Goal: Task Accomplishment & Management: Use online tool/utility

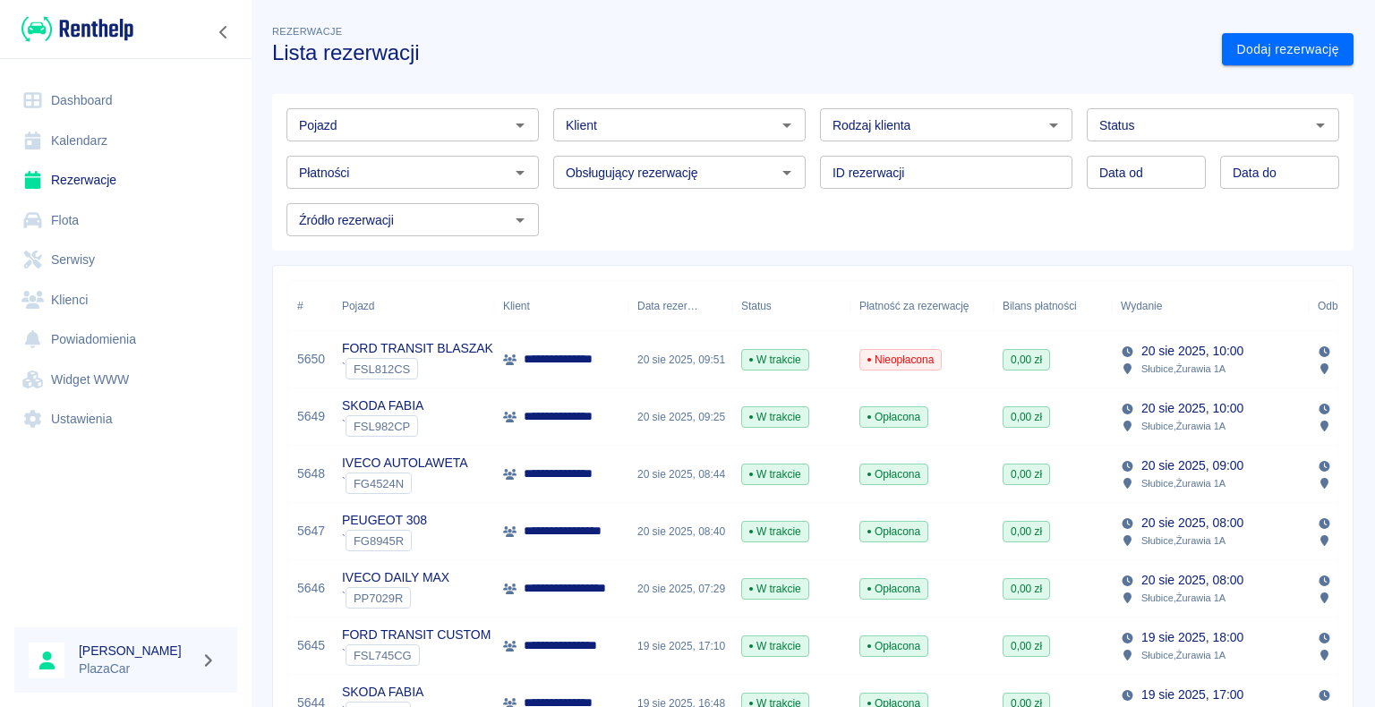
scroll to position [716, 0]
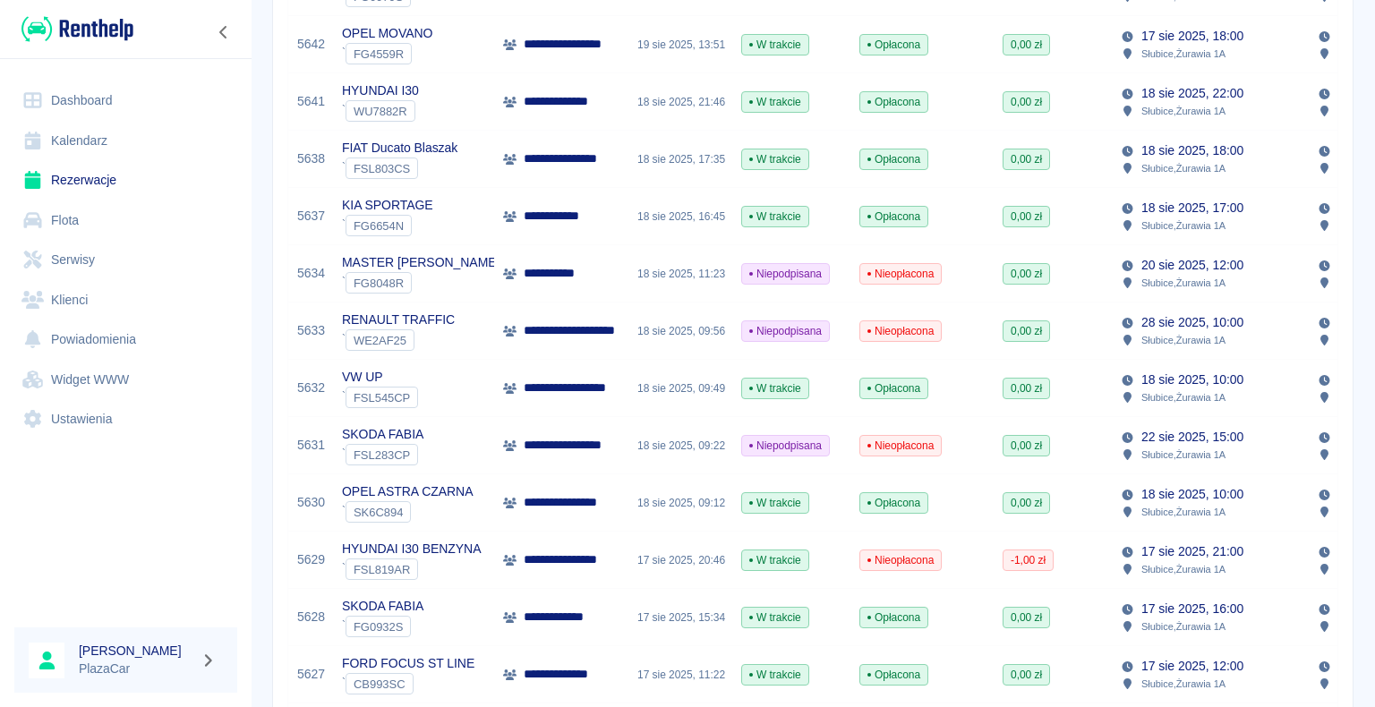
click at [96, 100] on link "Dashboard" at bounding box center [125, 101] width 223 height 40
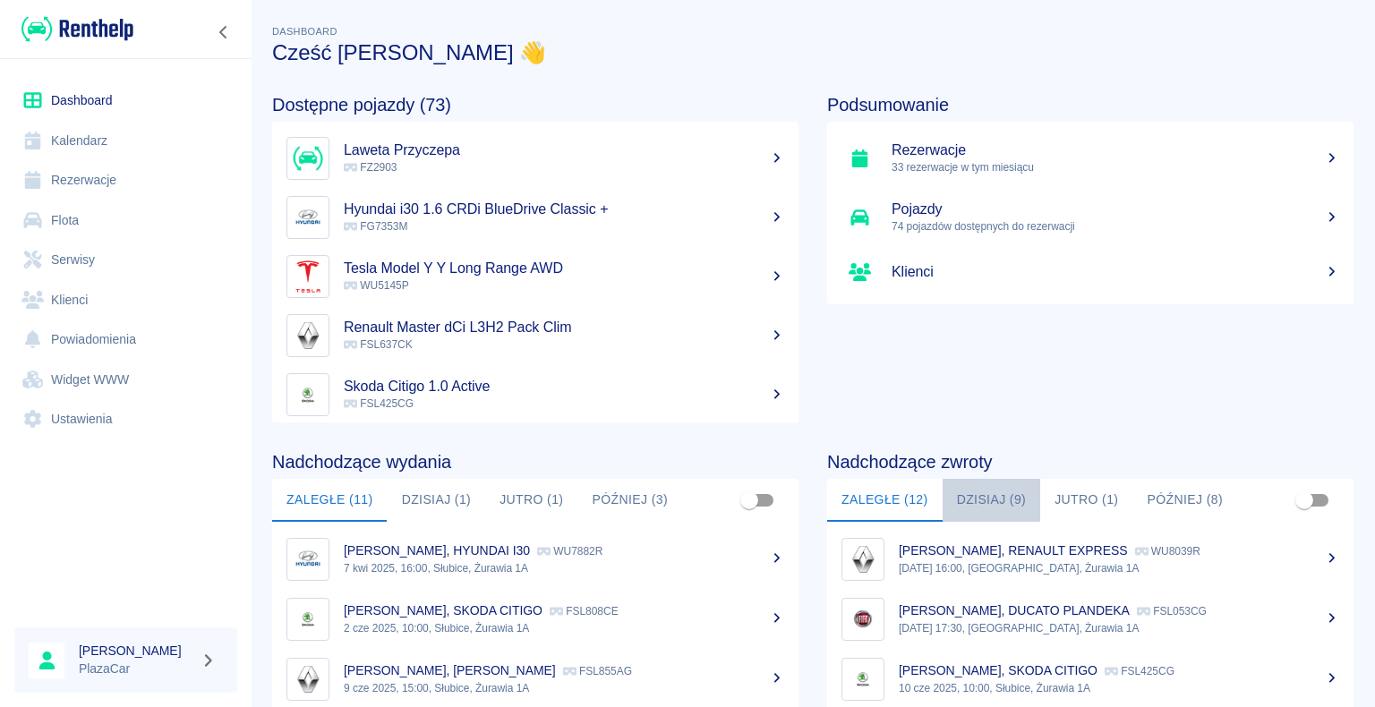
click at [995, 498] on button "Dzisiaj (9)" at bounding box center [991, 500] width 98 height 43
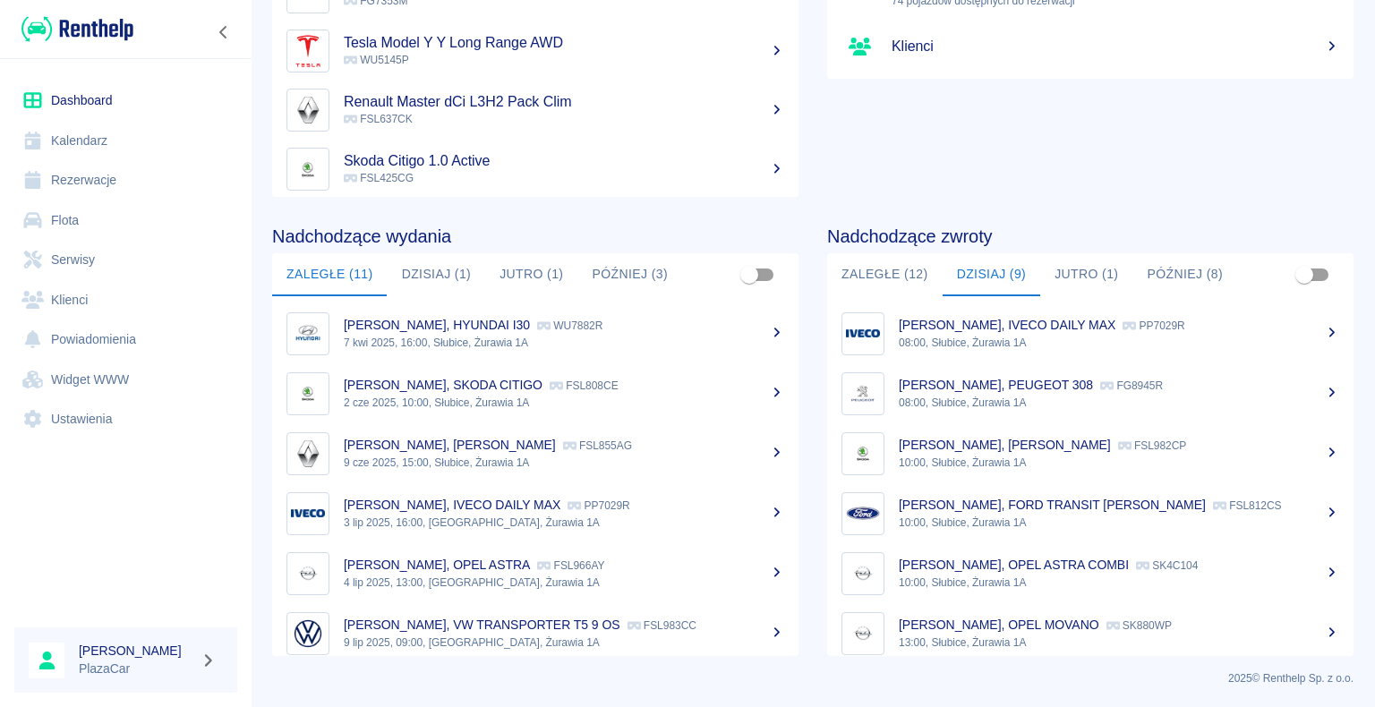
click at [942, 253] on button "Dzisiaj (9)" at bounding box center [991, 274] width 98 height 43
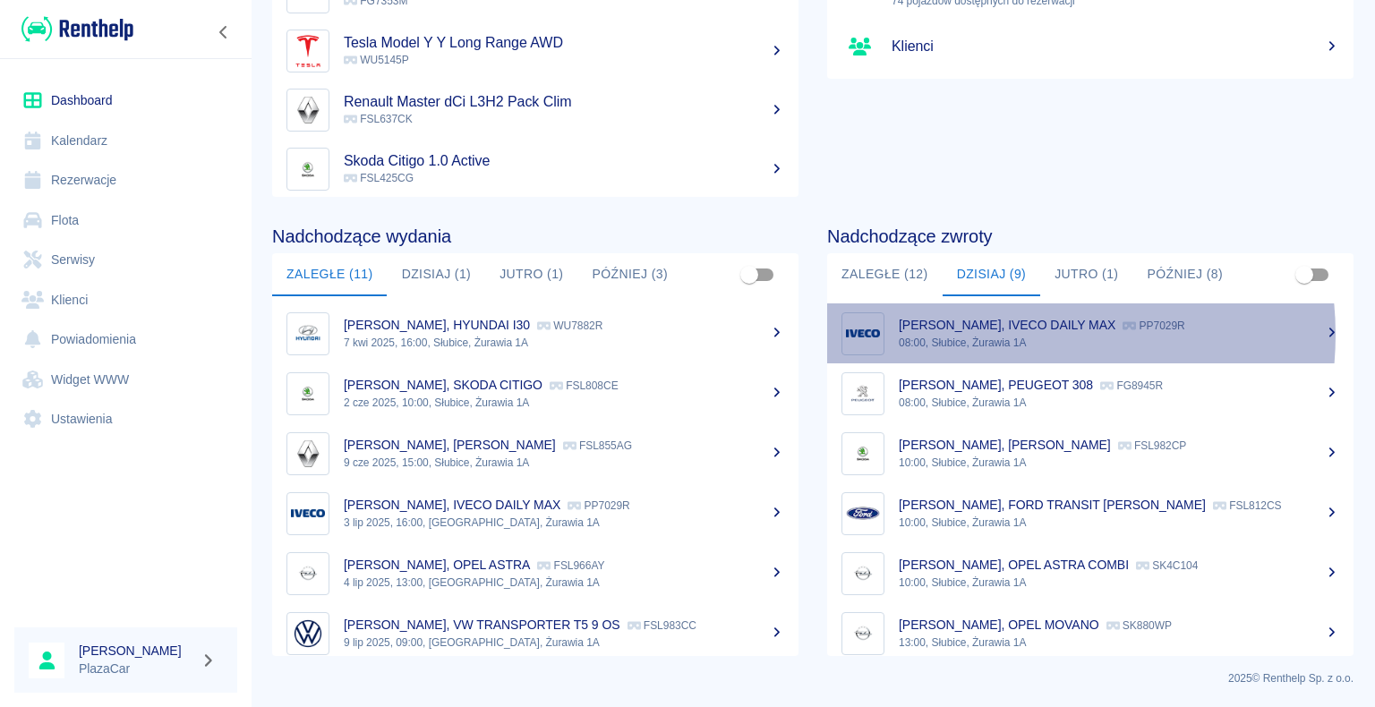
click at [1002, 335] on p "08:00, Słubice, Żurawia 1A" at bounding box center [1118, 343] width 440 height 16
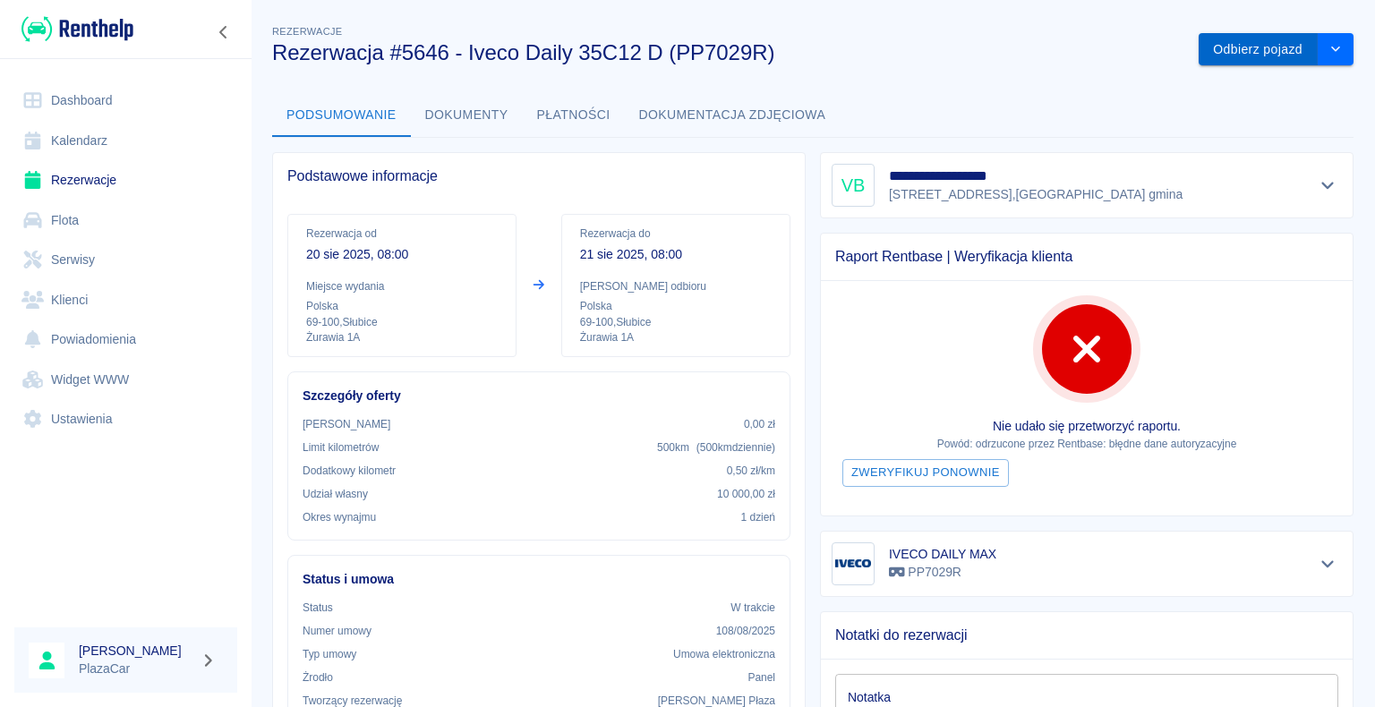
click at [1225, 50] on button "Odbierz pojazd" at bounding box center [1257, 49] width 119 height 33
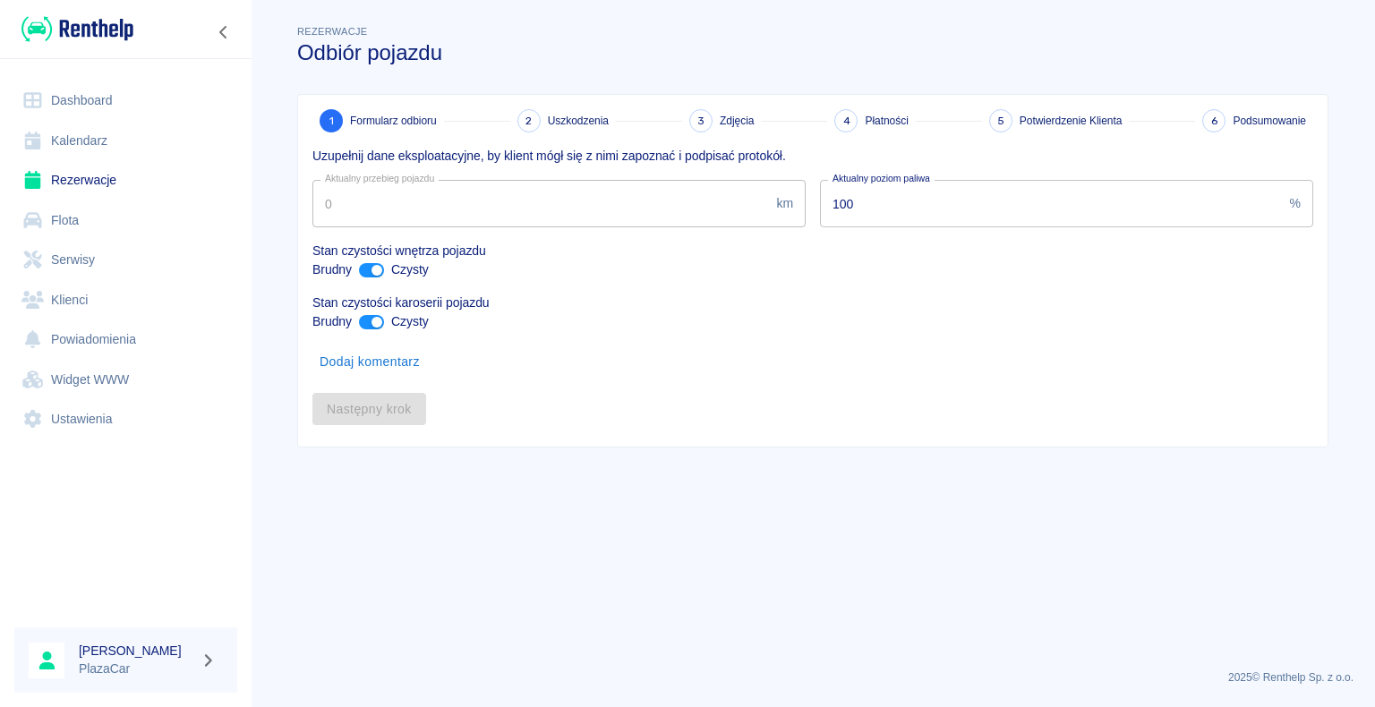
type input "175724"
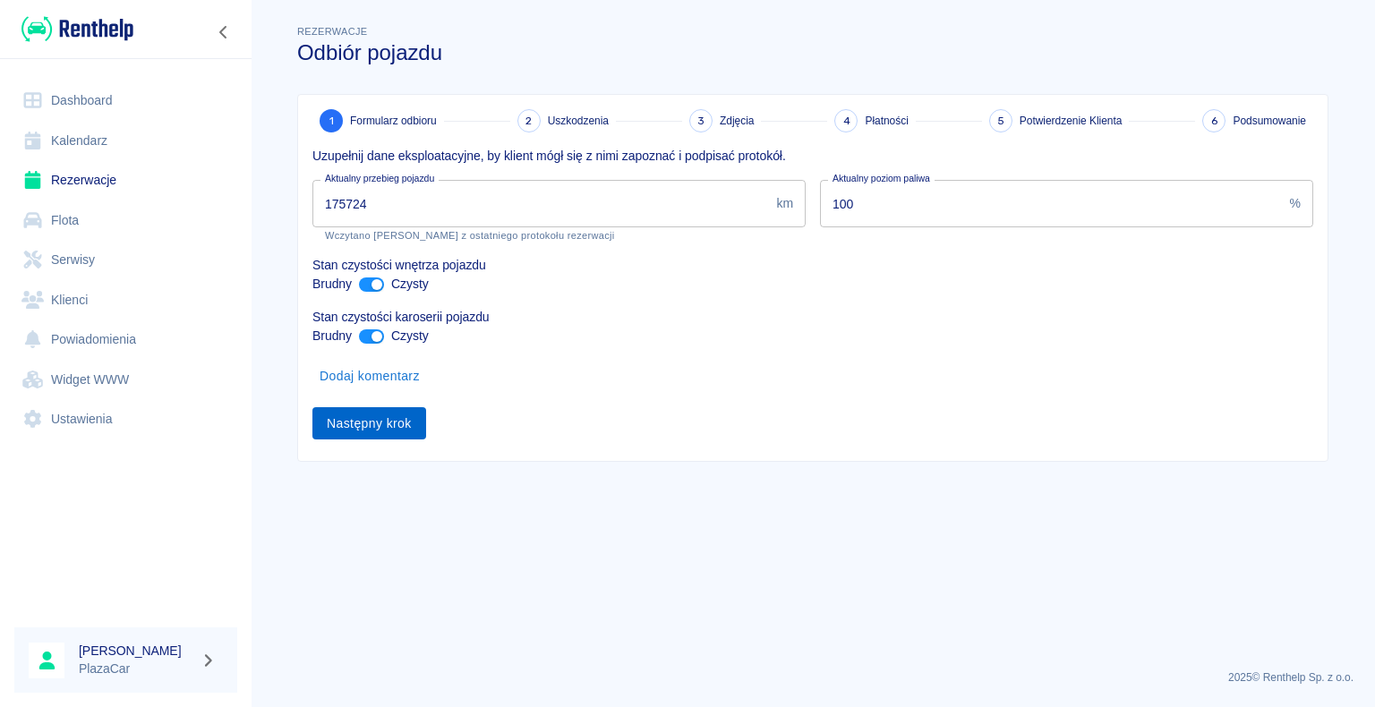
click at [380, 426] on button "Następny krok" at bounding box center [369, 423] width 114 height 33
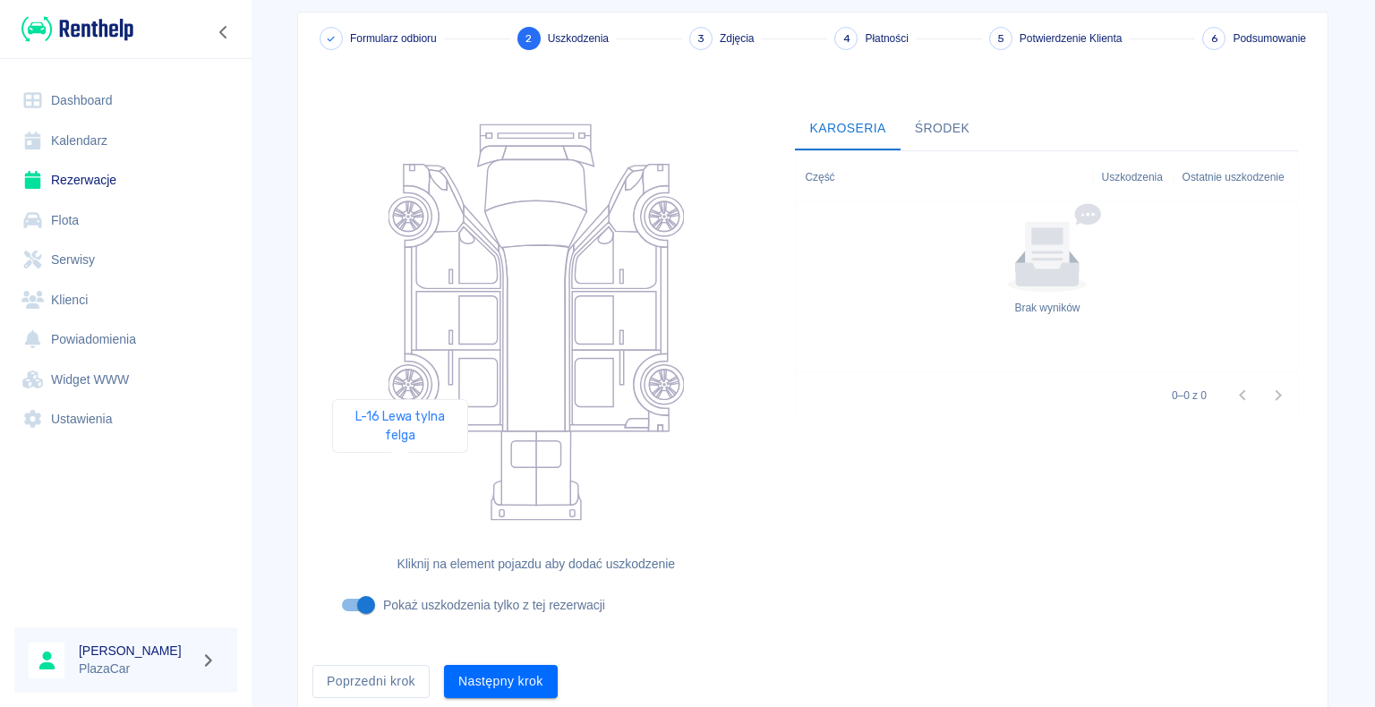
scroll to position [147, 0]
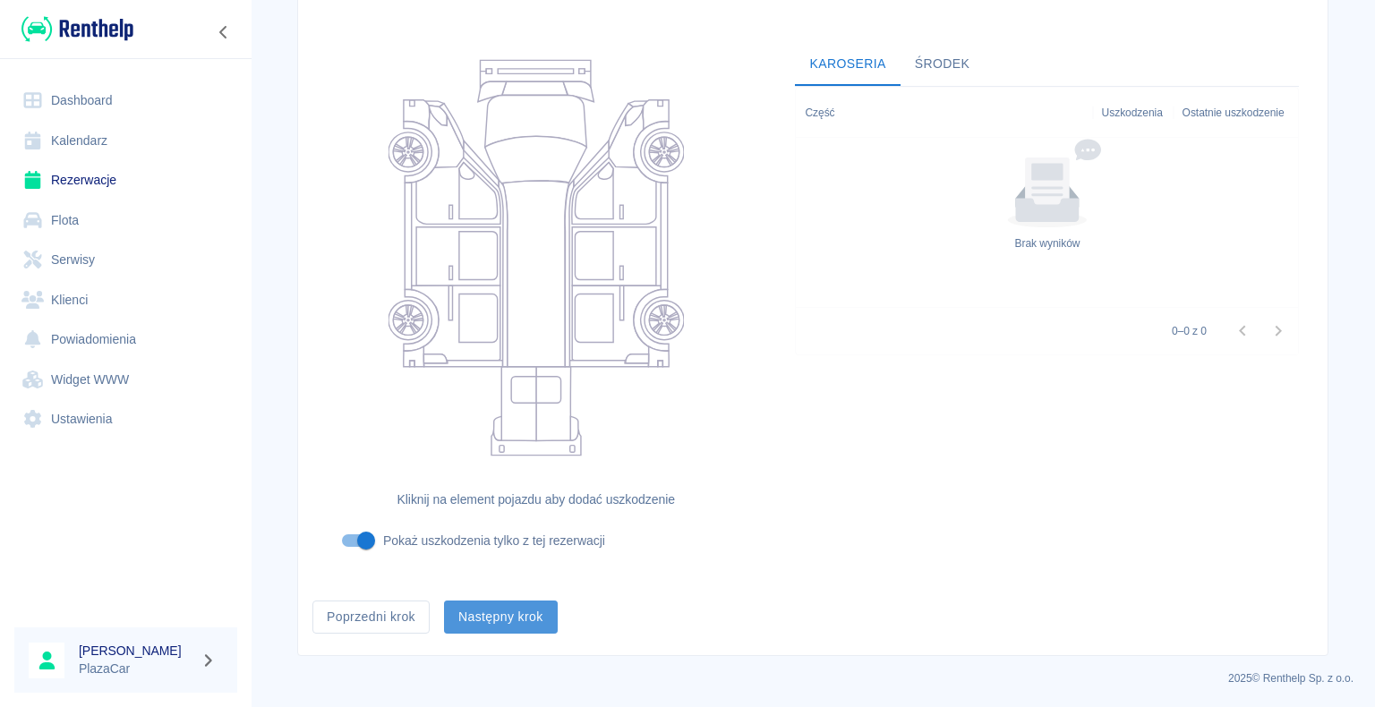
click at [501, 619] on button "Następny krok" at bounding box center [501, 616] width 114 height 33
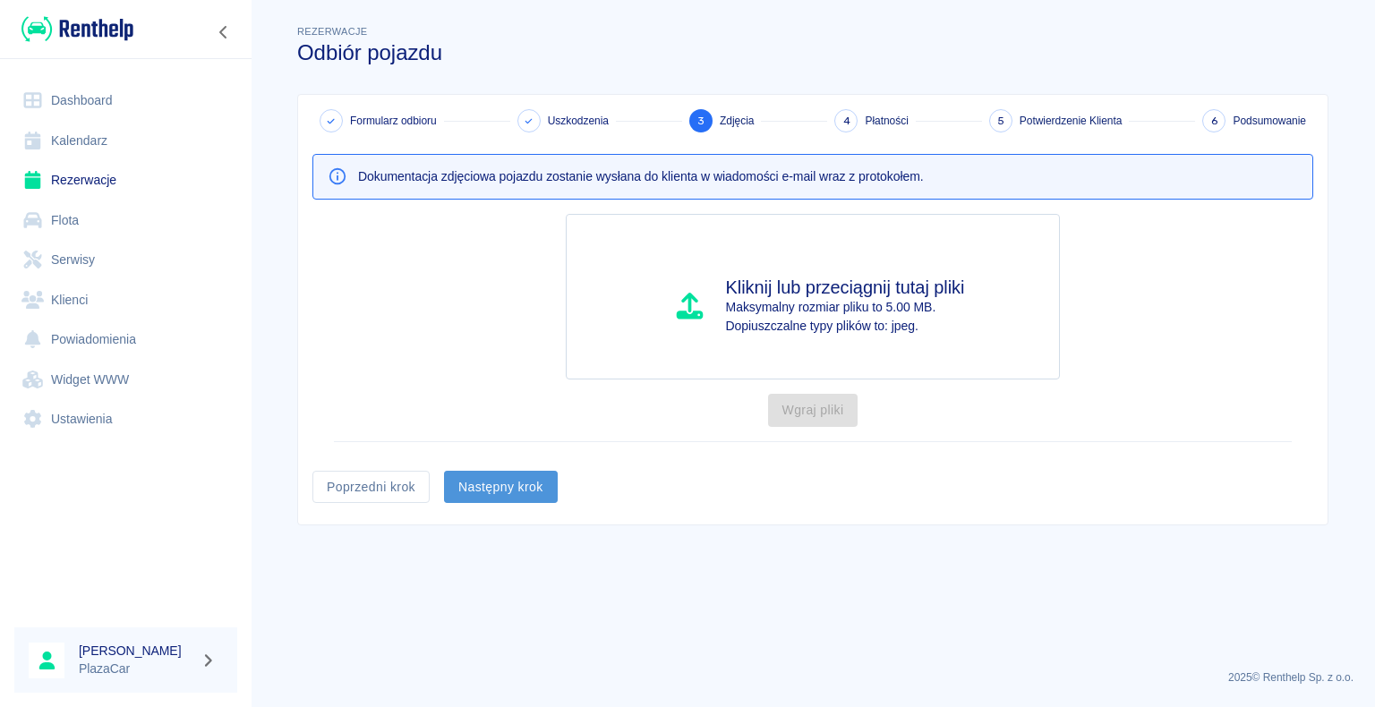
click at [506, 481] on button "Następny krok" at bounding box center [501, 487] width 114 height 33
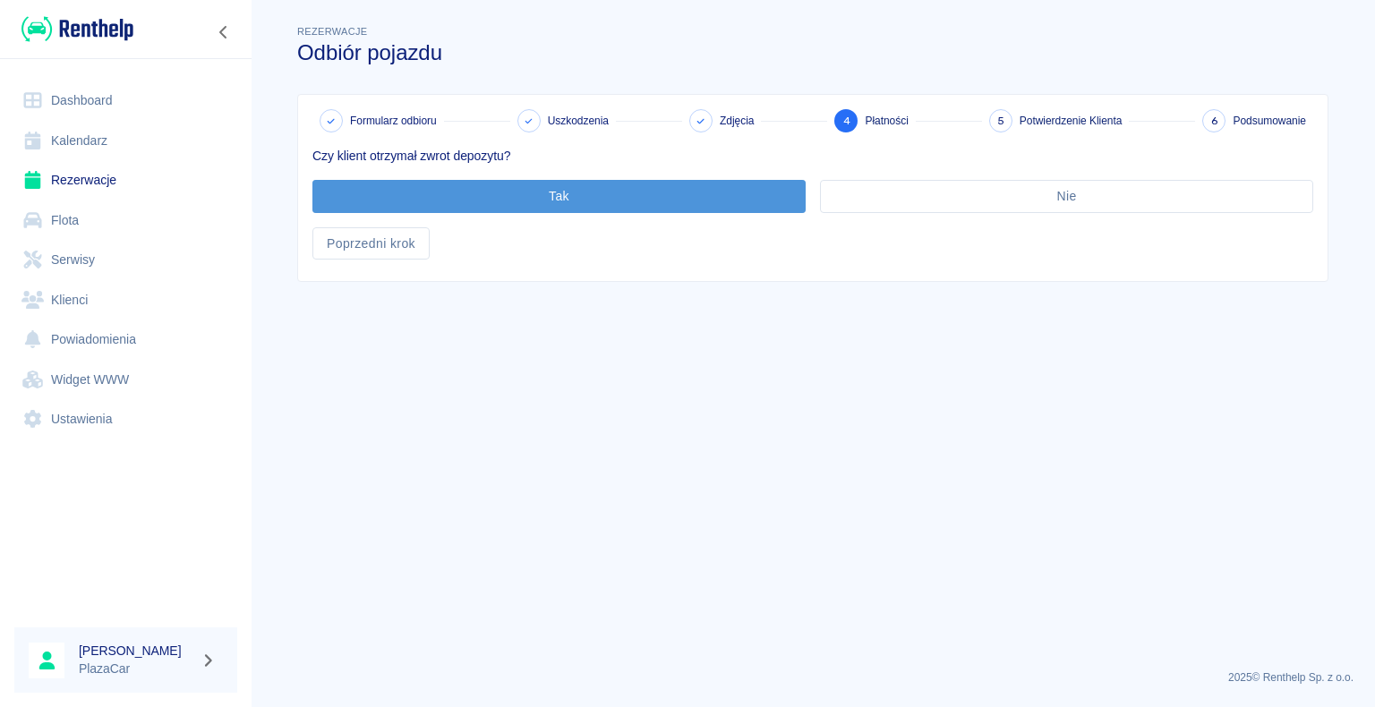
click at [552, 196] on button "Tak" at bounding box center [558, 196] width 493 height 33
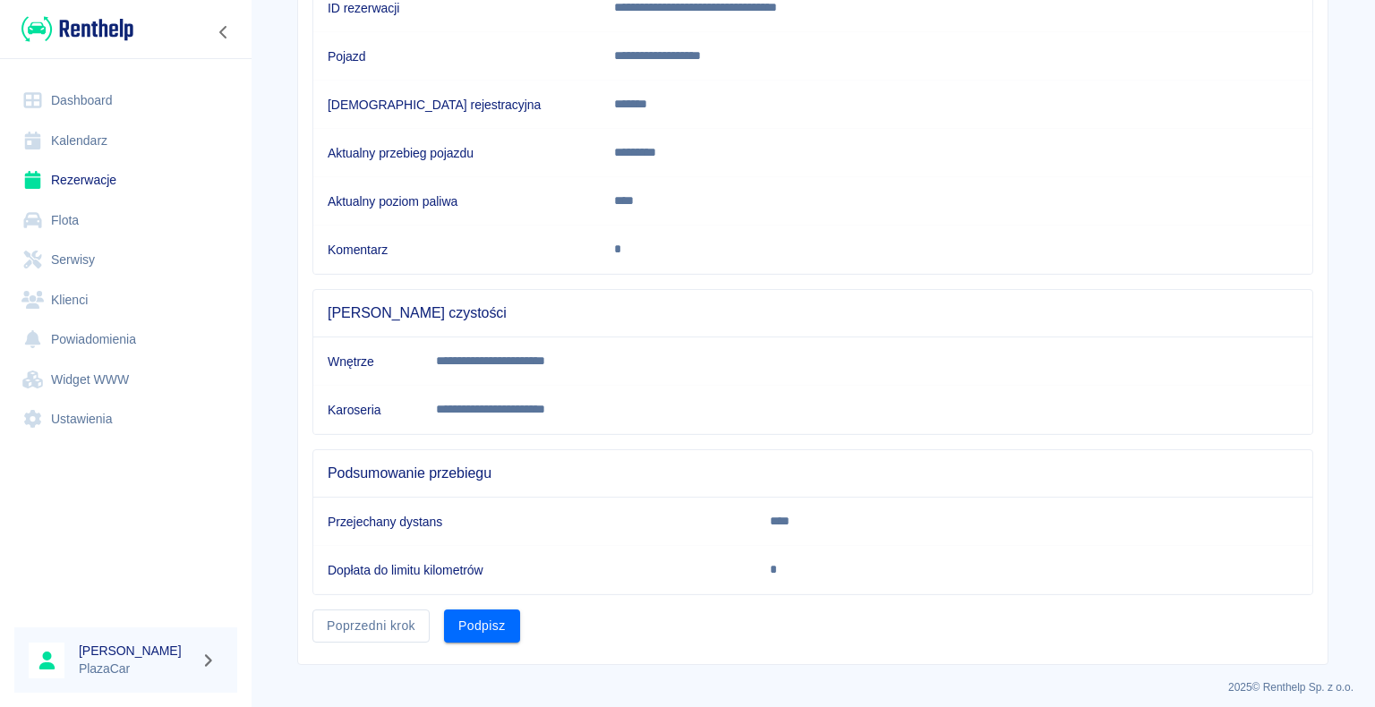
scroll to position [250, 0]
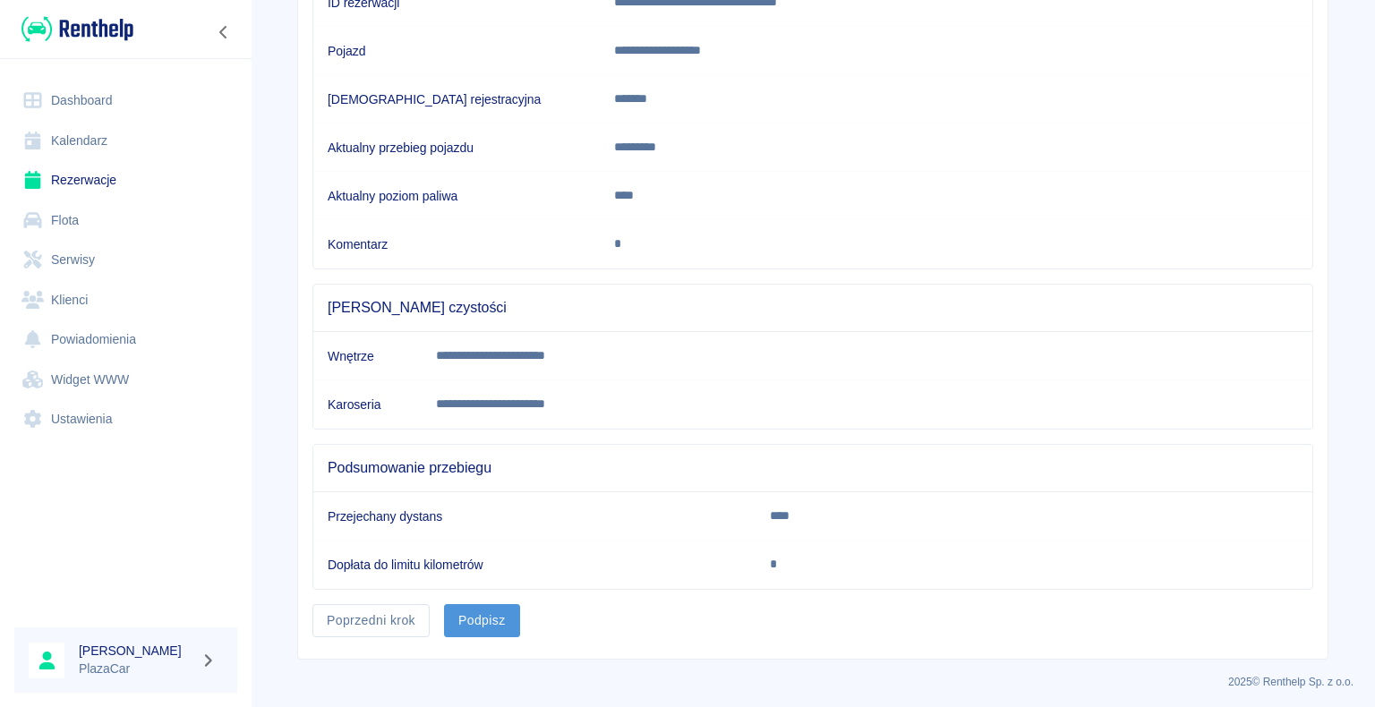
click at [500, 609] on button "Podpisz" at bounding box center [482, 620] width 76 height 33
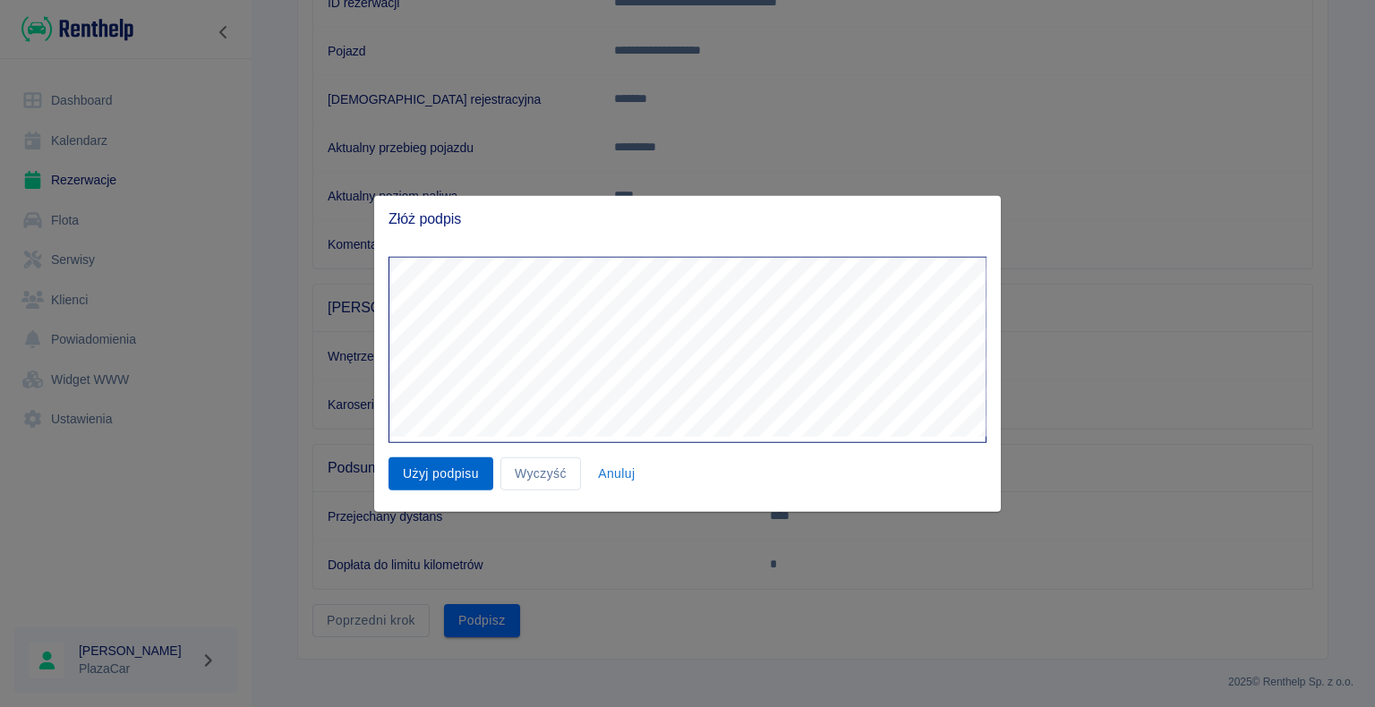
click at [440, 478] on button "Użyj podpisu" at bounding box center [440, 473] width 105 height 33
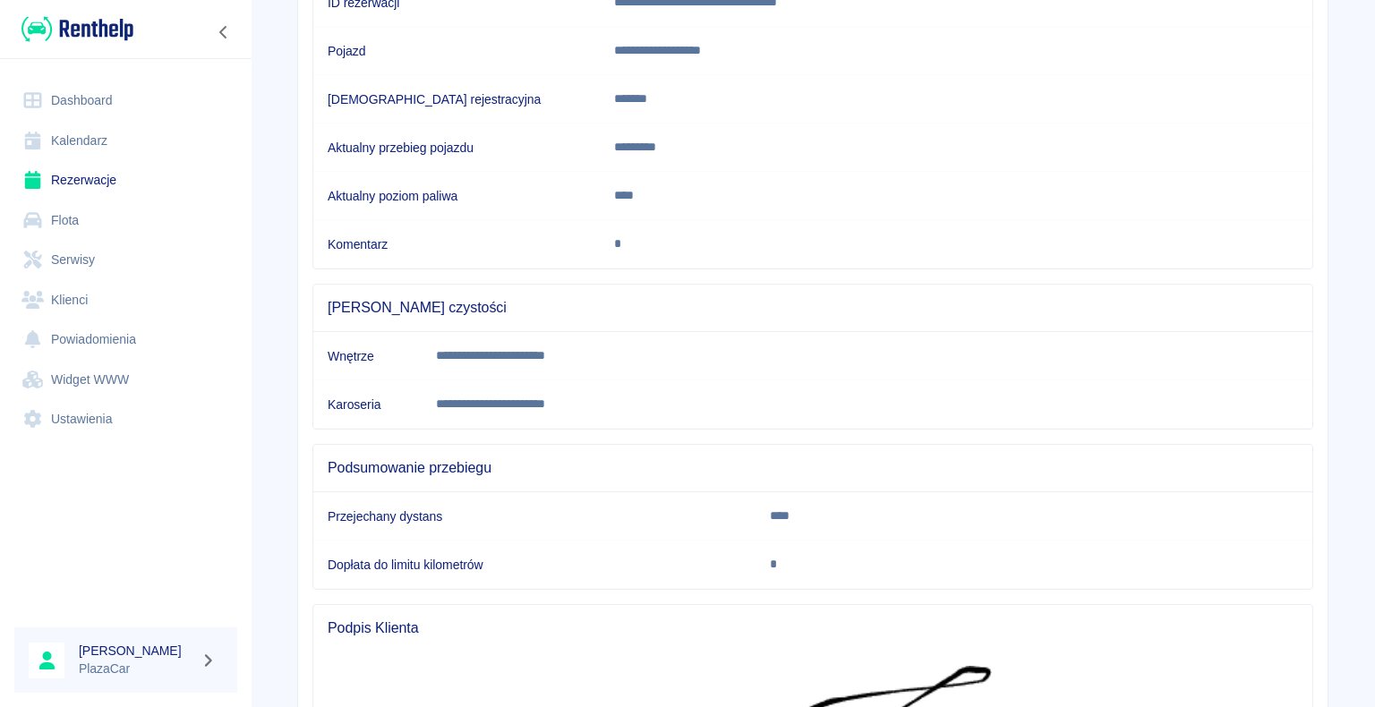
scroll to position [587, 0]
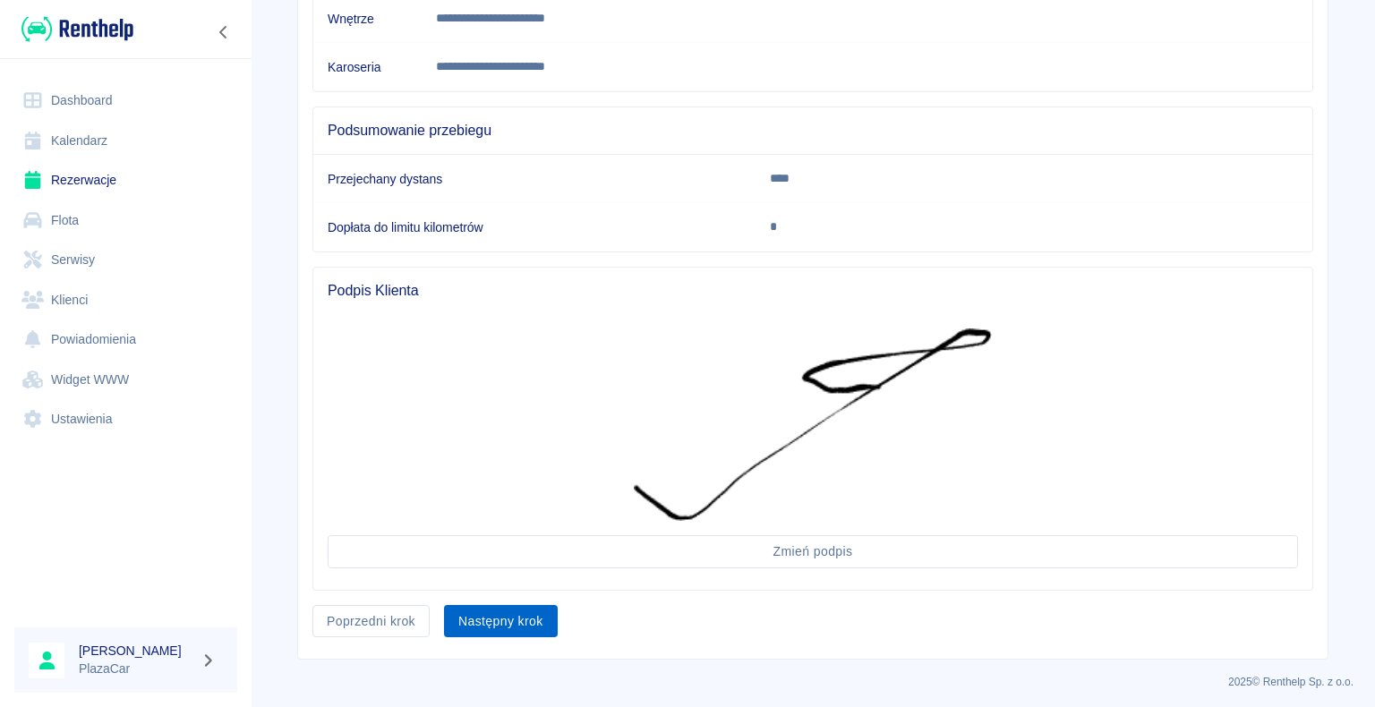
click at [505, 614] on button "Następny krok" at bounding box center [501, 621] width 114 height 33
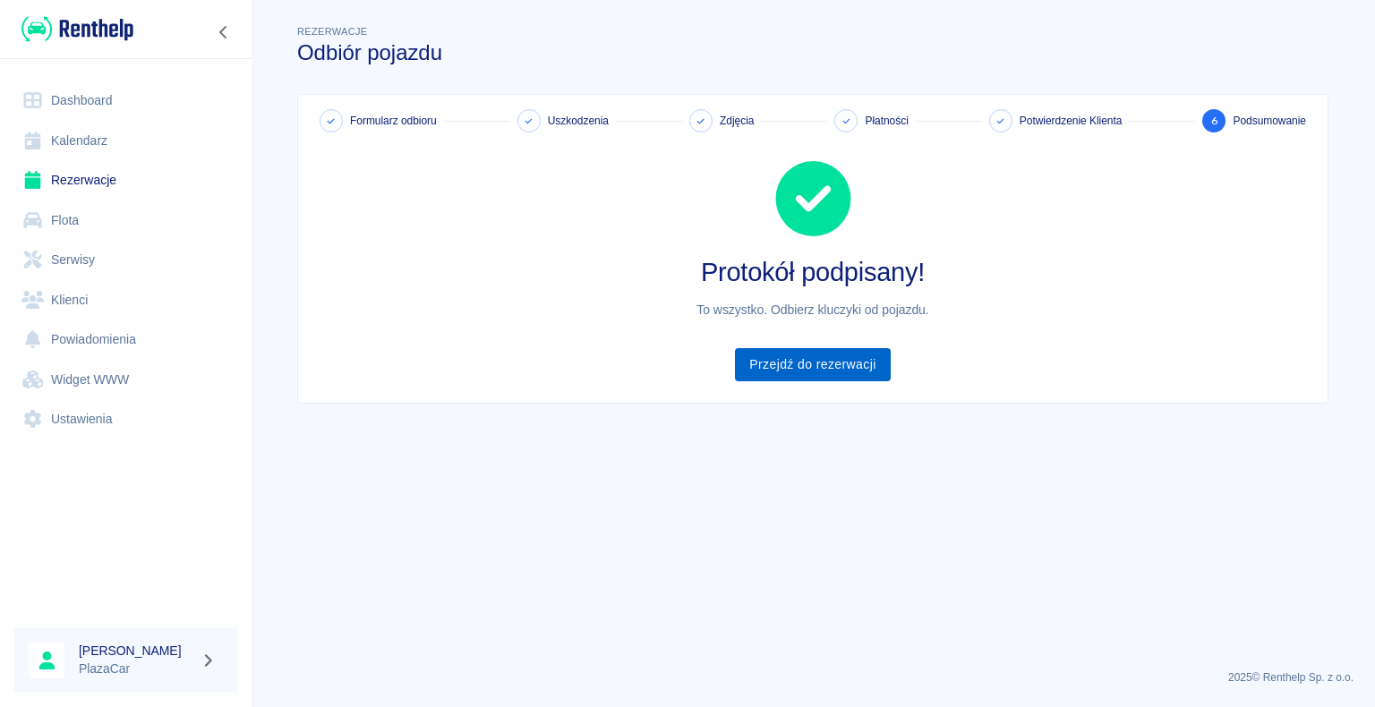
click at [813, 364] on link "Przejdź do rezerwacji" at bounding box center [812, 364] width 155 height 33
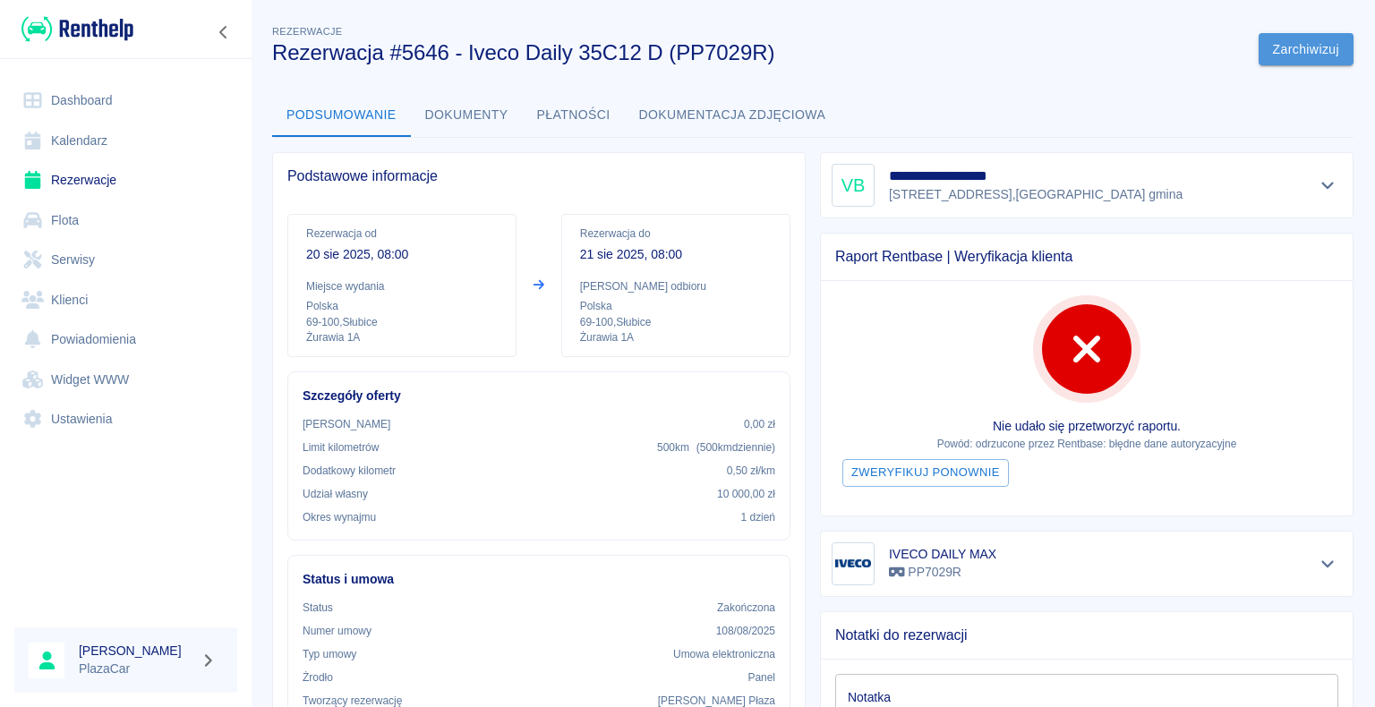
click at [1293, 42] on button "Zarchiwizuj" at bounding box center [1305, 49] width 95 height 33
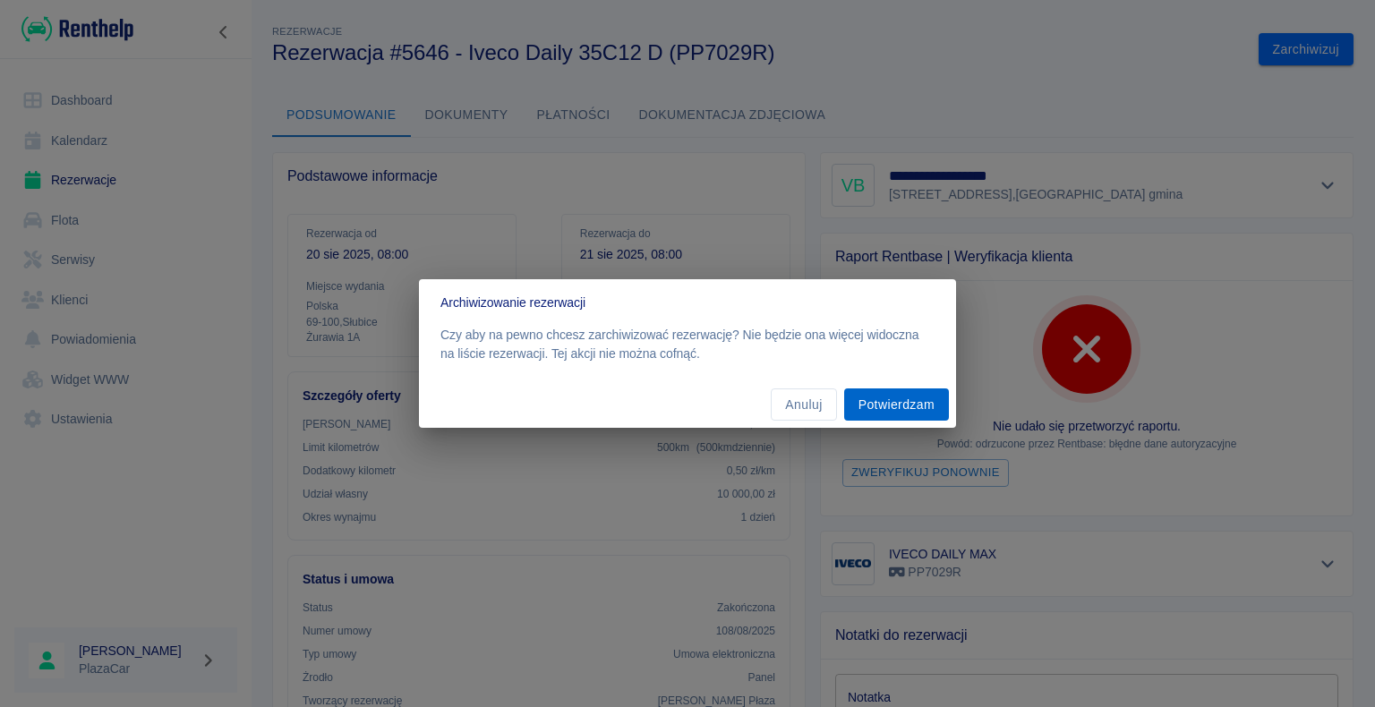
click at [896, 399] on button "Potwierdzam" at bounding box center [896, 404] width 105 height 33
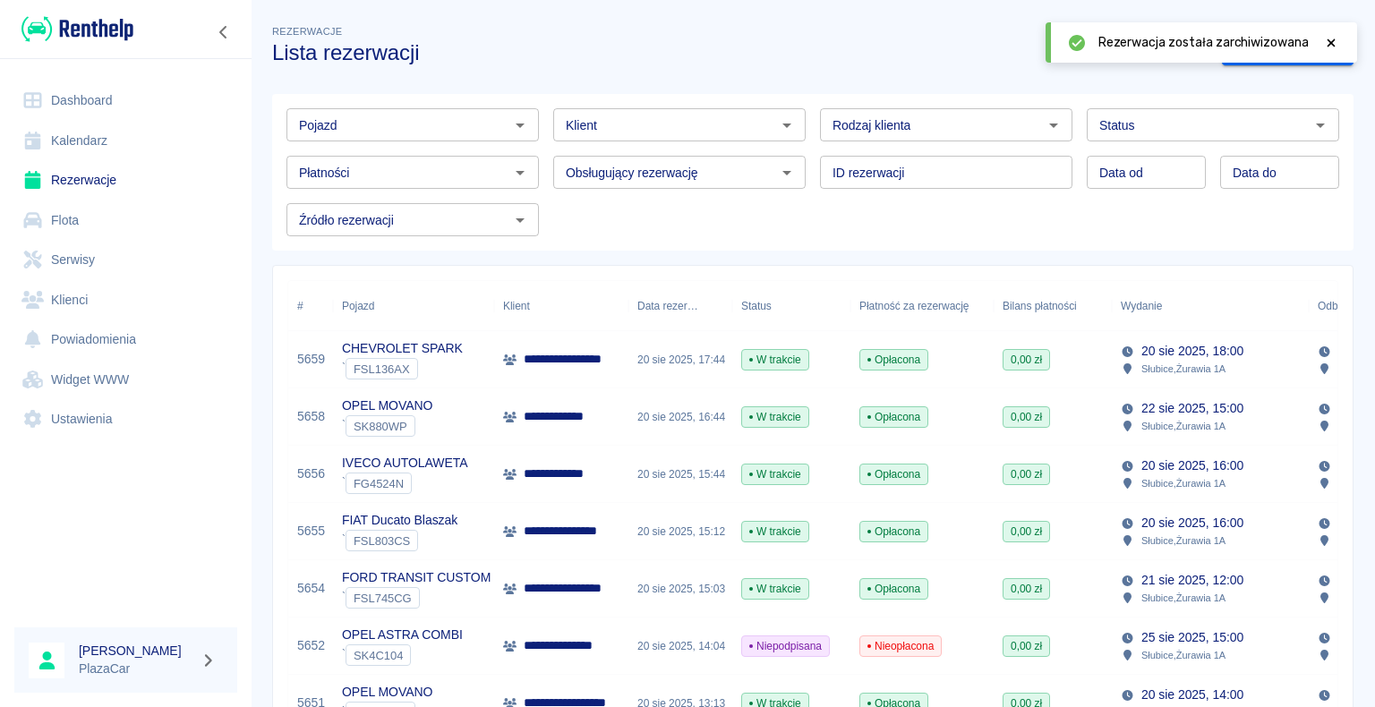
click at [637, 363] on div "20 sie 2025, 17:44" at bounding box center [680, 359] width 104 height 57
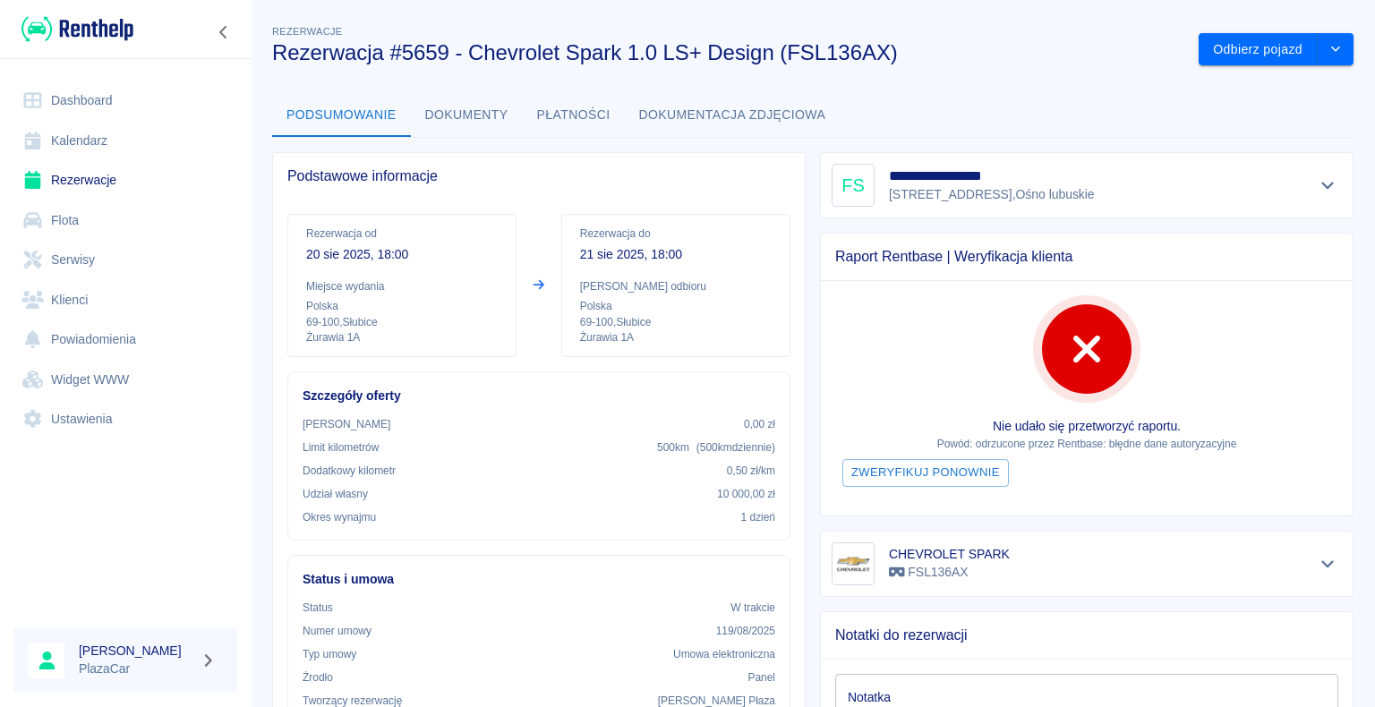
click at [98, 182] on link "Rezerwacje" at bounding box center [125, 180] width 223 height 40
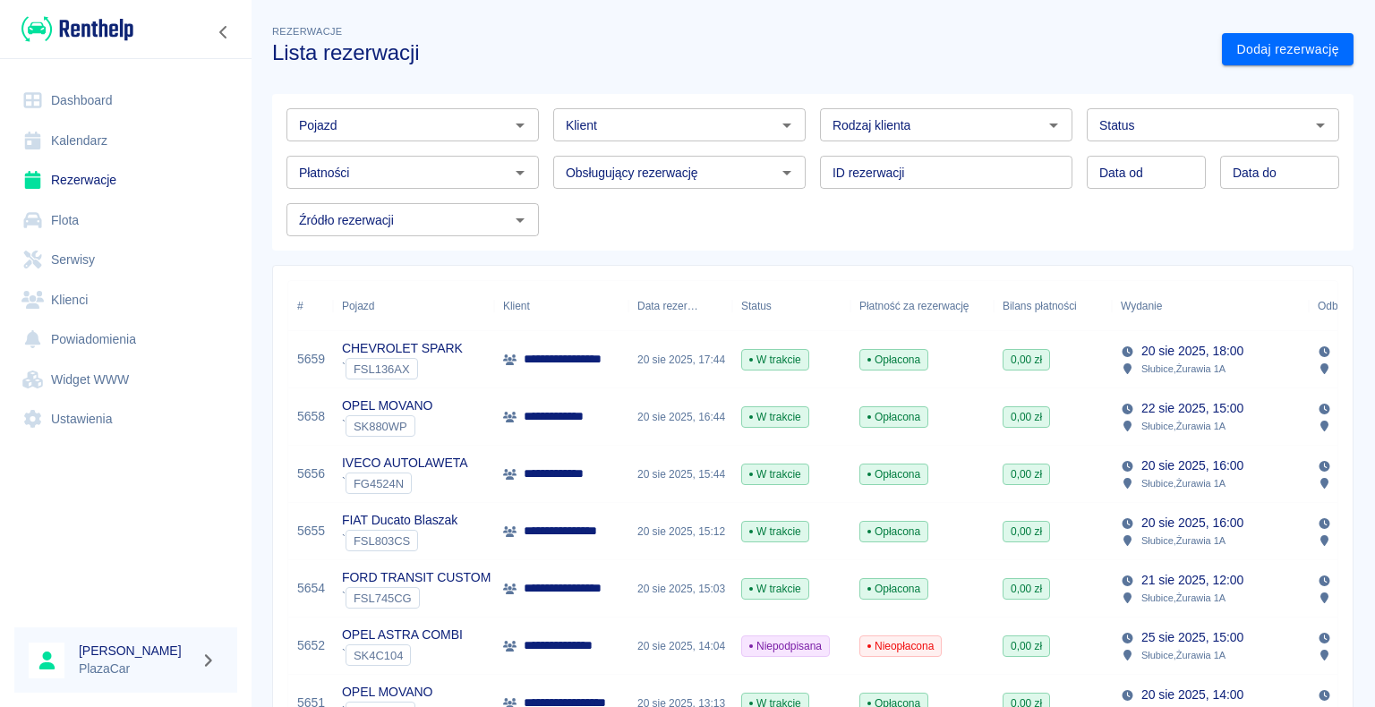
click at [459, 473] on div "` FG4524N" at bounding box center [405, 483] width 126 height 21
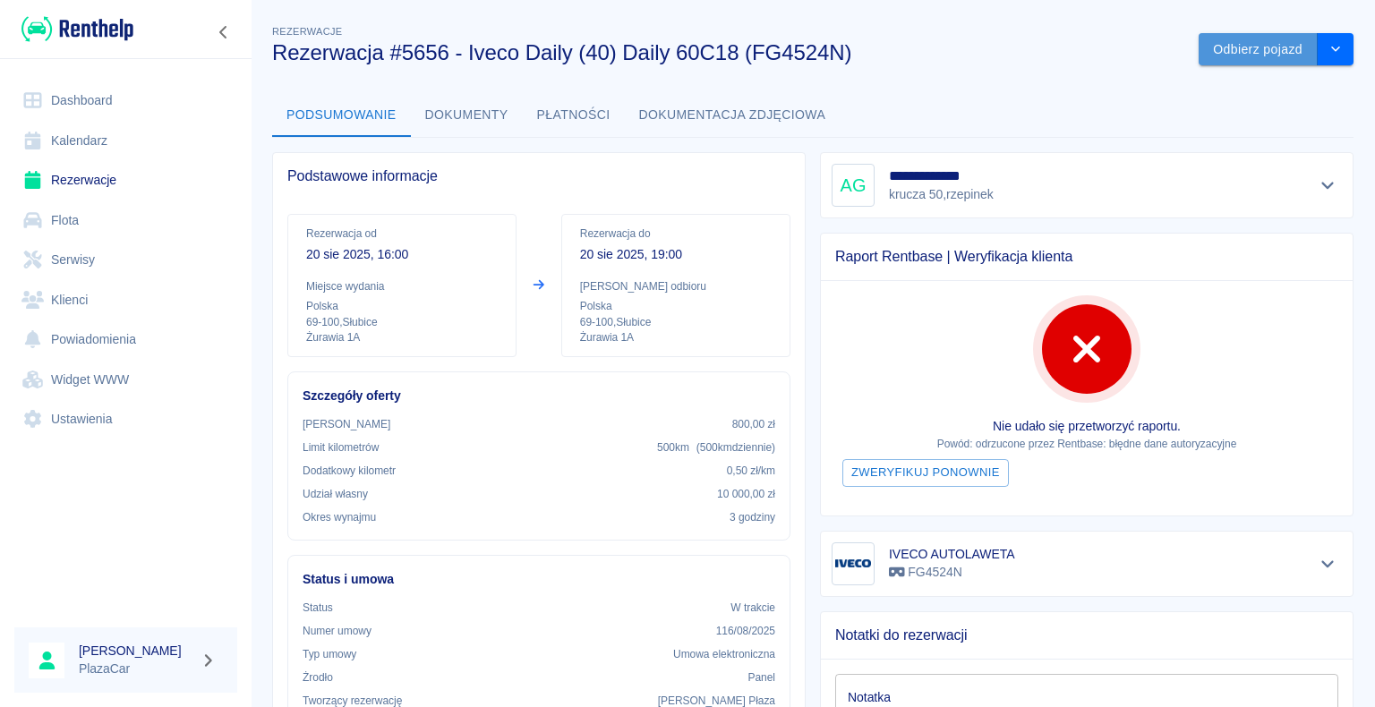
click at [1224, 43] on button "Odbierz pojazd" at bounding box center [1257, 49] width 119 height 33
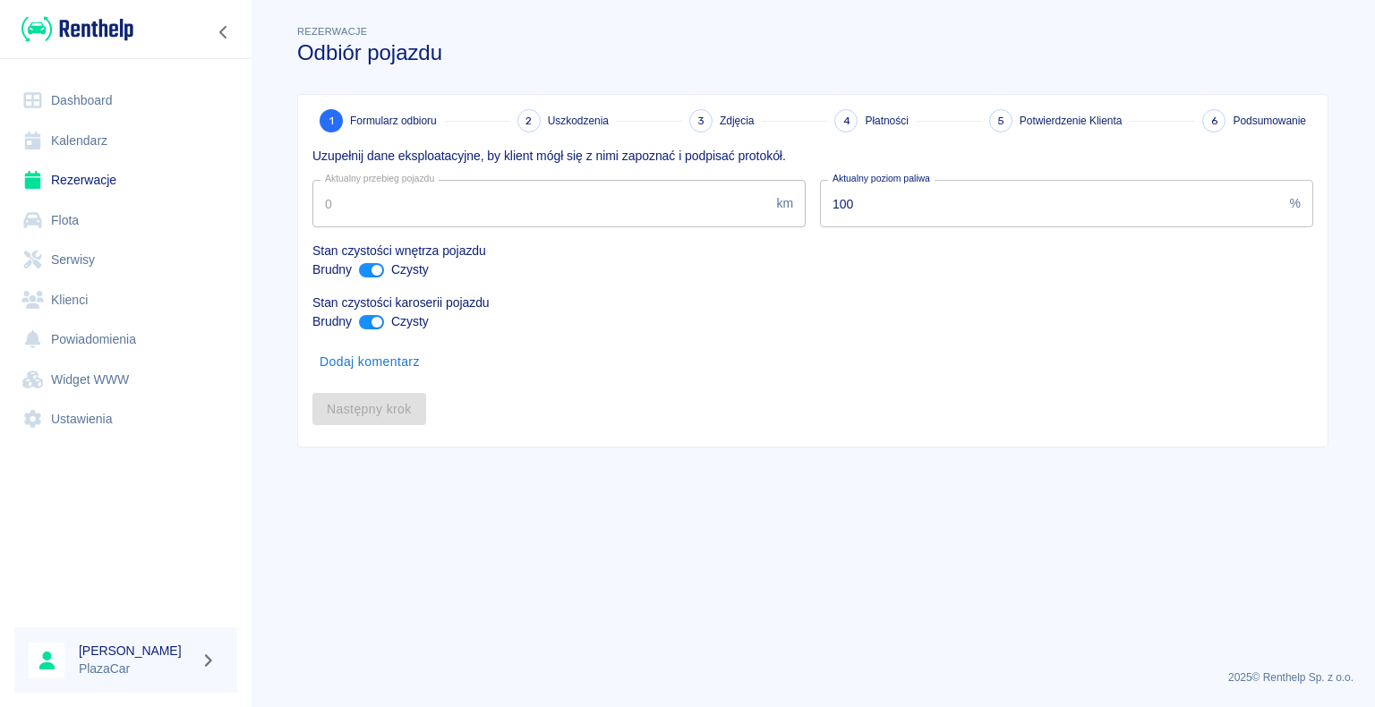
type input "328617"
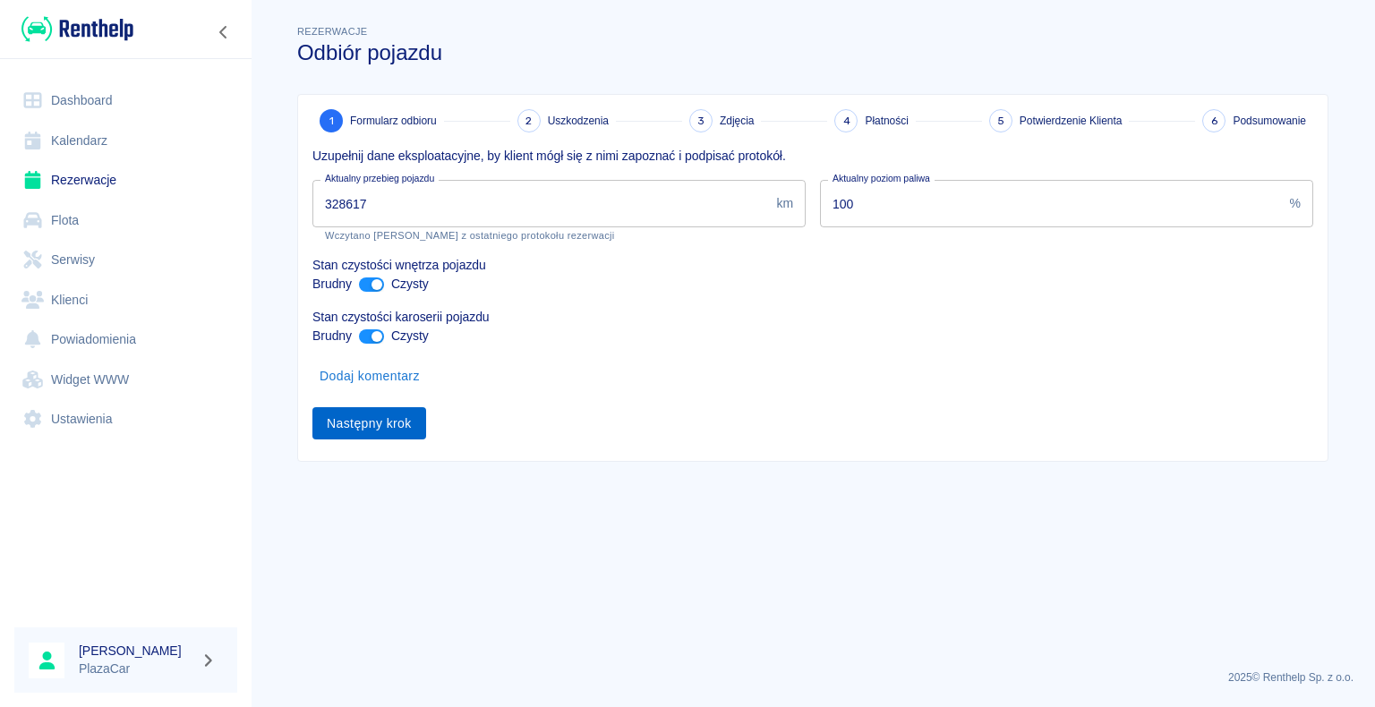
click at [362, 422] on button "Następny krok" at bounding box center [369, 423] width 114 height 33
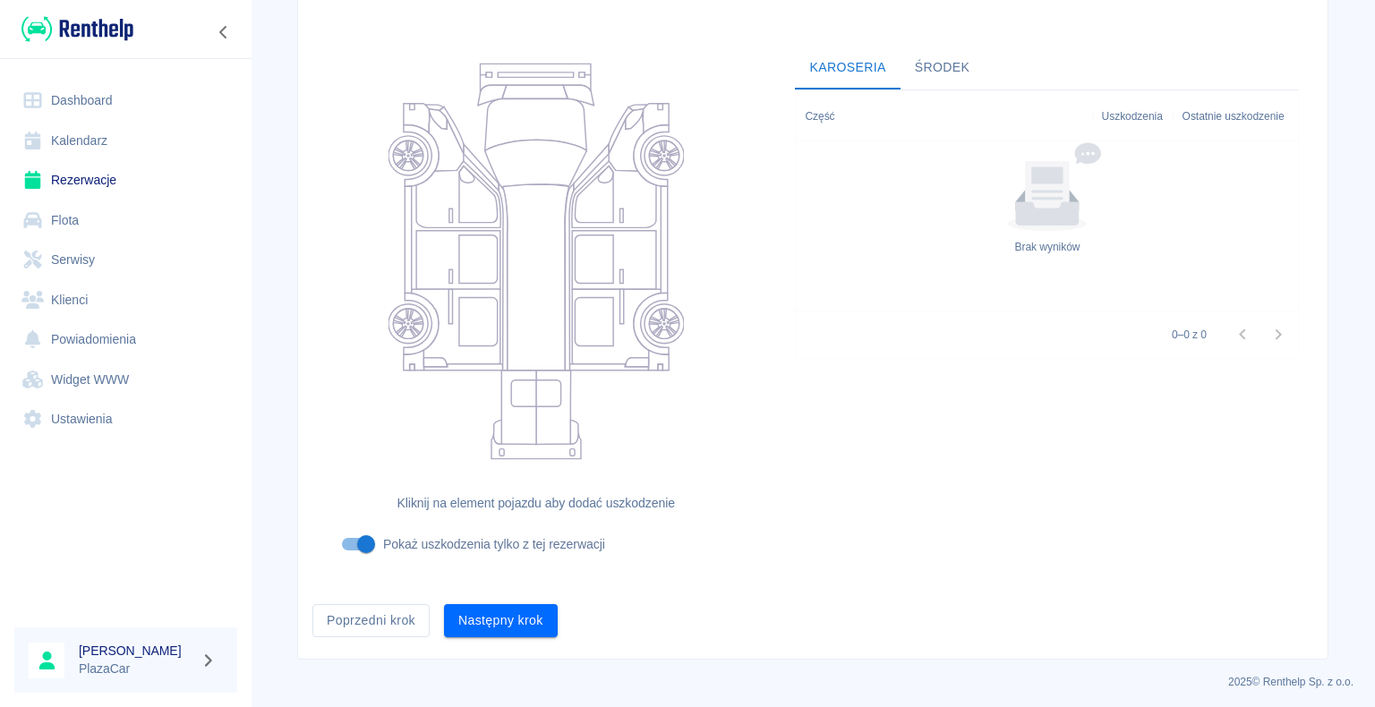
scroll to position [147, 0]
click at [506, 616] on button "Następny krok" at bounding box center [501, 616] width 114 height 33
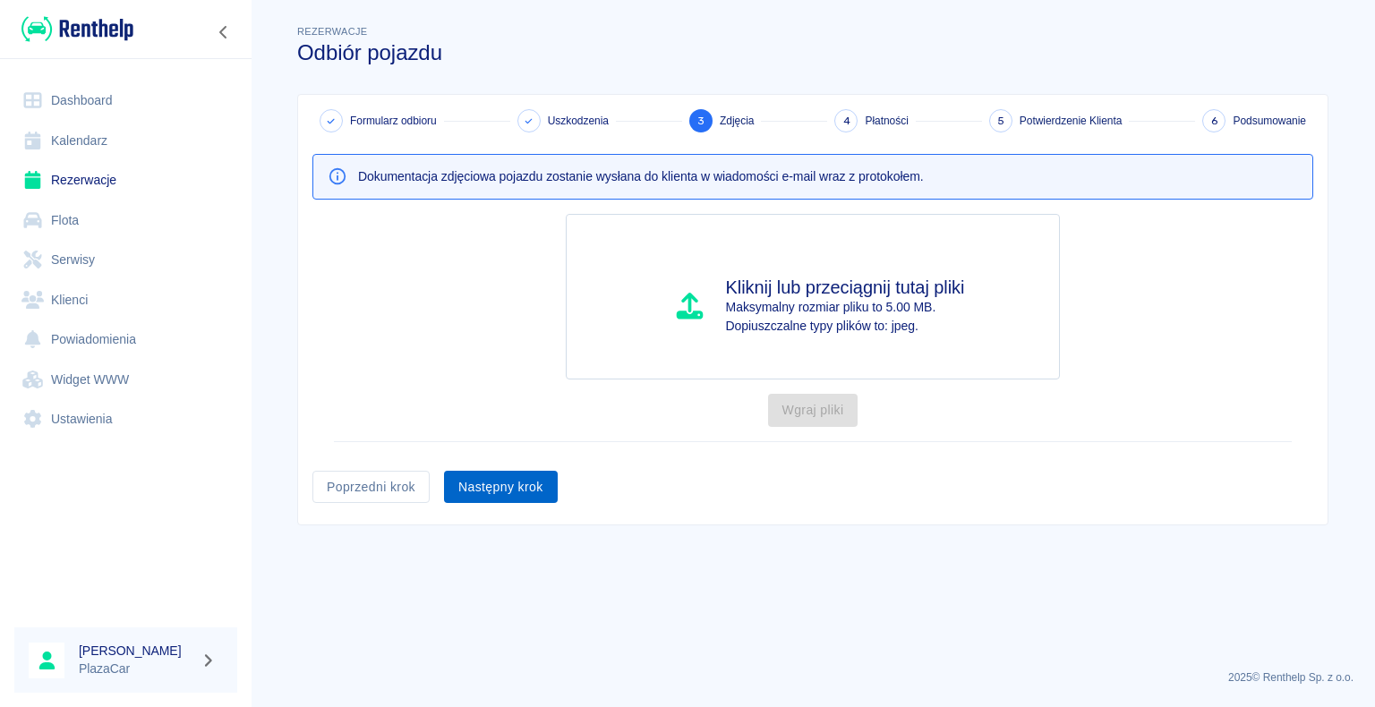
click at [502, 485] on button "Następny krok" at bounding box center [501, 487] width 114 height 33
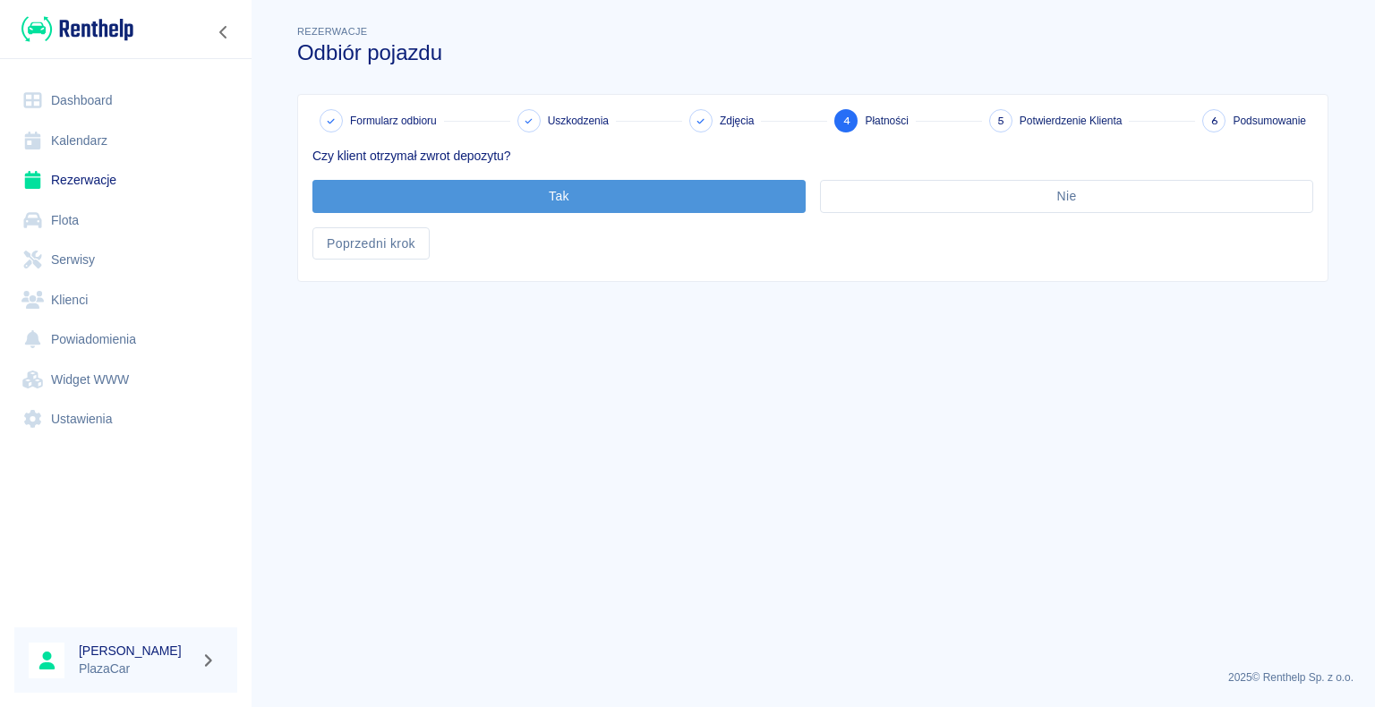
click at [569, 192] on button "Tak" at bounding box center [558, 196] width 493 height 33
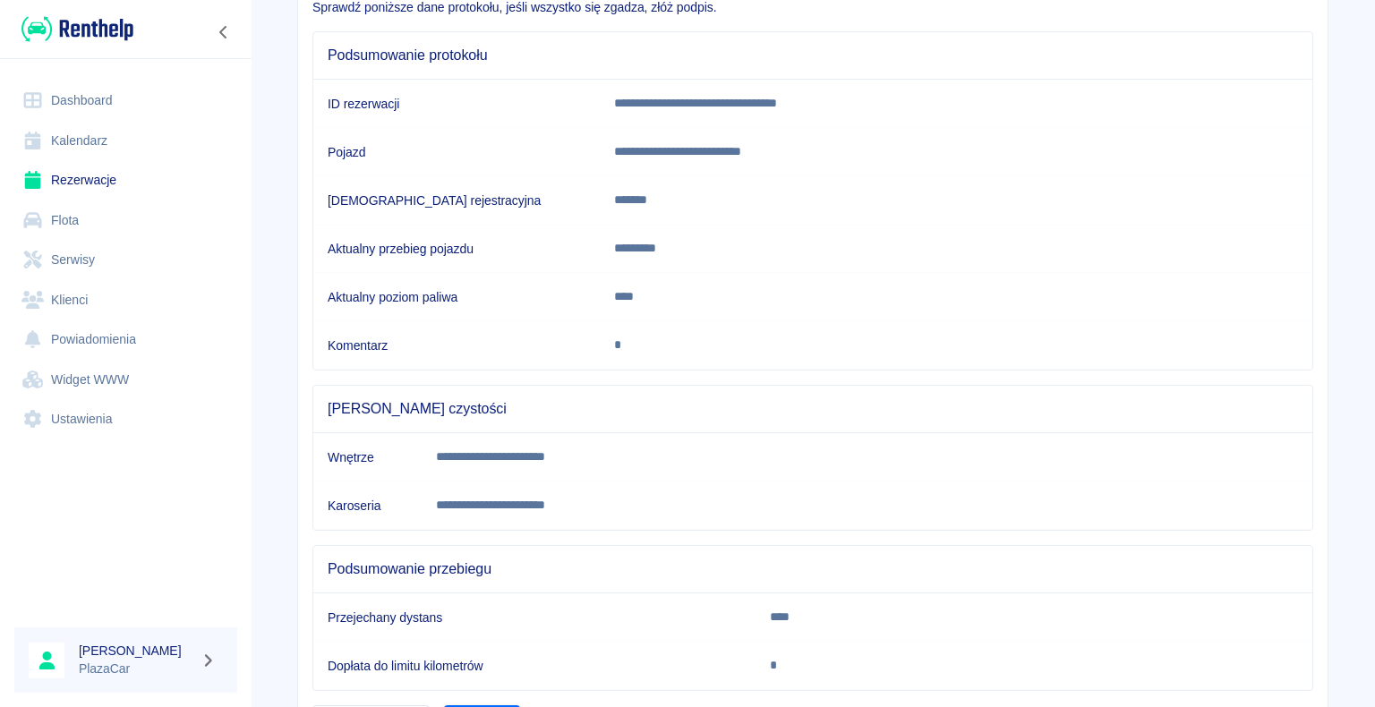
scroll to position [250, 0]
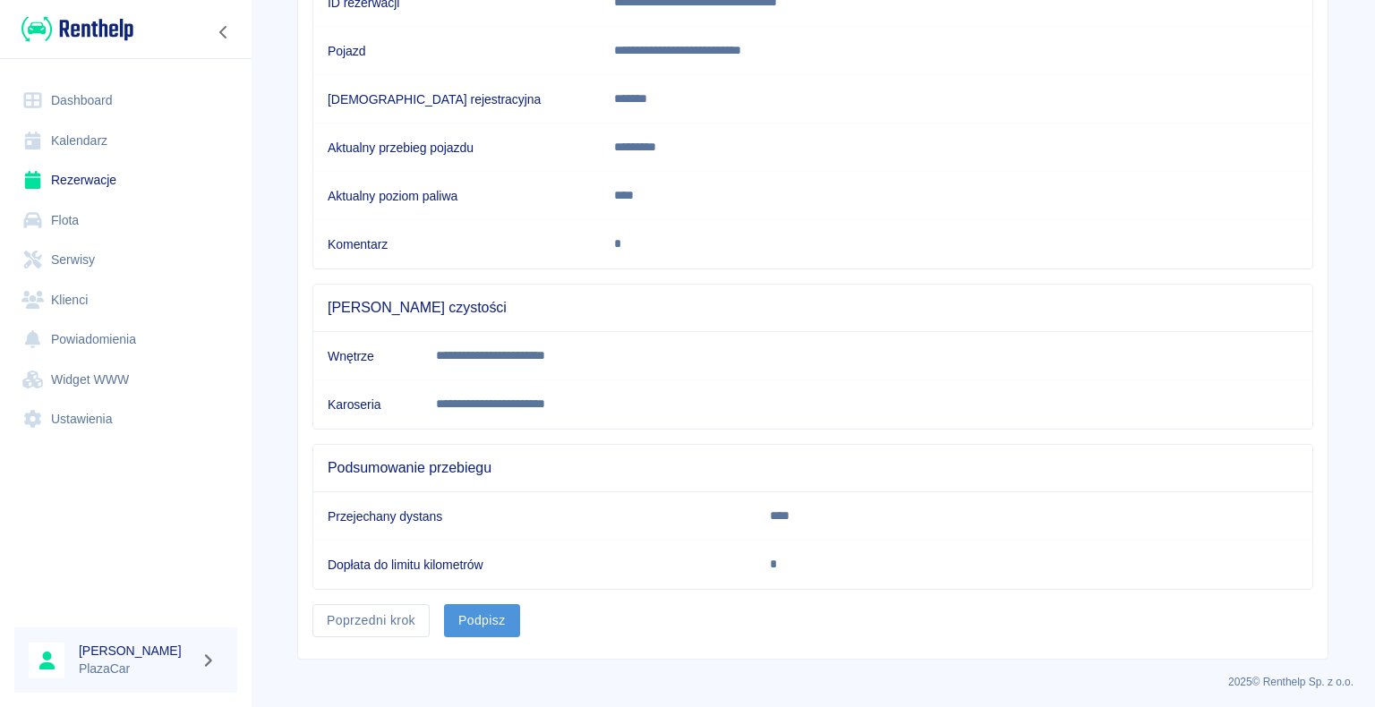
click at [466, 616] on button "Podpisz" at bounding box center [482, 620] width 76 height 33
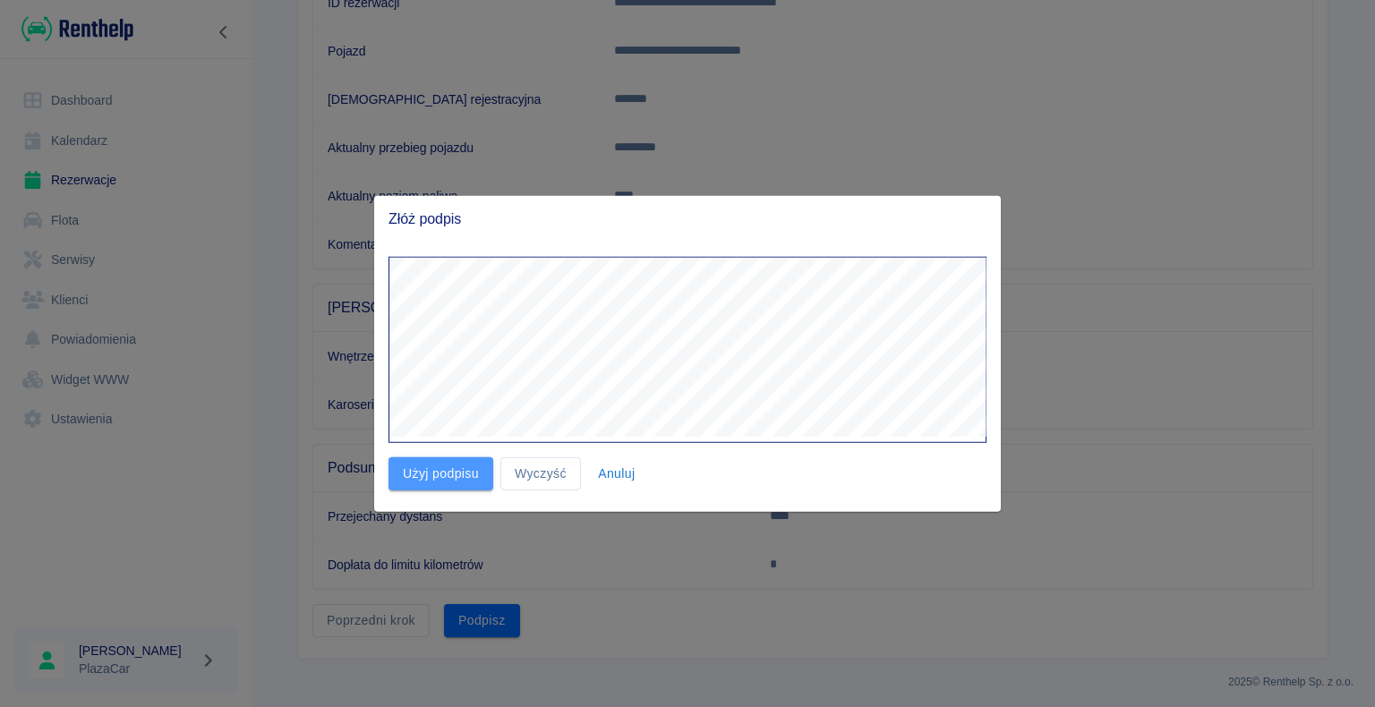
click at [431, 469] on button "Użyj podpisu" at bounding box center [440, 473] width 105 height 33
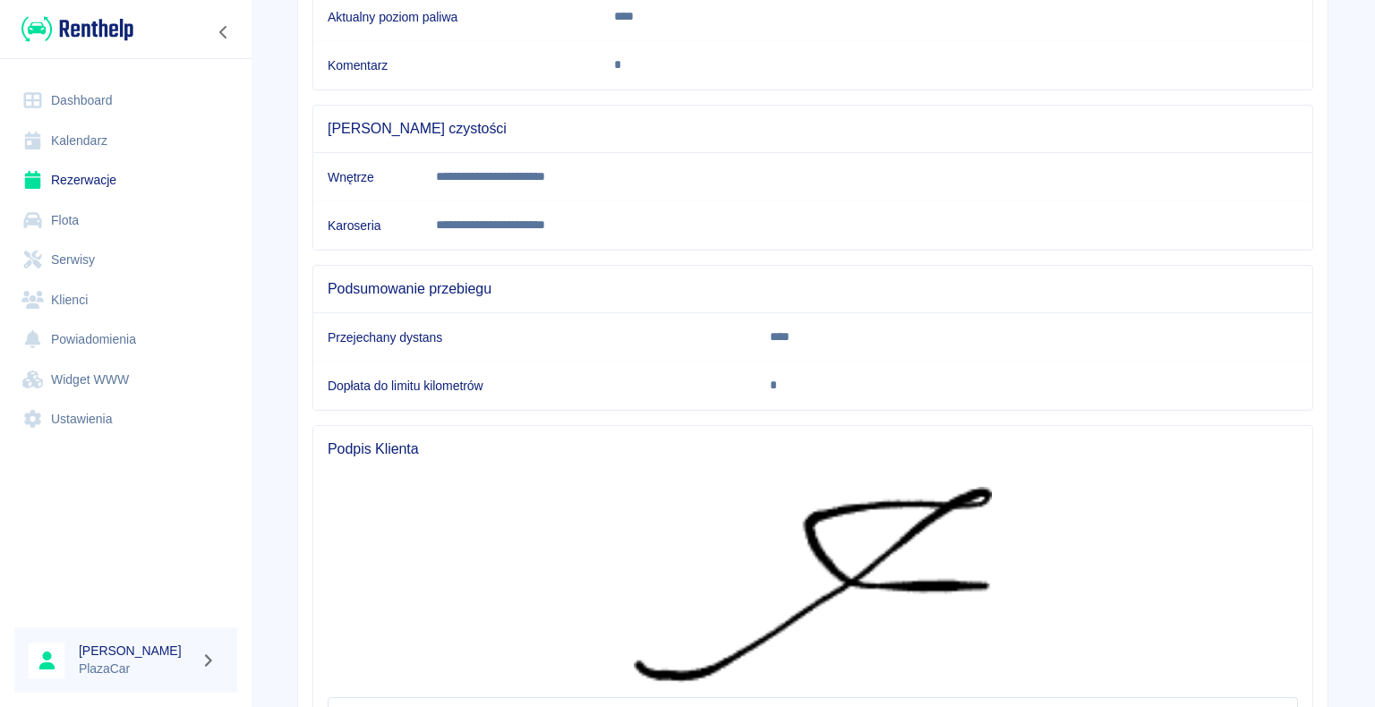
scroll to position [591, 0]
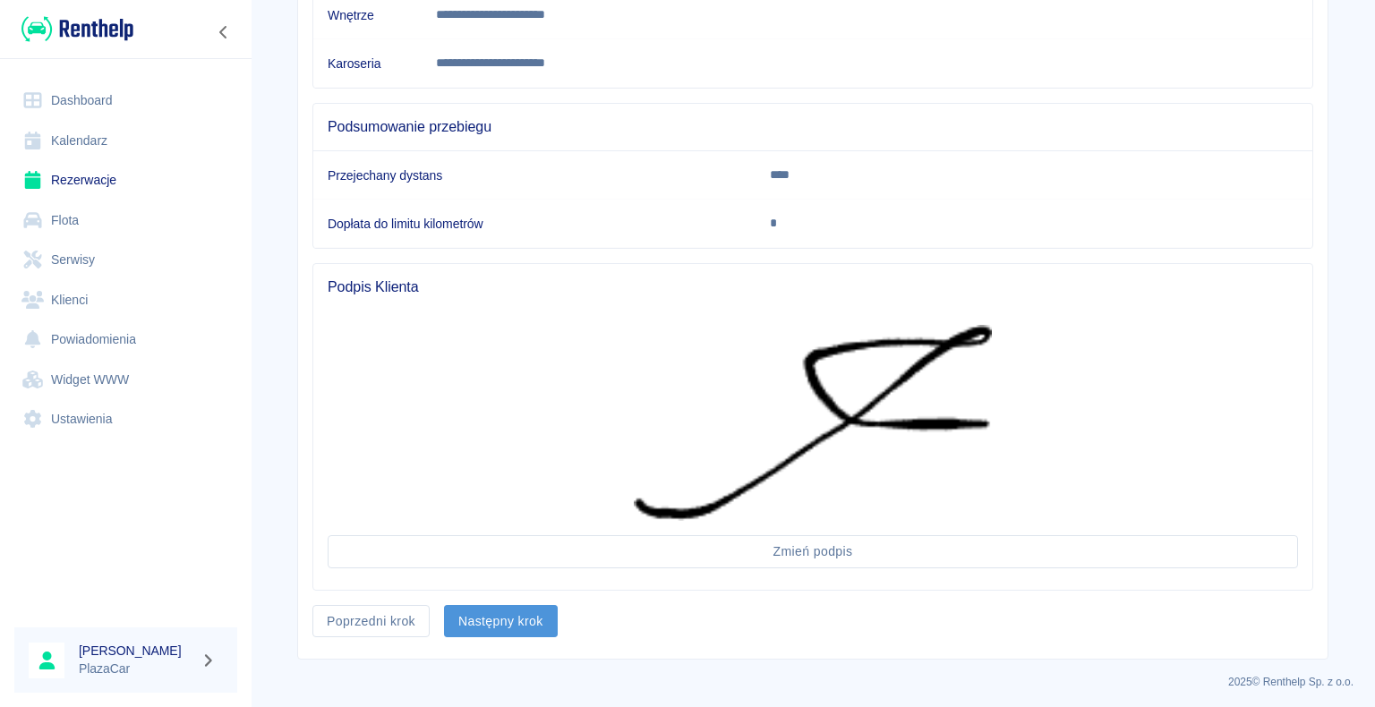
click at [490, 621] on button "Następny krok" at bounding box center [501, 621] width 114 height 33
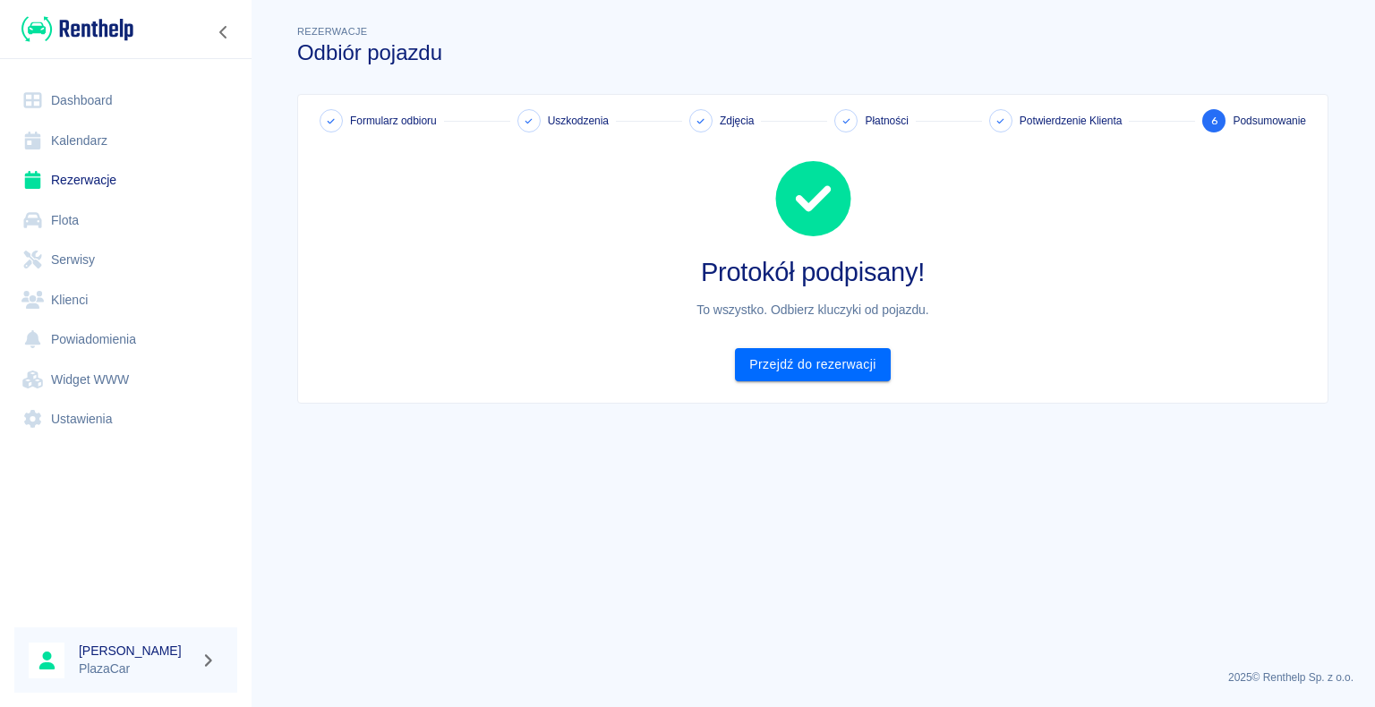
scroll to position [0, 0]
click at [820, 363] on link "Przejdź do rezerwacji" at bounding box center [812, 364] width 155 height 33
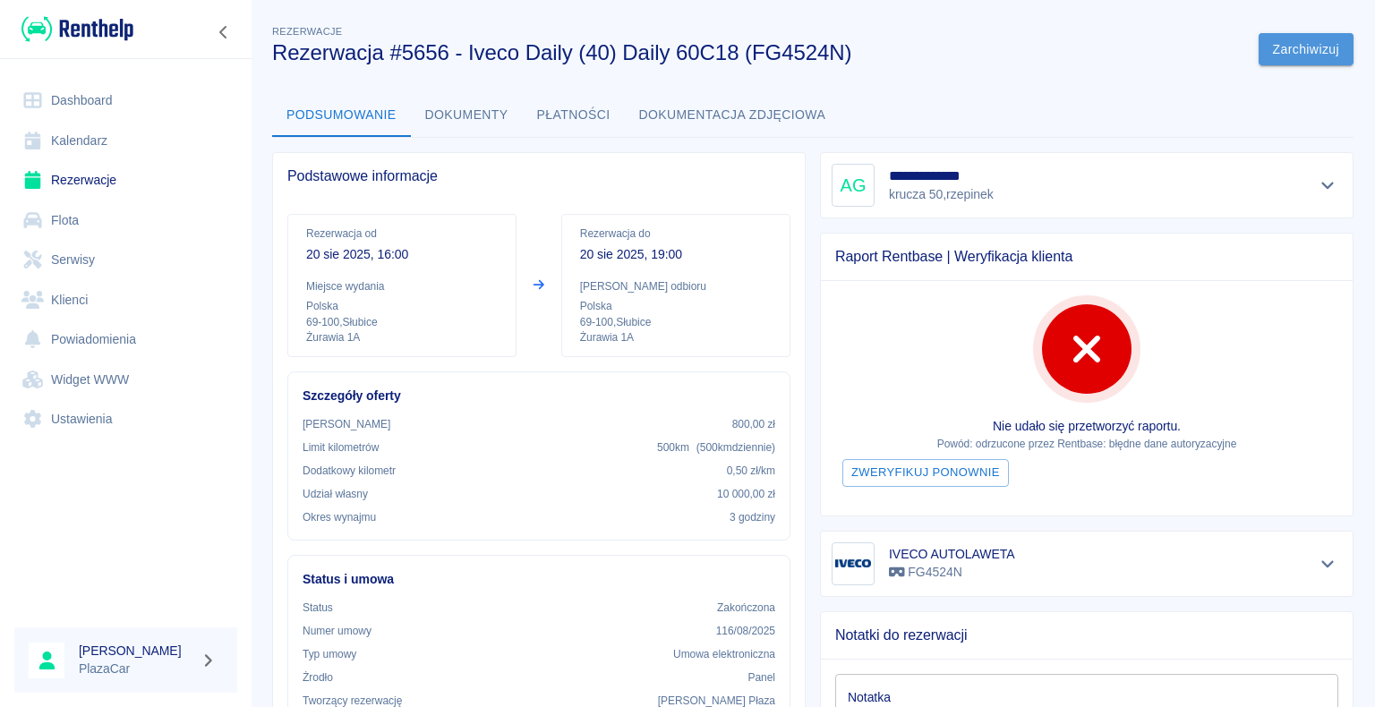
click at [1285, 48] on button "Zarchiwizuj" at bounding box center [1305, 49] width 95 height 33
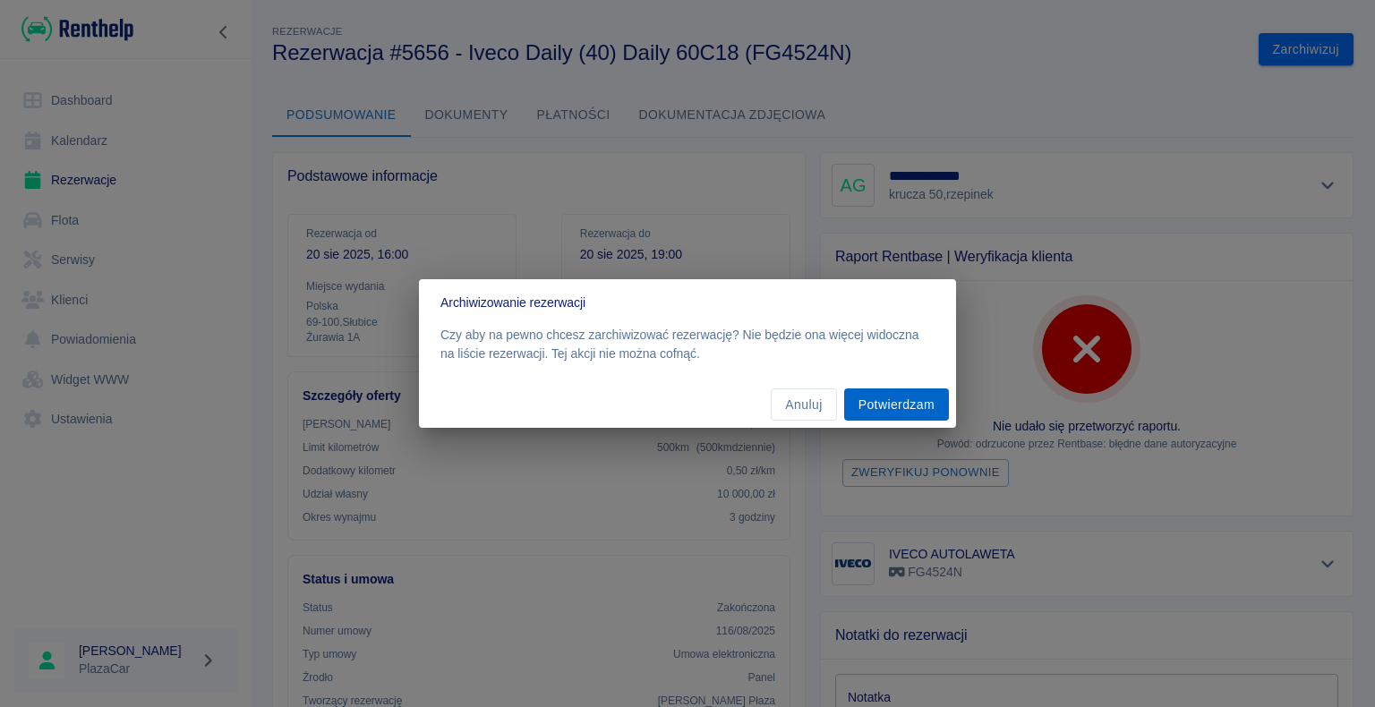
click at [885, 404] on button "Potwierdzam" at bounding box center [896, 404] width 105 height 33
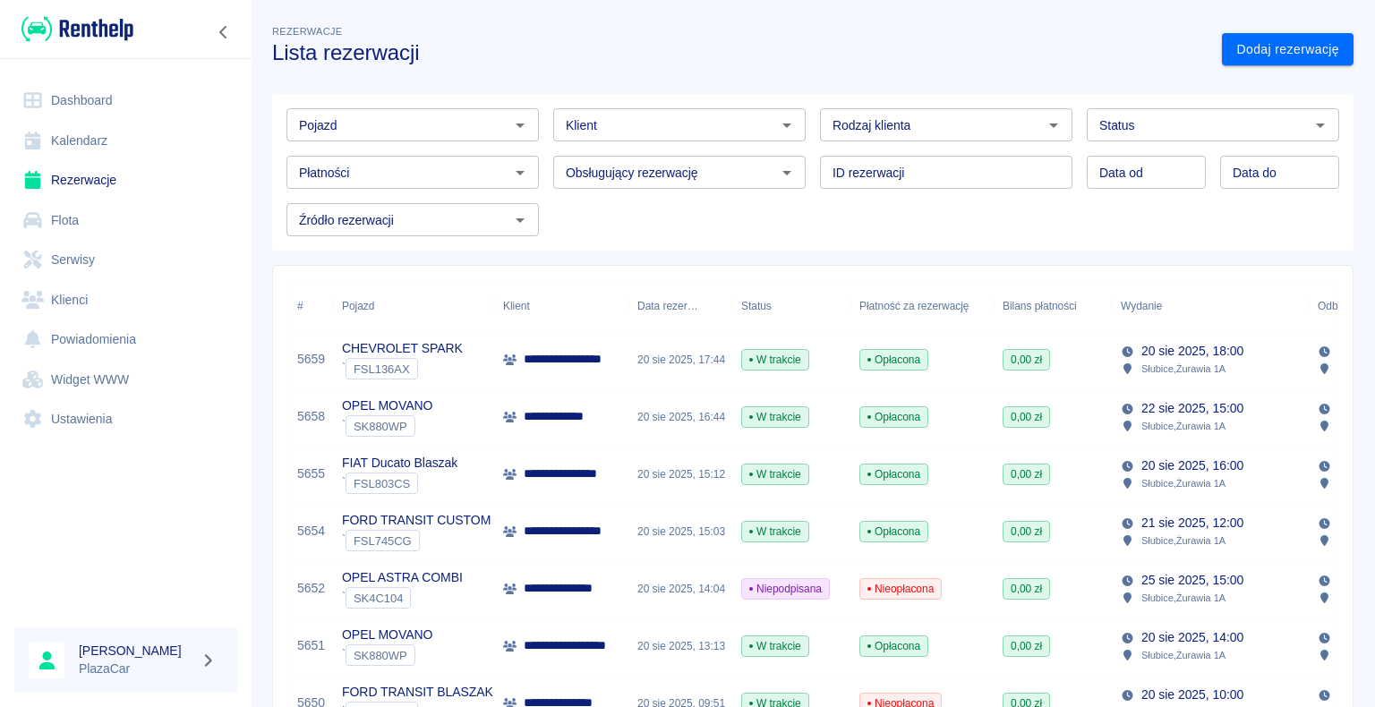
click at [593, 367] on p "**********" at bounding box center [572, 359] width 97 height 19
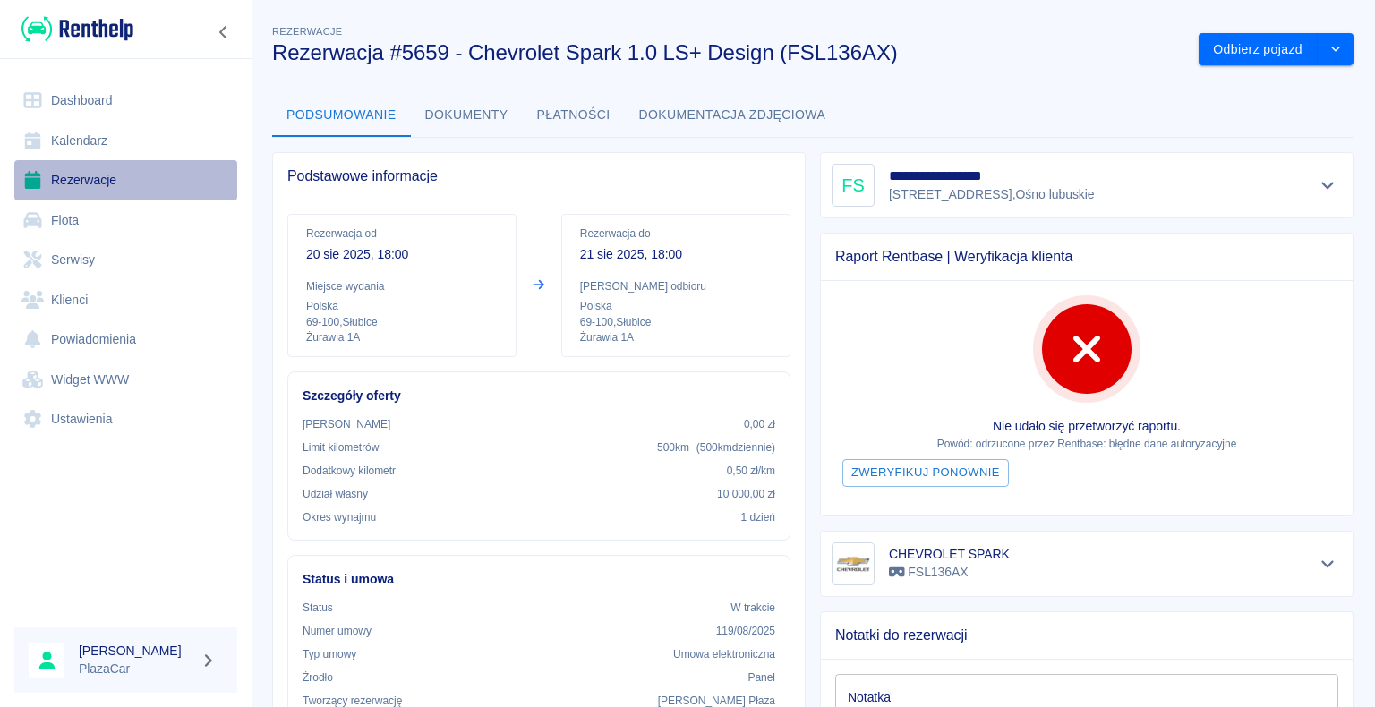
click at [86, 180] on link "Rezerwacje" at bounding box center [125, 180] width 223 height 40
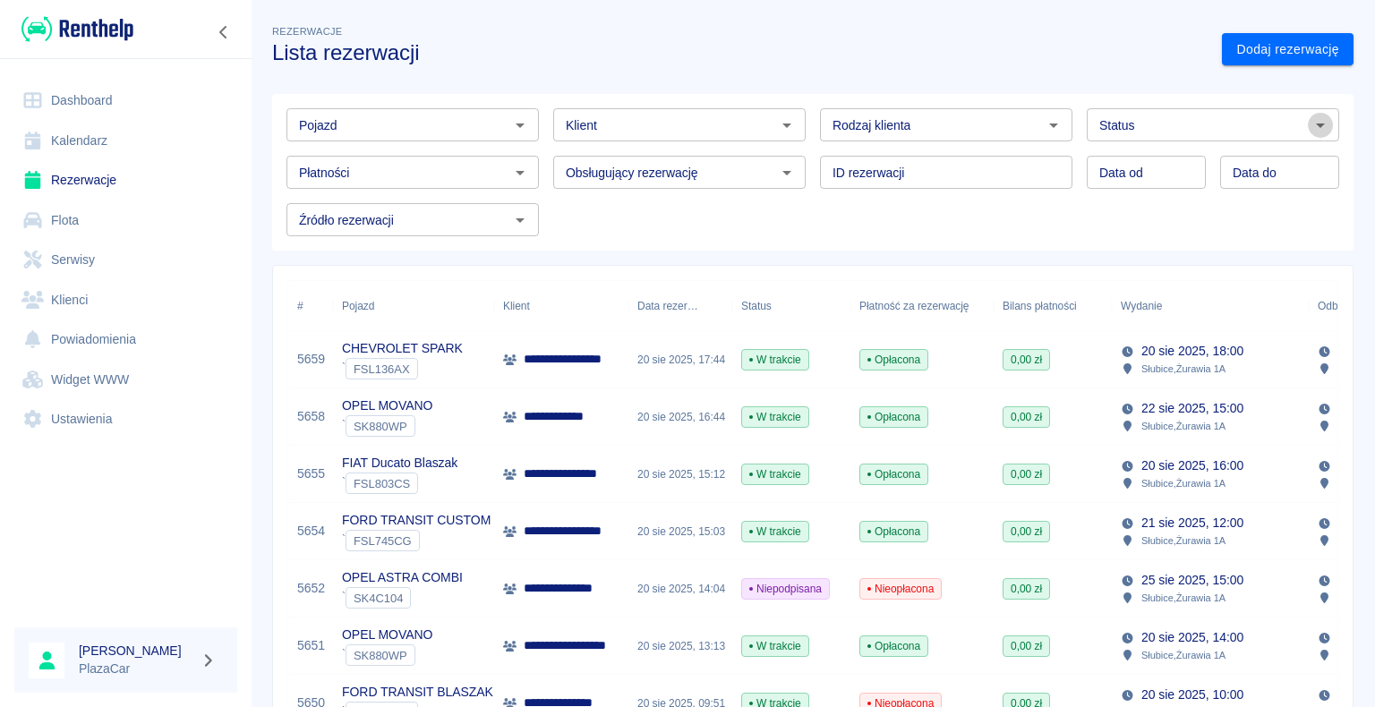
click at [1309, 127] on icon "Otwórz" at bounding box center [1319, 125] width 21 height 21
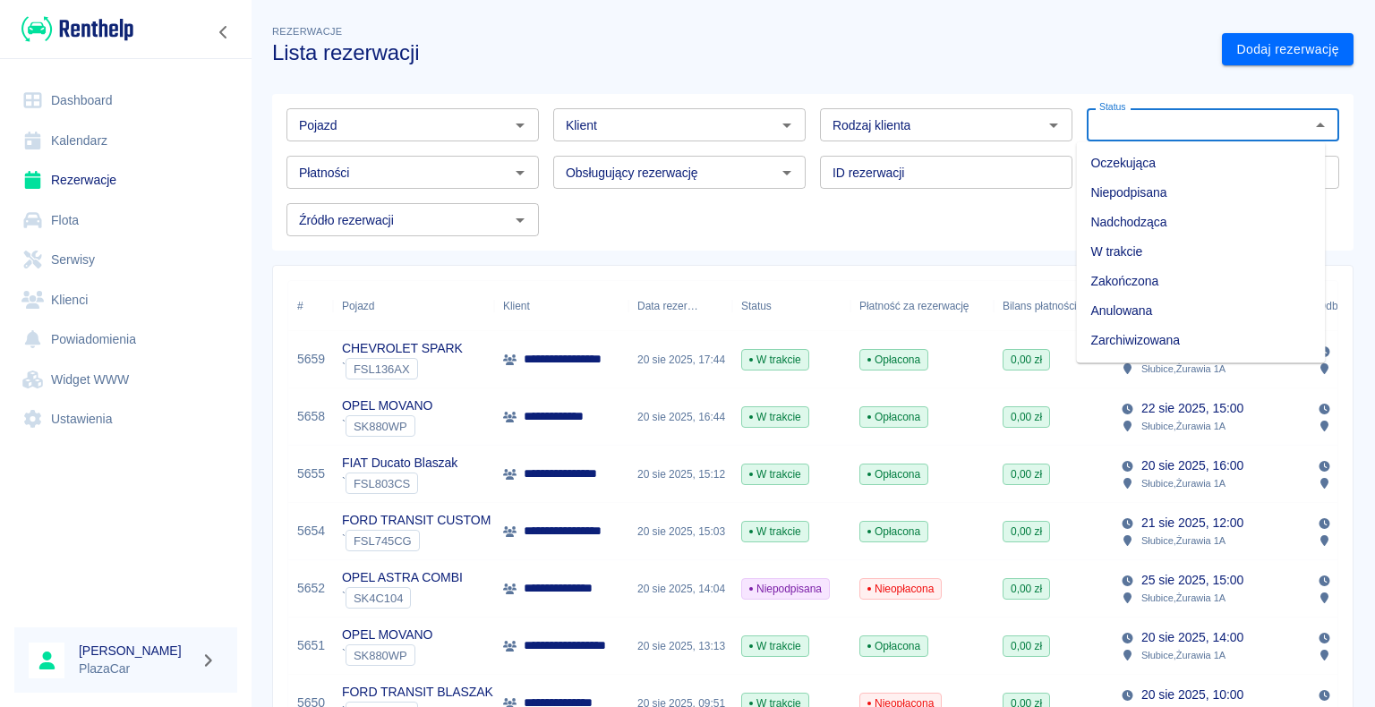
click at [1225, 339] on li "Zarchiwizowana" at bounding box center [1200, 341] width 249 height 30
type input "Zarchiwizowana"
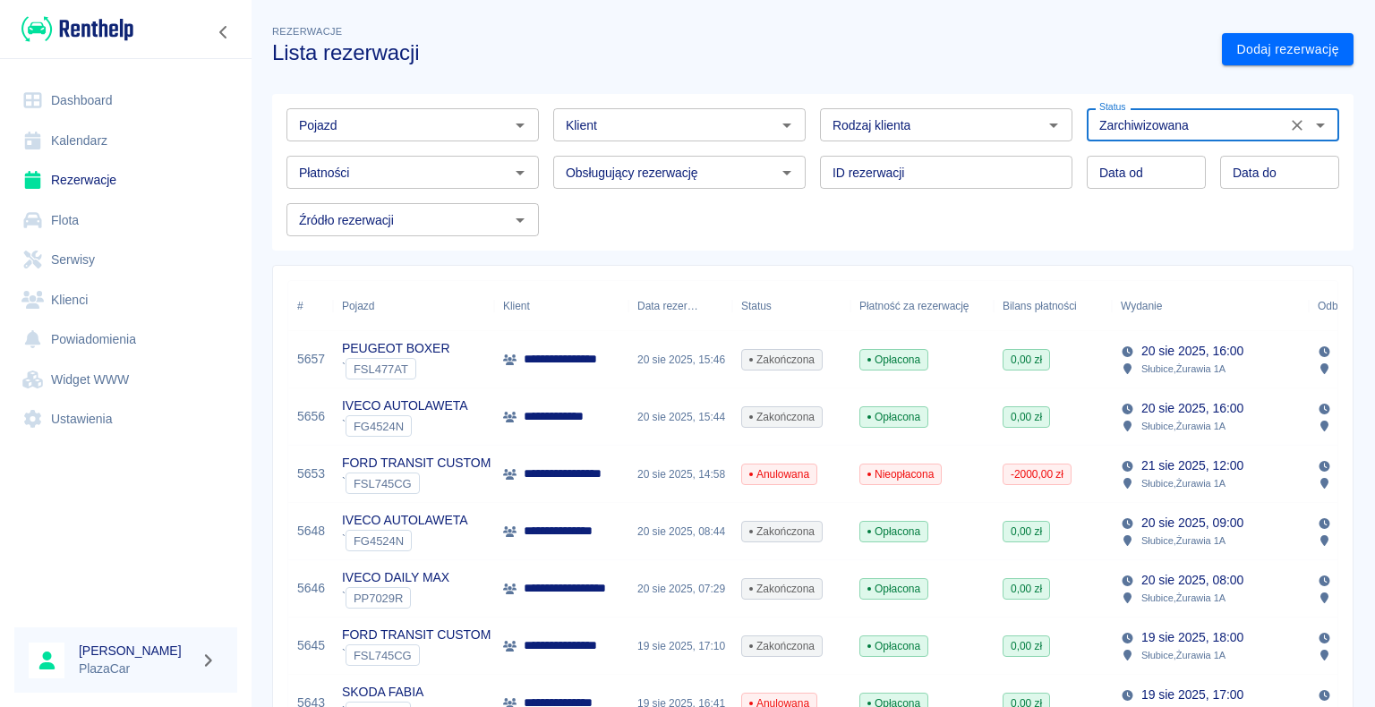
click at [515, 123] on icon "Otwórz" at bounding box center [519, 125] width 21 height 21
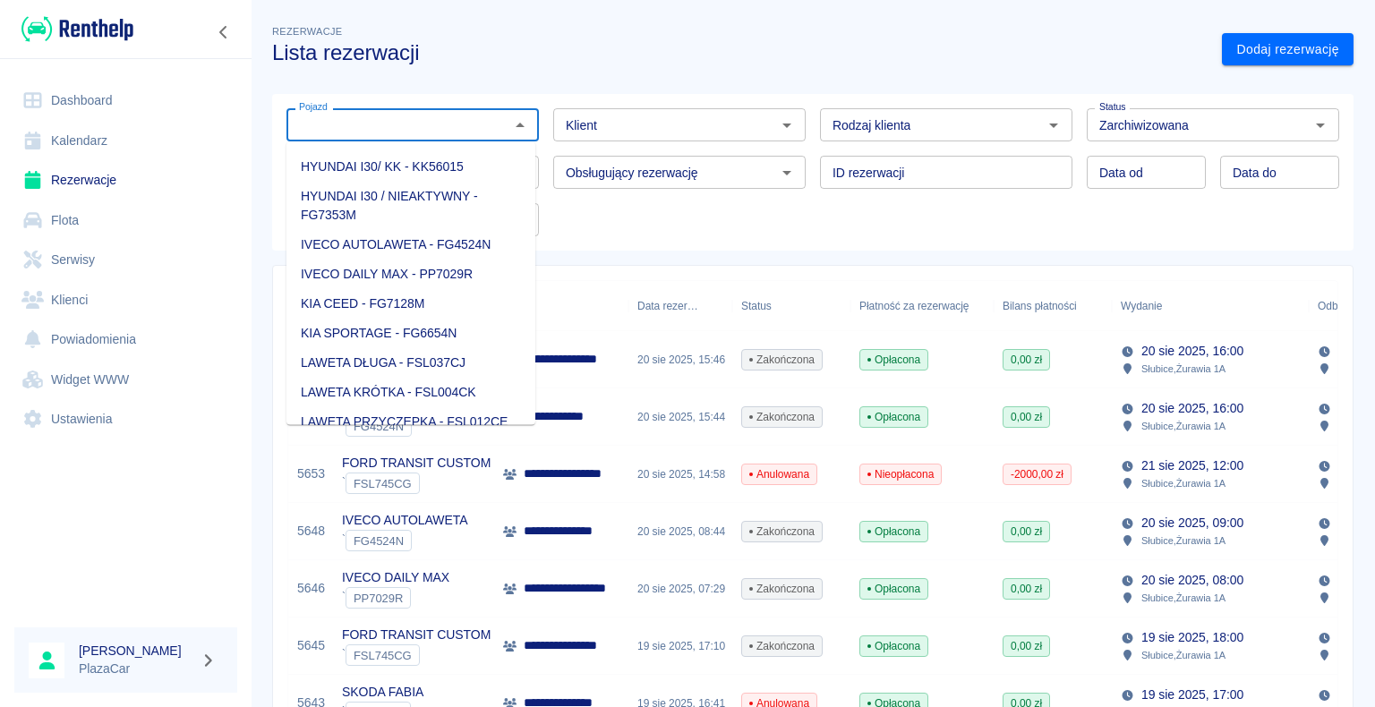
scroll to position [626, 0]
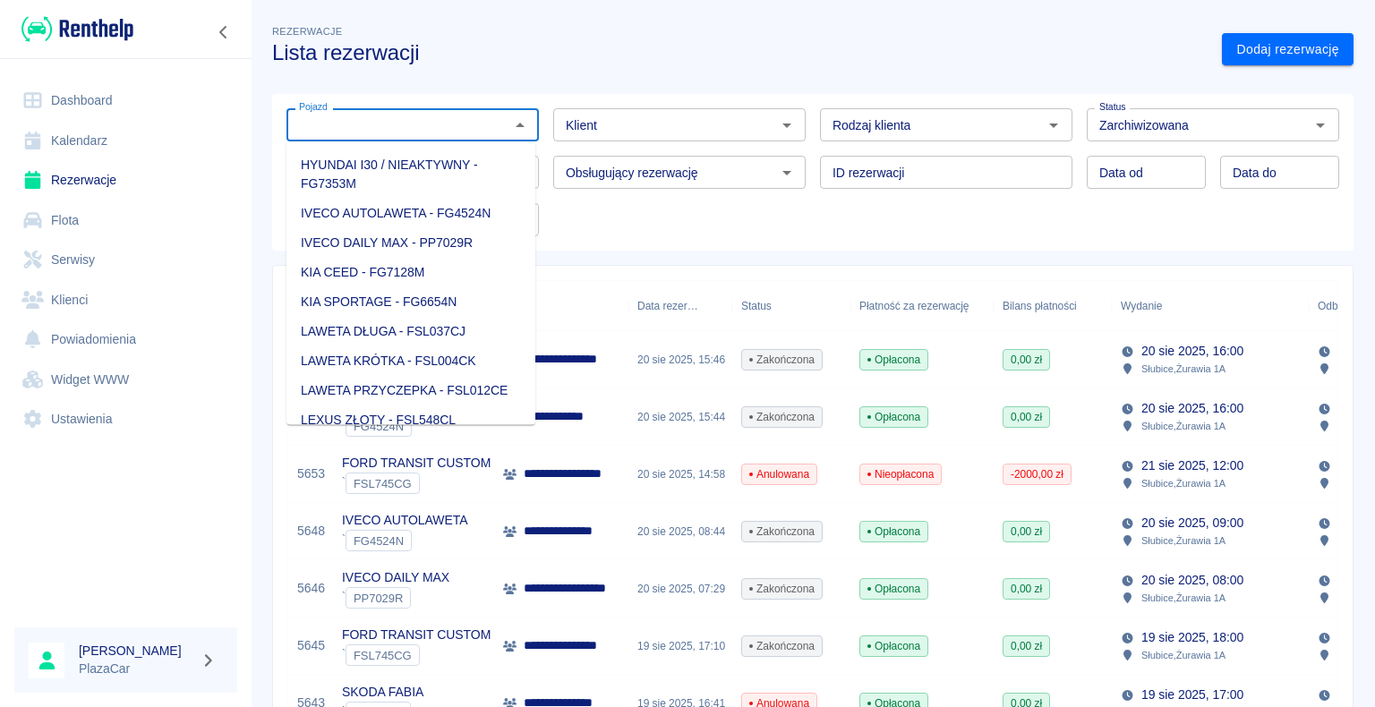
click at [444, 258] on li "IVECO DAILY MAX - PP7029R" at bounding box center [410, 243] width 249 height 30
type input "IVECO DAILY MAX - PP7029R"
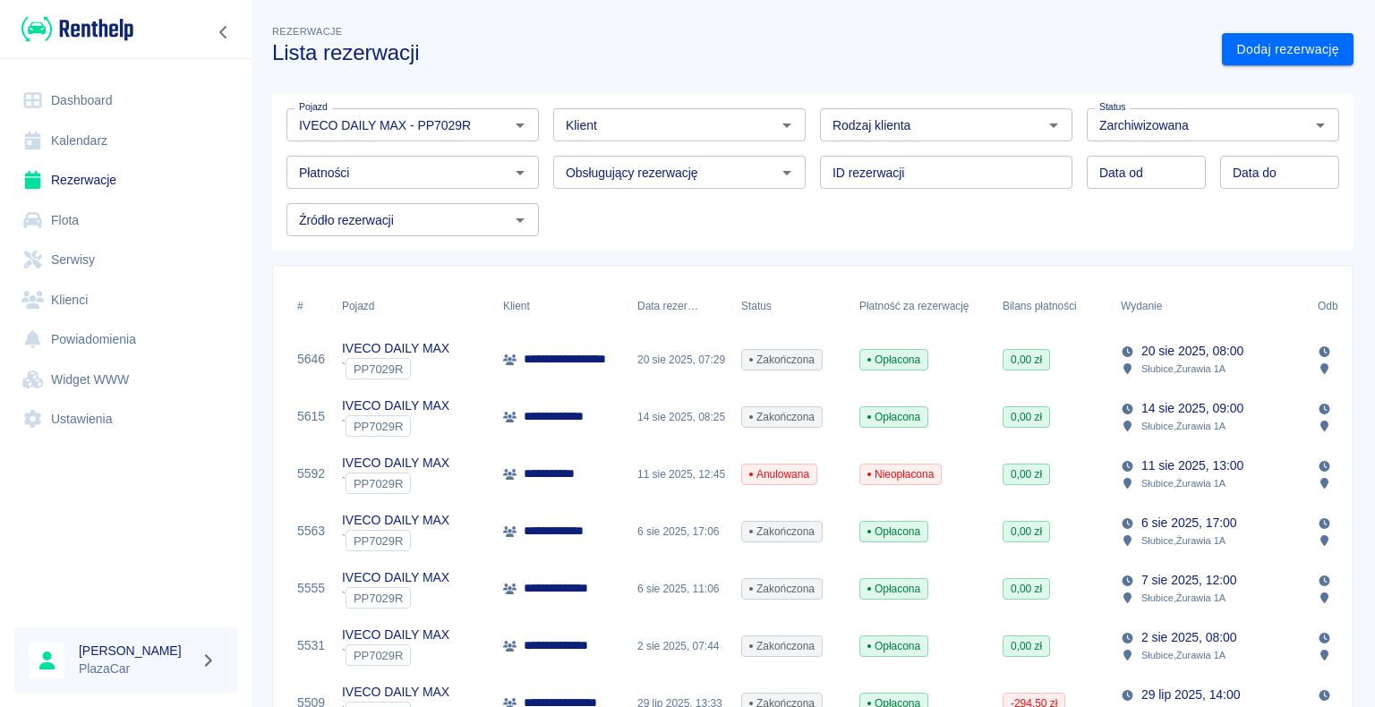
click at [571, 368] on p "**********" at bounding box center [569, 359] width 91 height 19
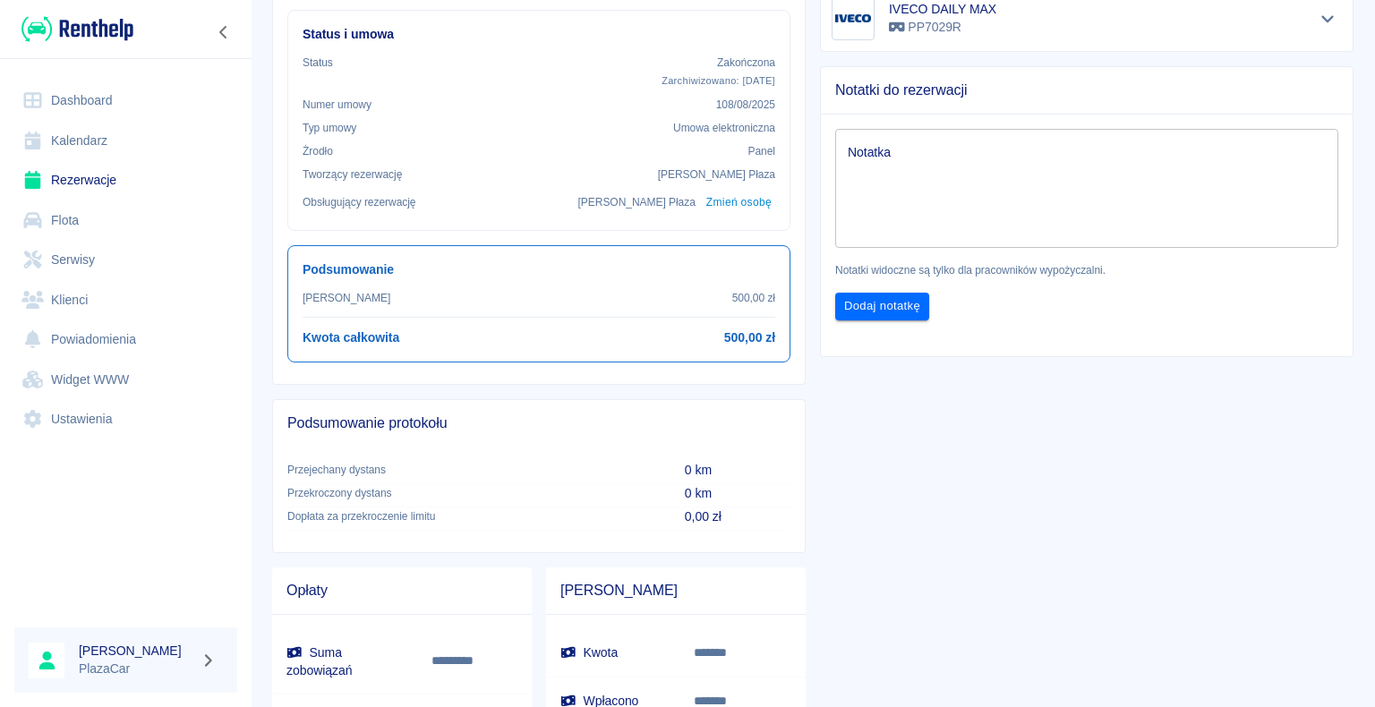
scroll to position [537, 0]
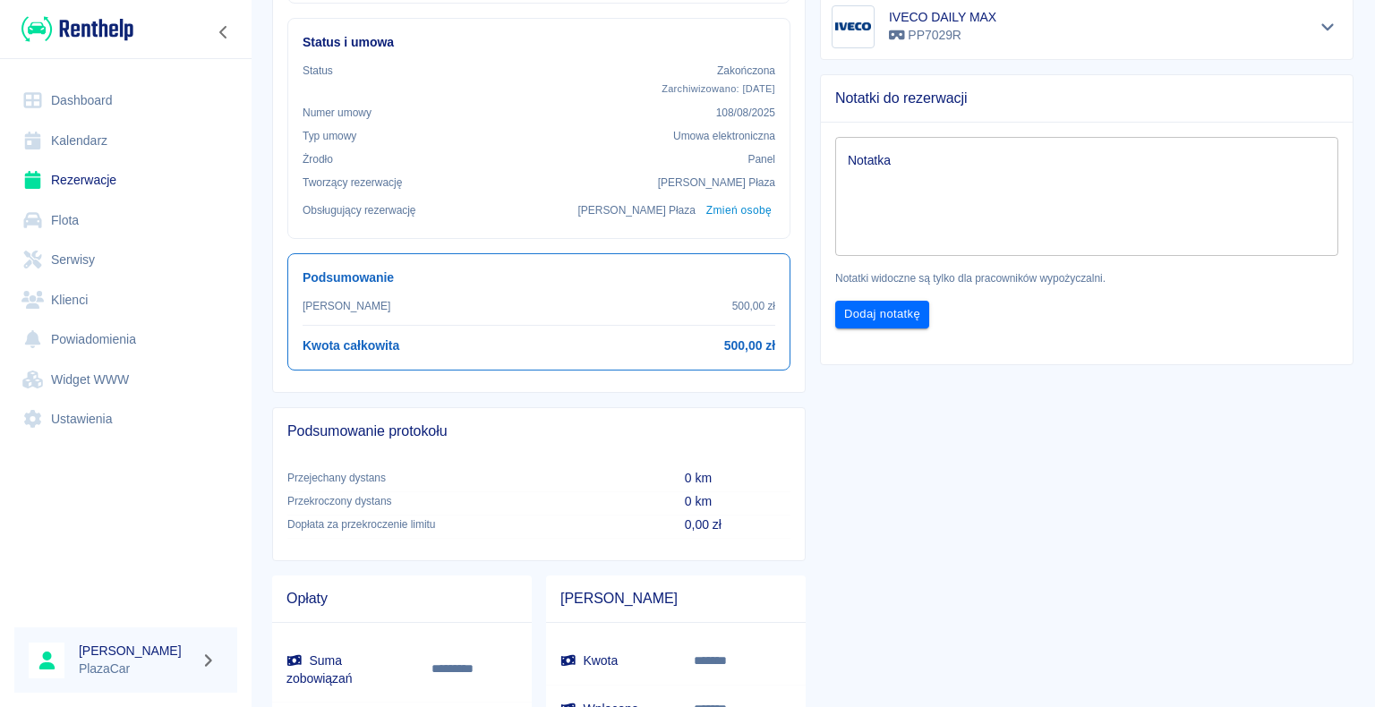
click at [82, 177] on link "Rezerwacje" at bounding box center [125, 180] width 223 height 40
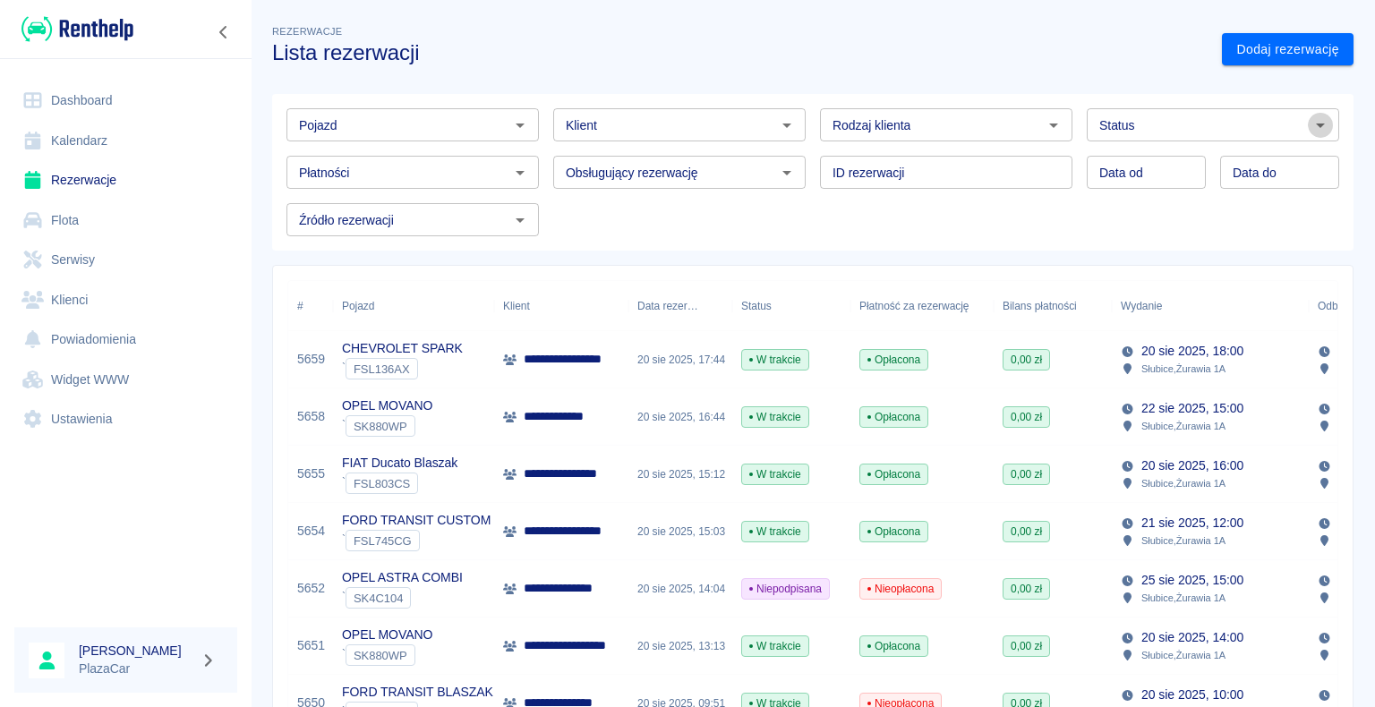
click at [1309, 127] on icon "Otwórz" at bounding box center [1319, 125] width 21 height 21
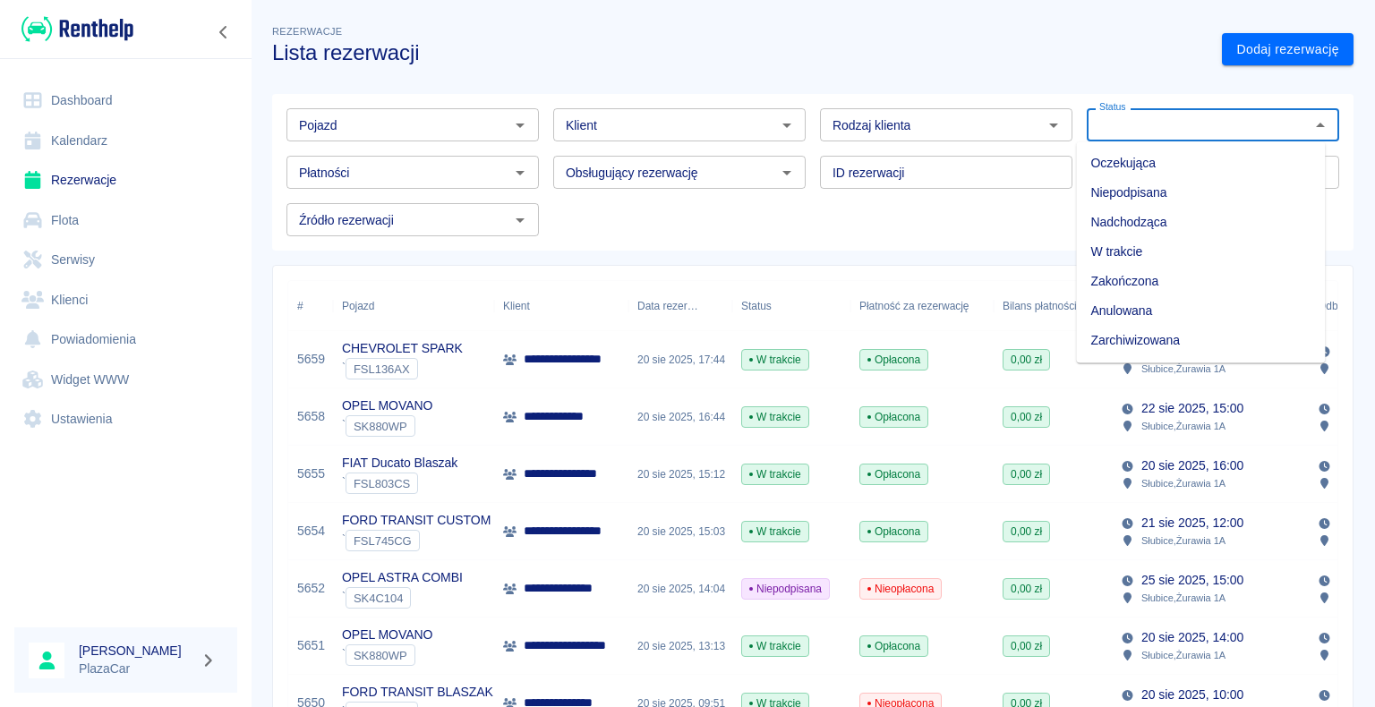
click at [1213, 336] on li "Zarchiwizowana" at bounding box center [1200, 341] width 249 height 30
type input "Zarchiwizowana"
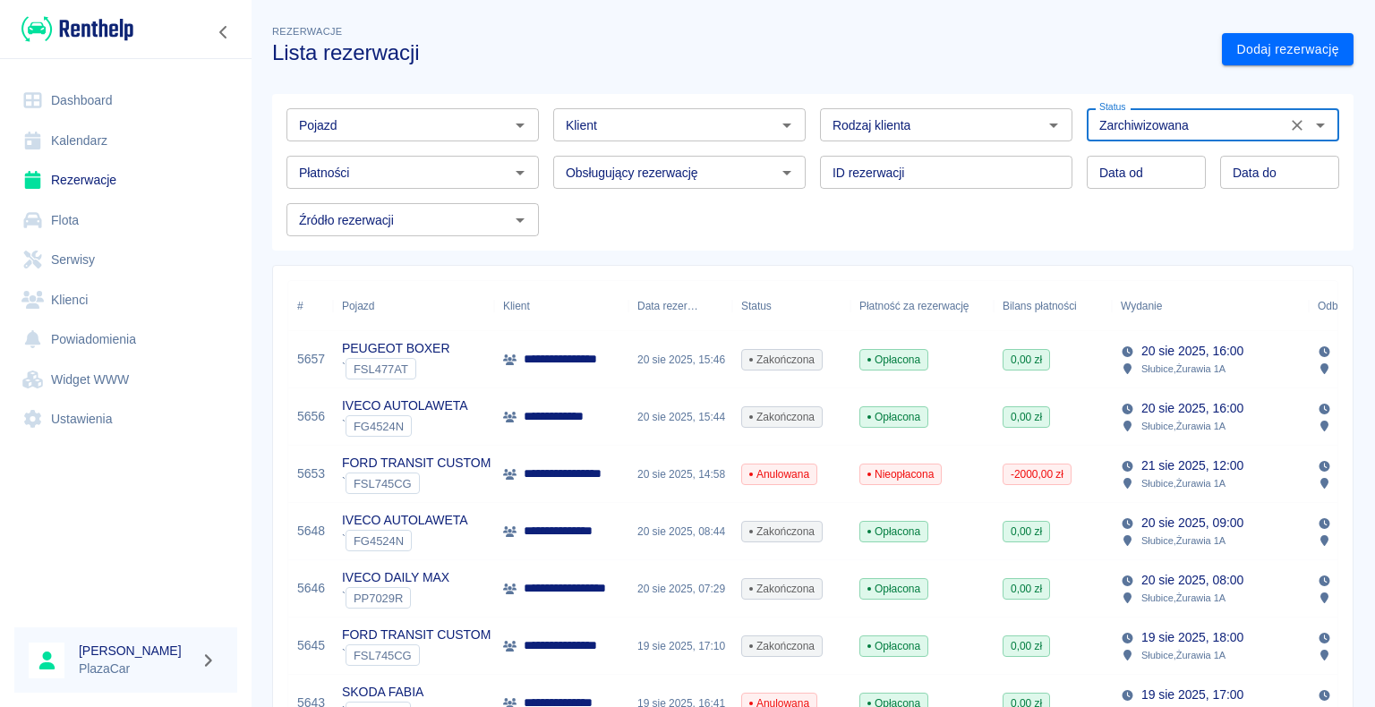
click at [515, 127] on icon "Otwórz" at bounding box center [519, 125] width 21 height 21
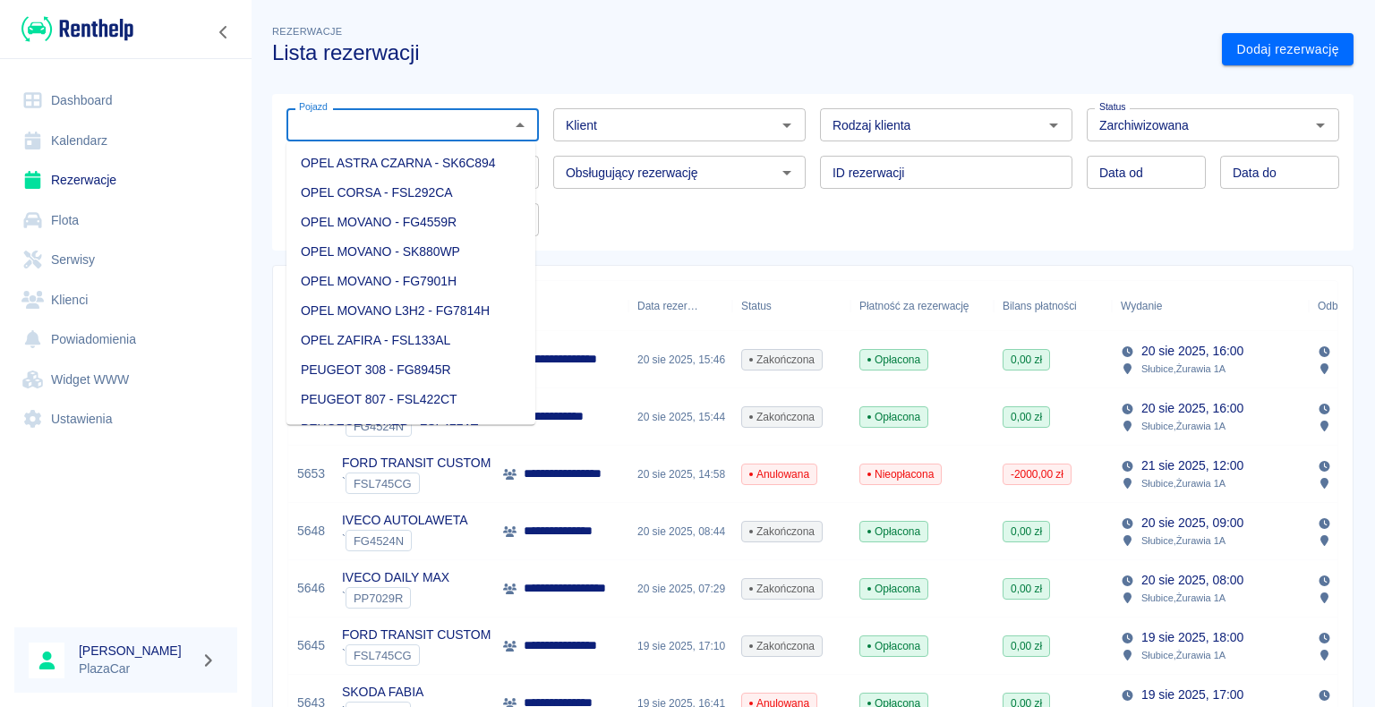
scroll to position [1432, 0]
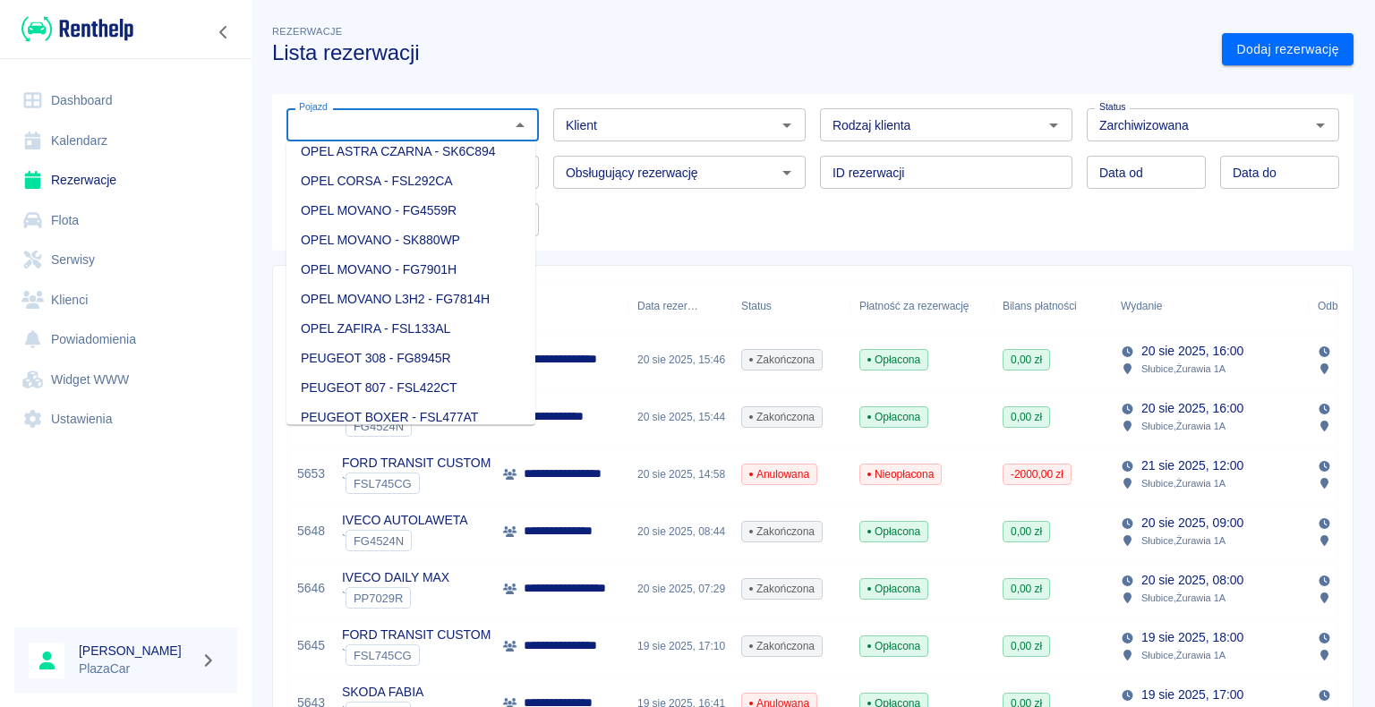
click at [455, 137] on li "OPEL ASTRA COMBI - SK4C104" at bounding box center [410, 122] width 249 height 30
type input "OPEL ASTRA COMBI - SK4C104"
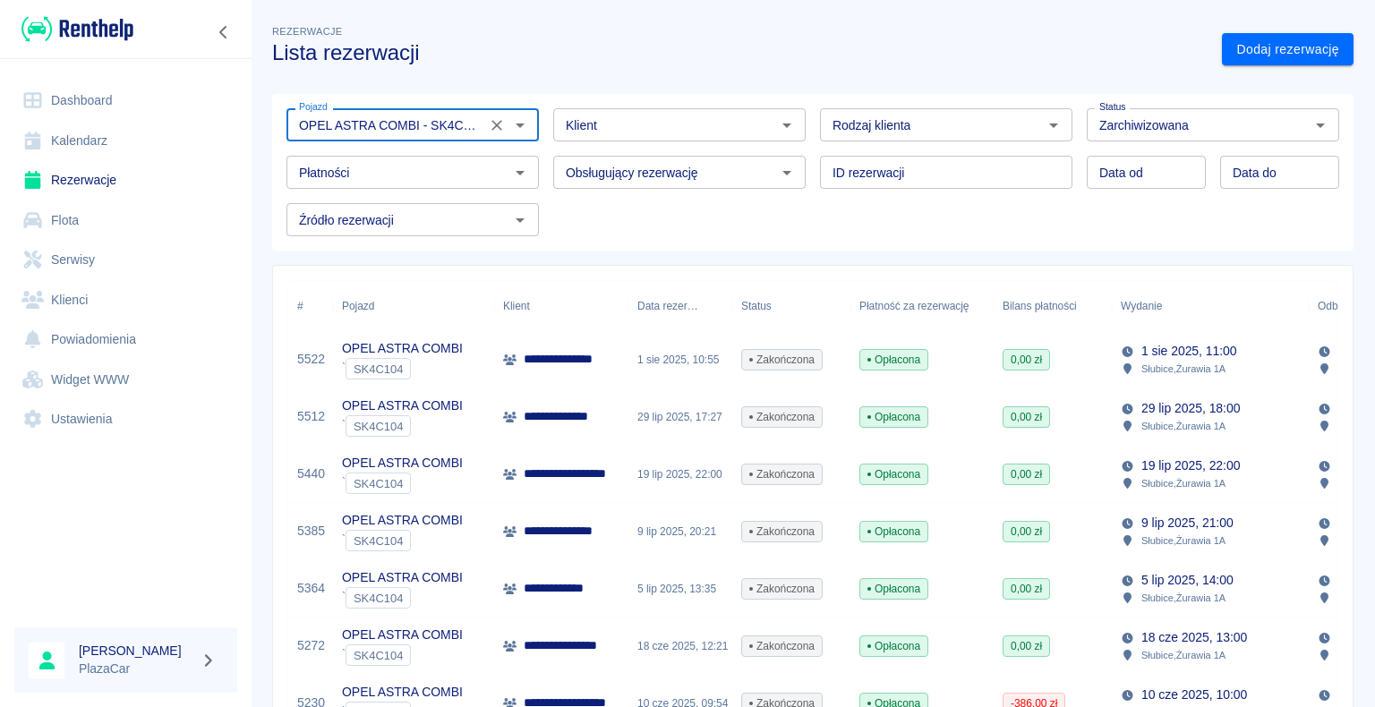
click at [99, 98] on link "Dashboard" at bounding box center [125, 101] width 223 height 40
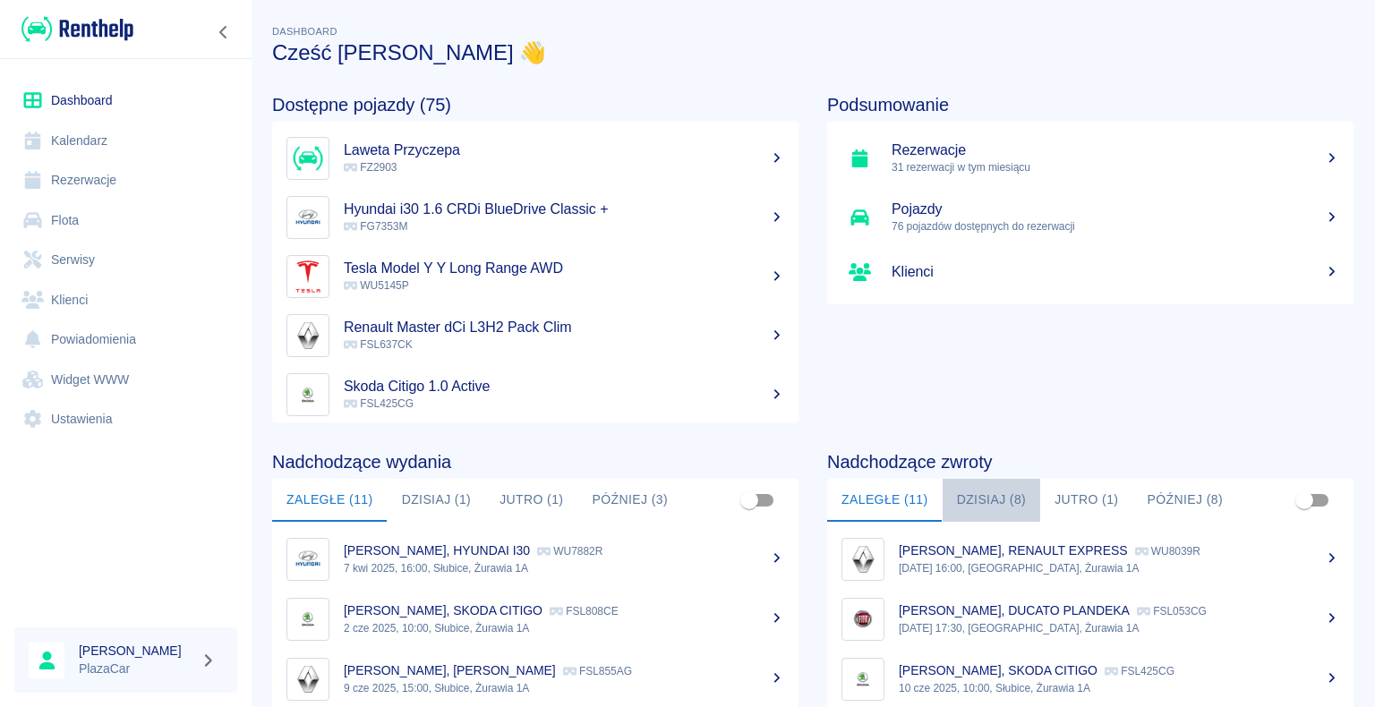
click at [977, 499] on button "Dzisiaj (8)" at bounding box center [991, 500] width 98 height 43
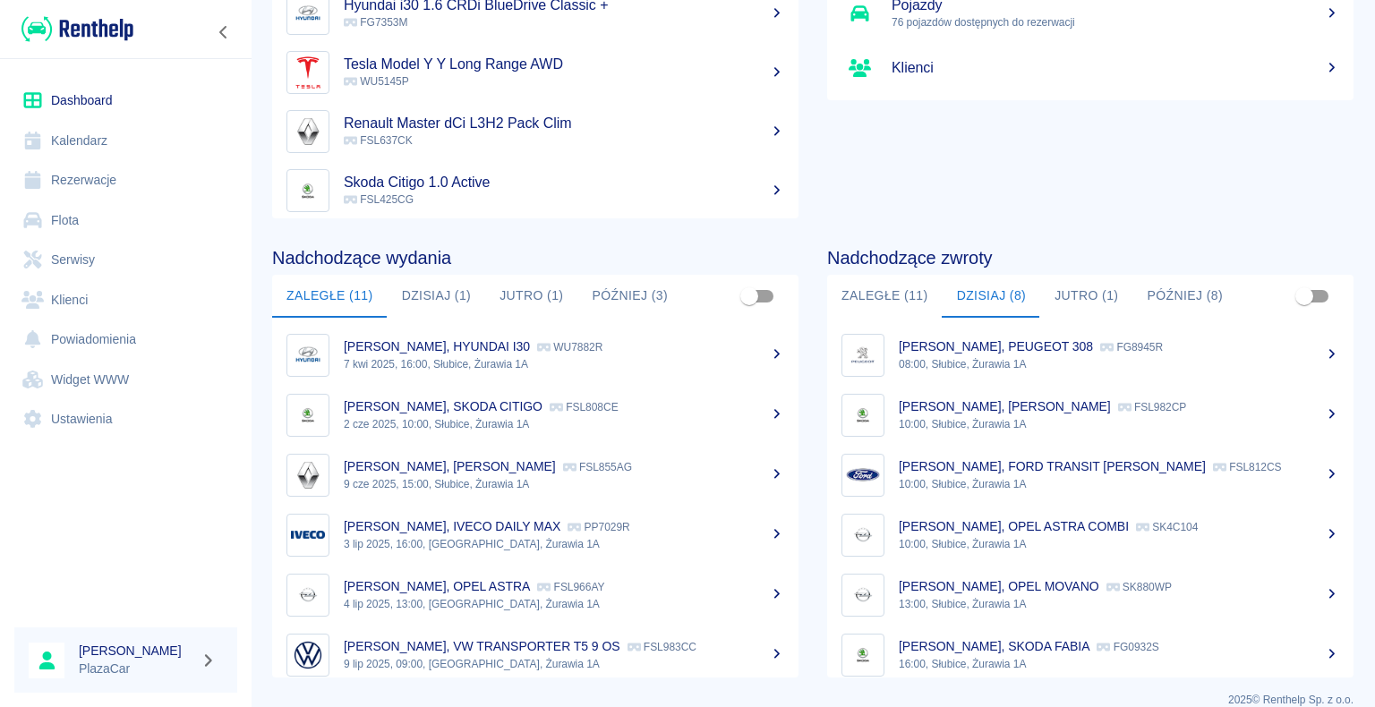
scroll to position [226, 0]
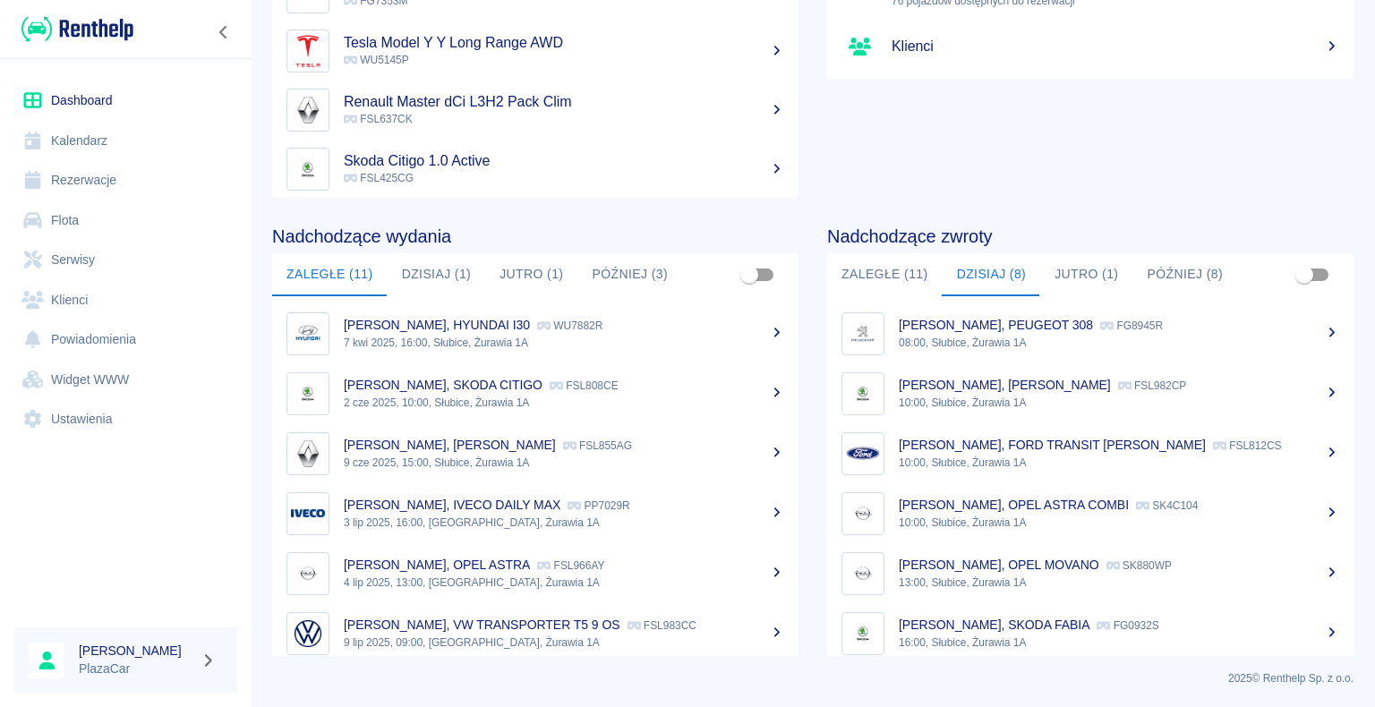
click at [978, 504] on p "Daniel Kubiński, OPEL ASTRA COMBI" at bounding box center [1013, 505] width 230 height 14
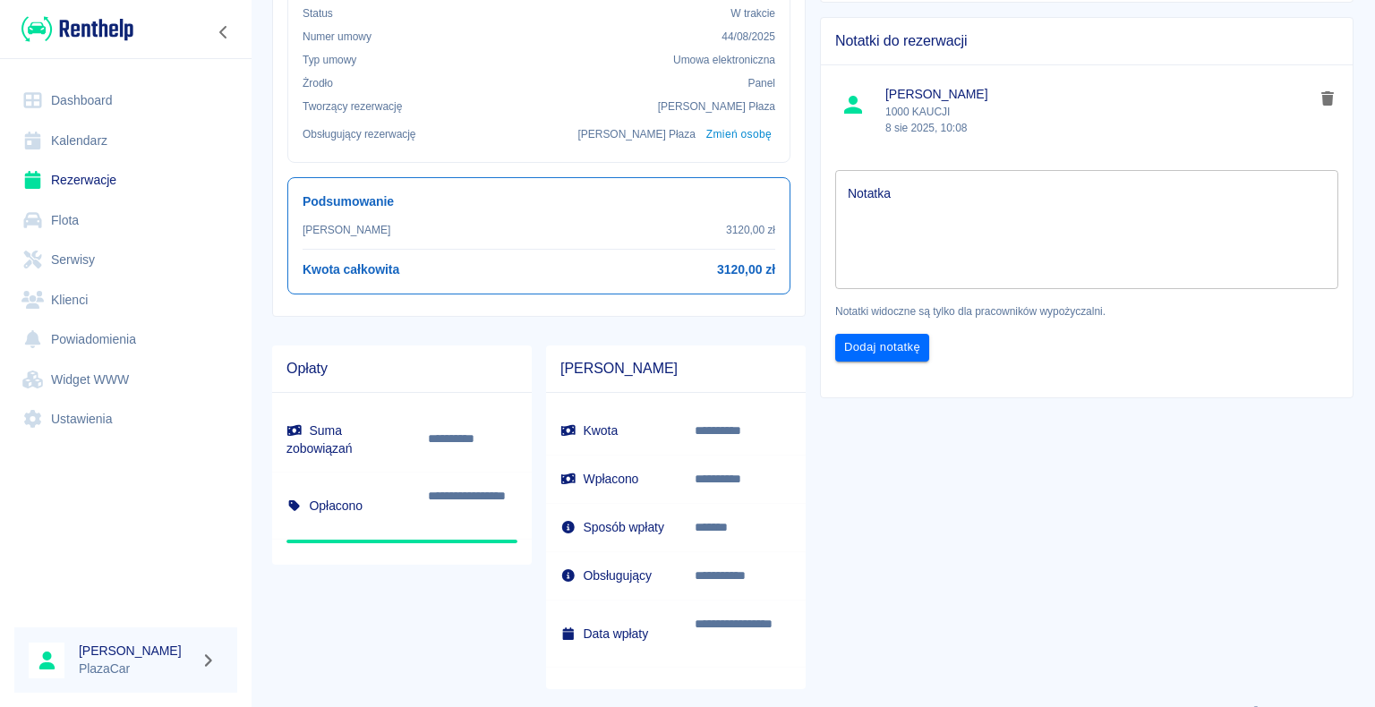
scroll to position [626, 0]
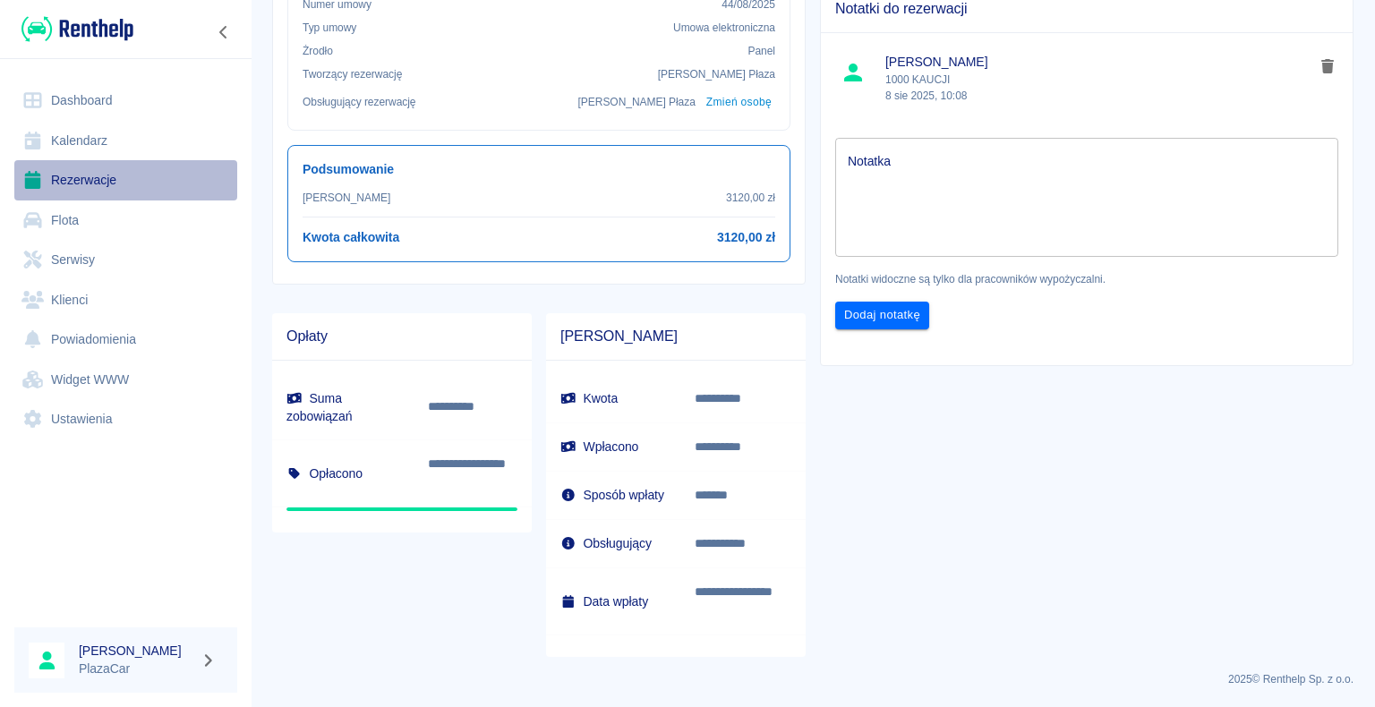
click at [103, 175] on link "Rezerwacje" at bounding box center [125, 180] width 223 height 40
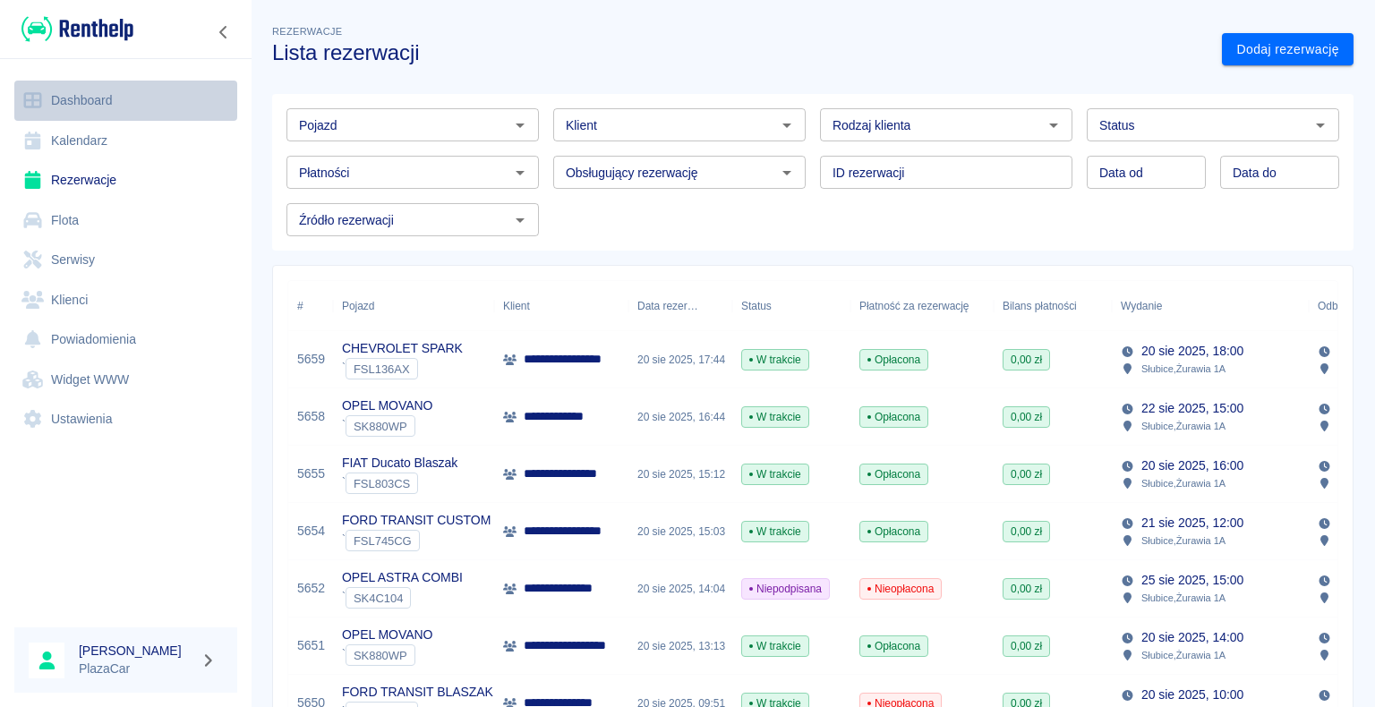
click at [87, 95] on link "Dashboard" at bounding box center [125, 101] width 223 height 40
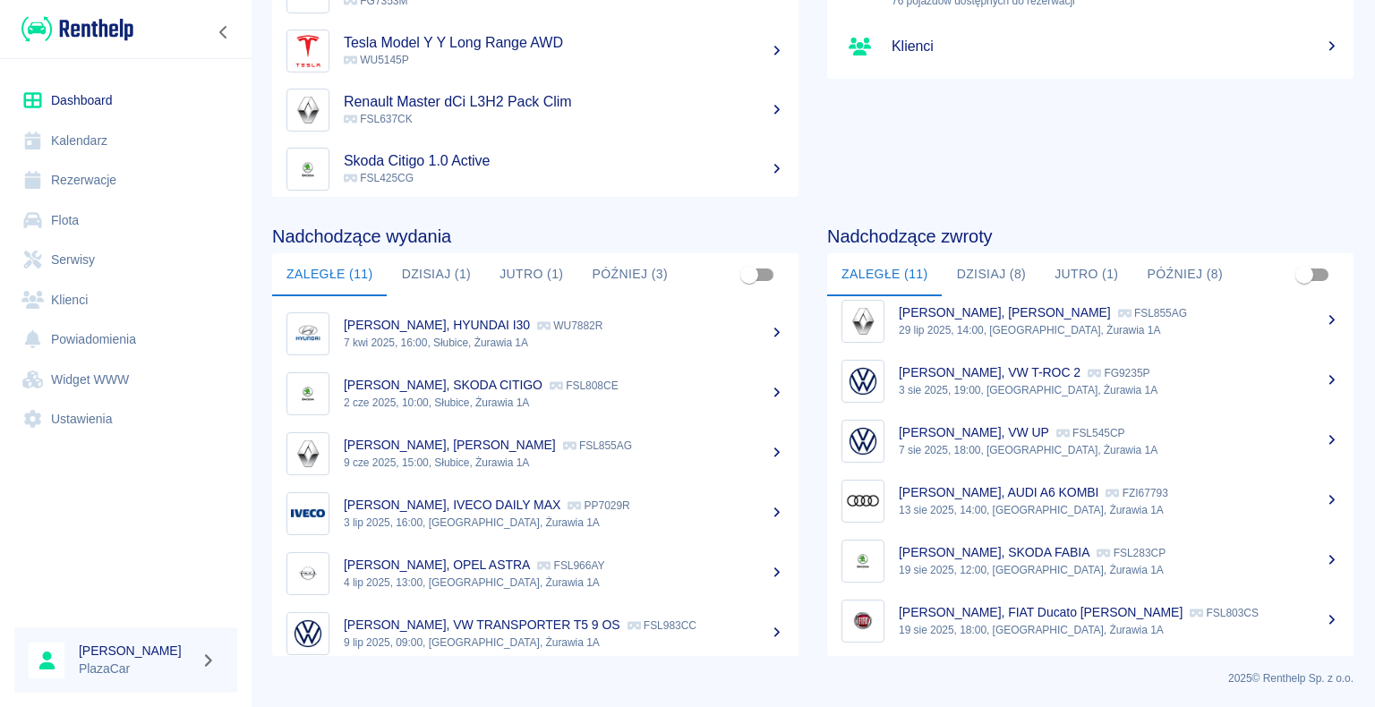
scroll to position [313, 0]
click at [121, 177] on link "Rezerwacje" at bounding box center [125, 180] width 223 height 40
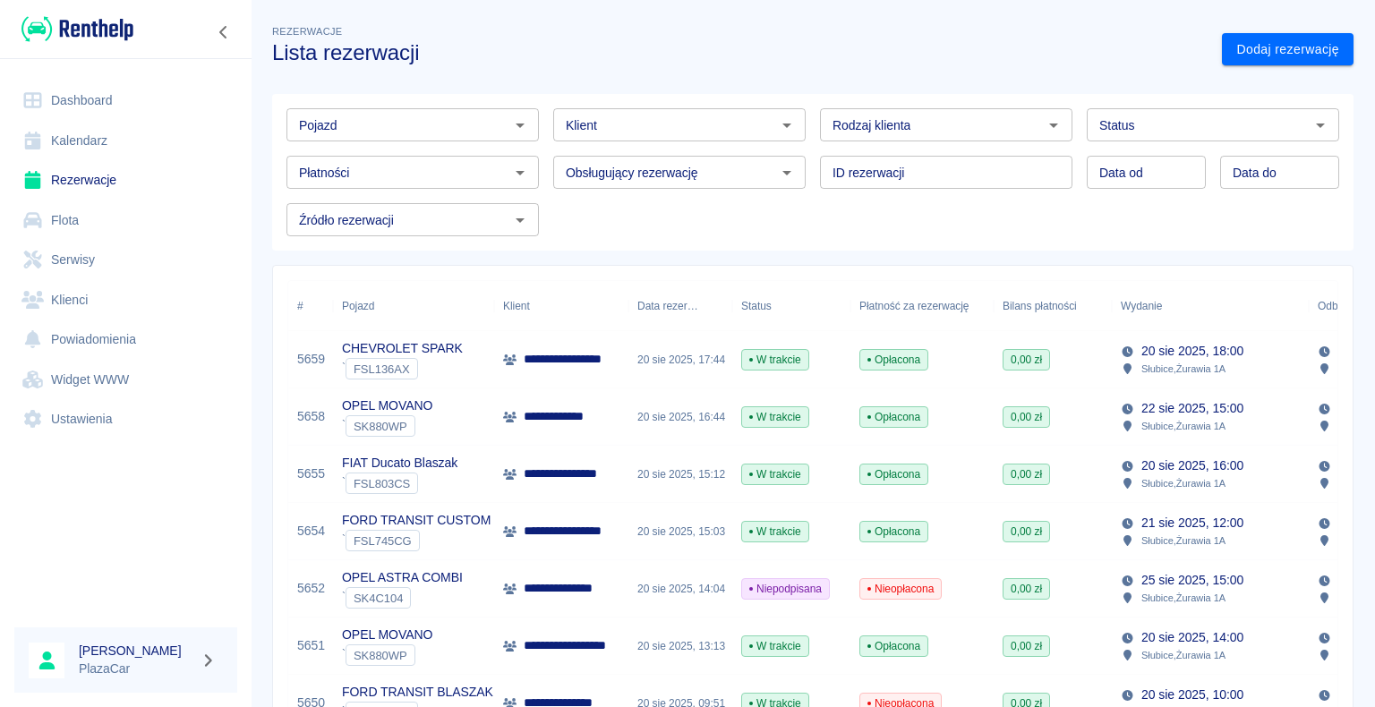
click at [1309, 127] on icon "Otwórz" at bounding box center [1319, 125] width 21 height 21
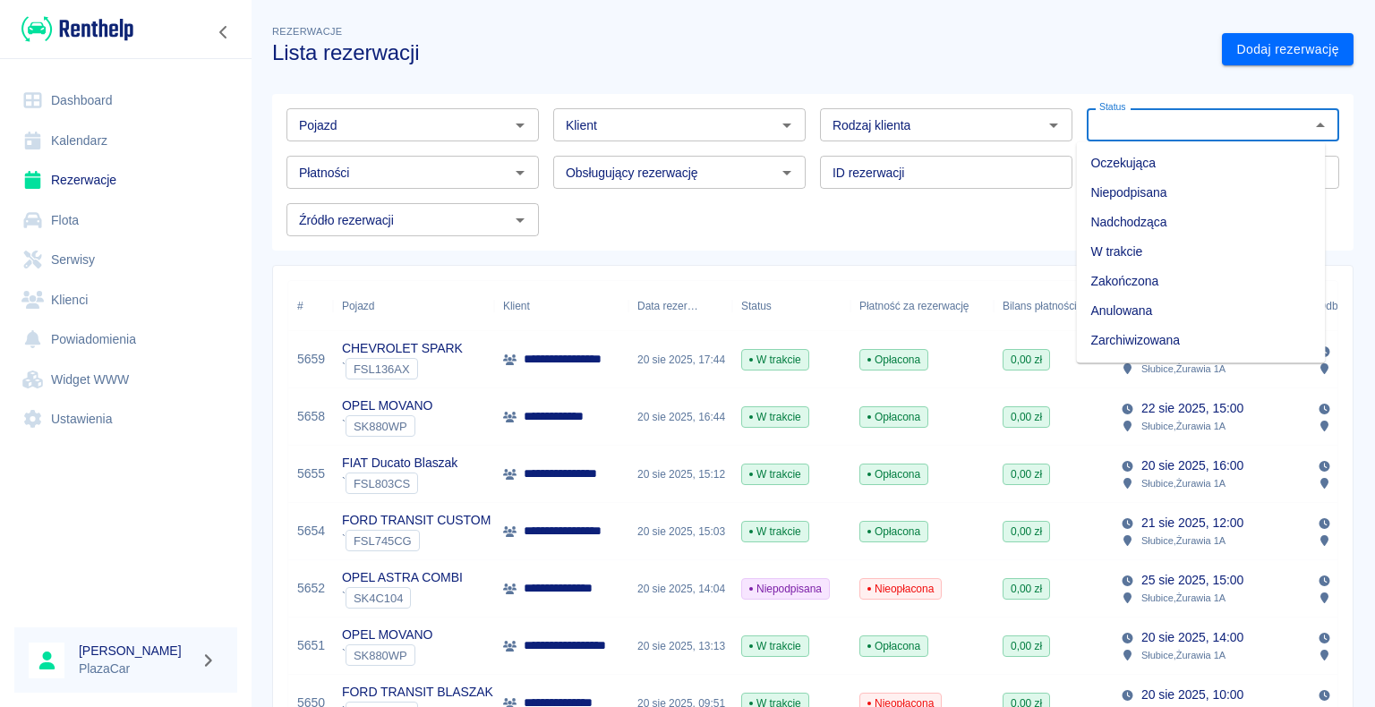
click at [1171, 339] on li "Zarchiwizowana" at bounding box center [1200, 341] width 249 height 30
type input "Zarchiwizowana"
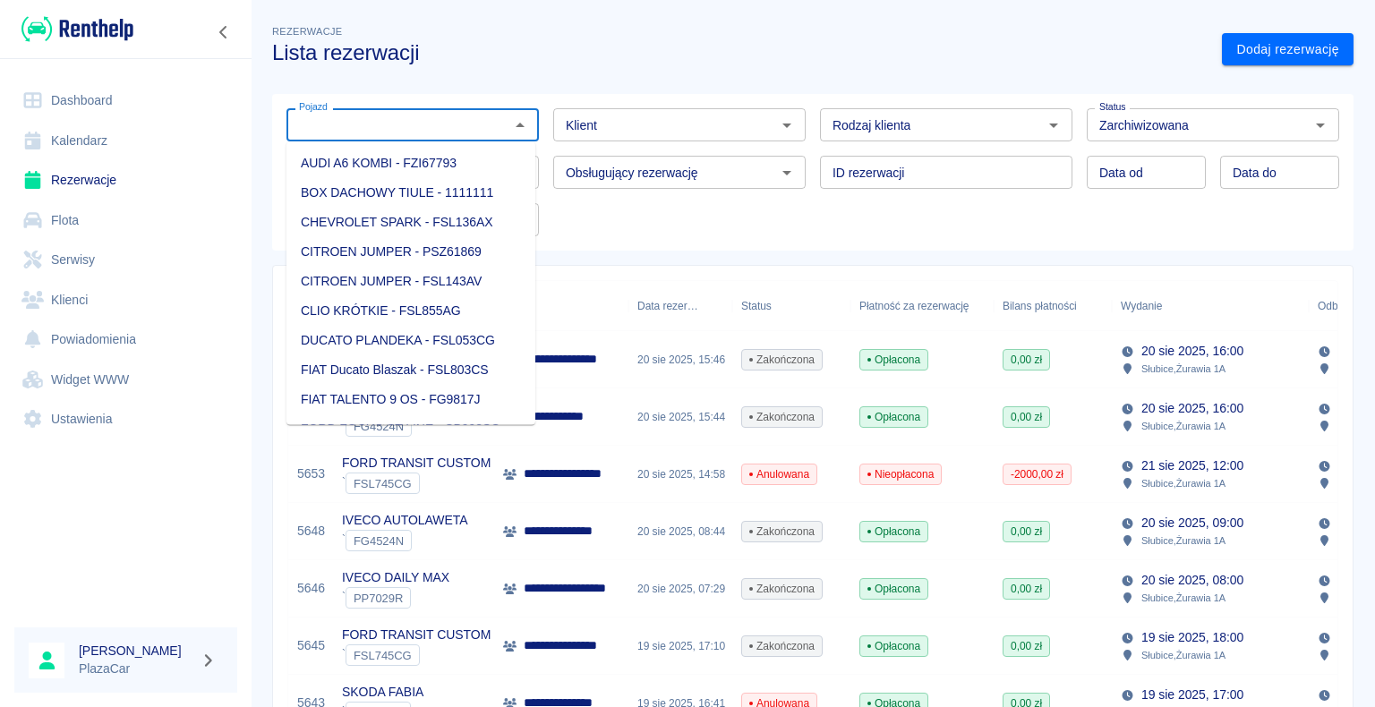
click at [371, 126] on input "Pojazd" at bounding box center [398, 125] width 212 height 22
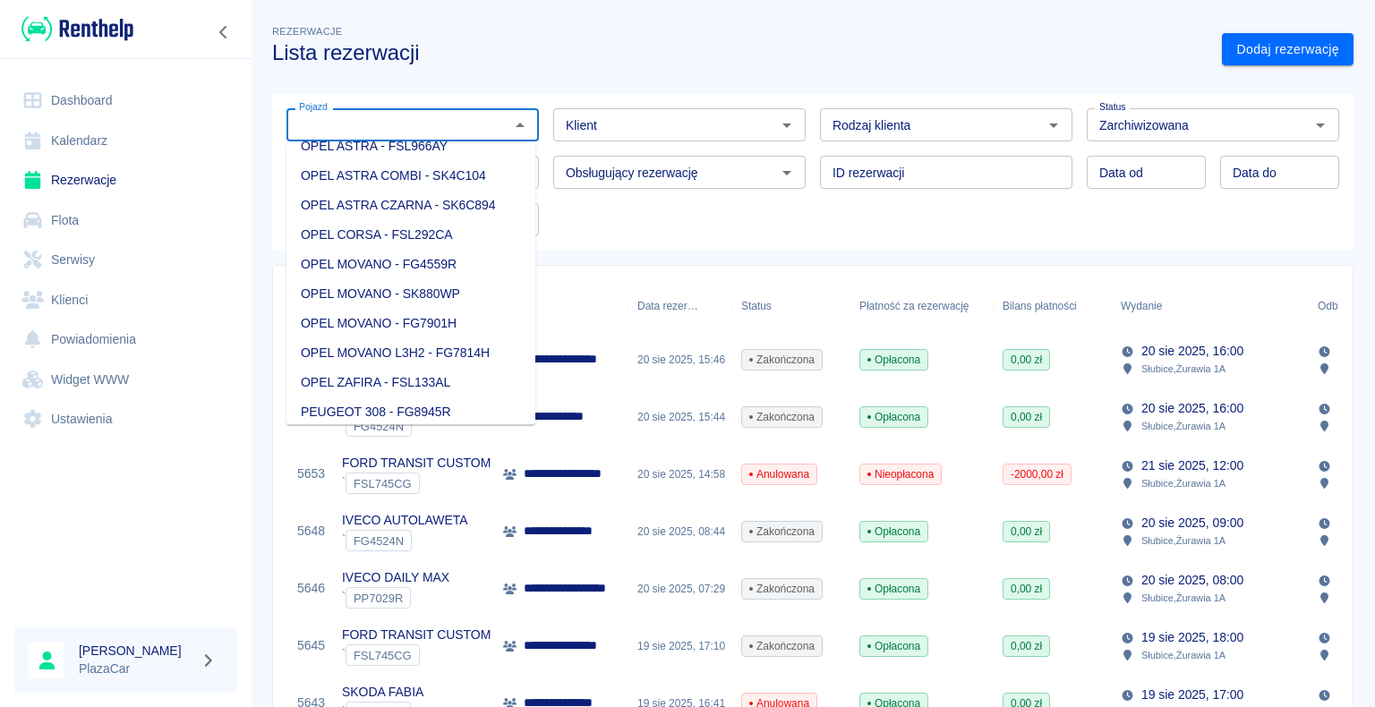
scroll to position [1432, 0]
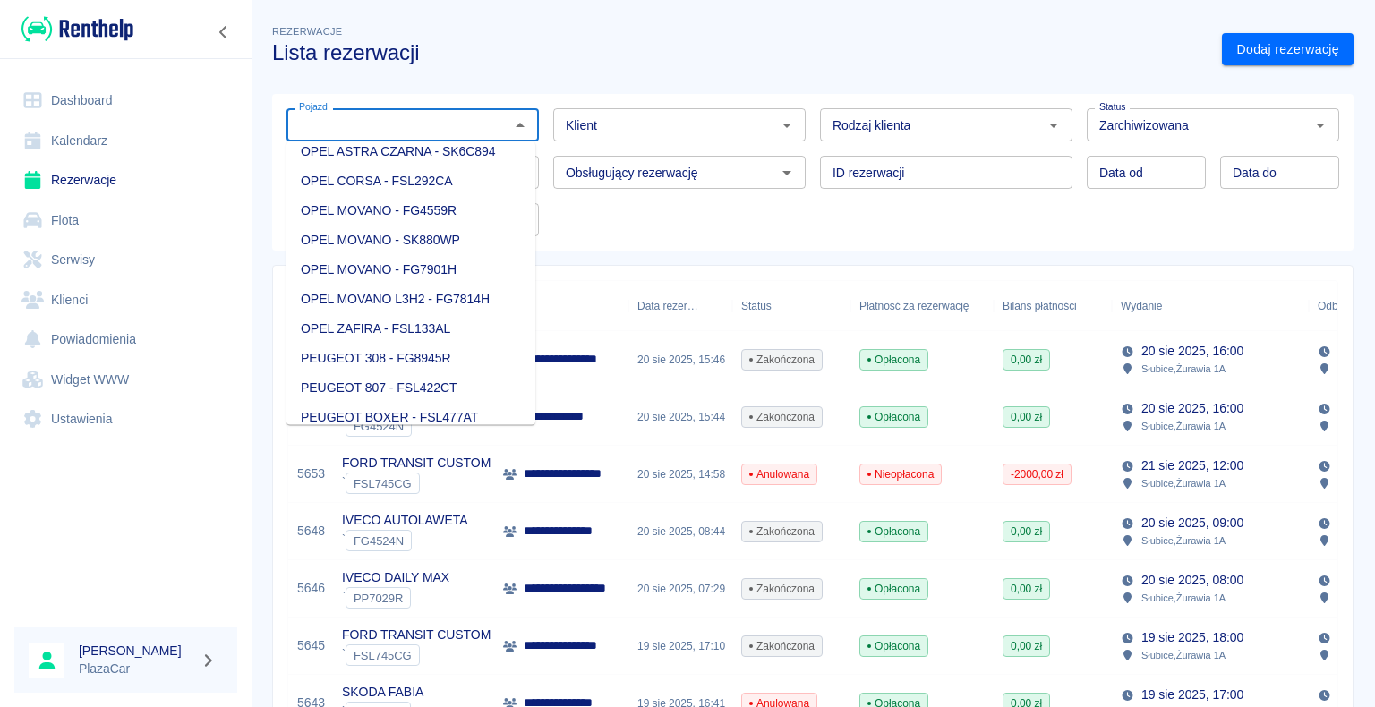
click at [475, 255] on li "OPEL MOVANO - SK880WP" at bounding box center [410, 241] width 249 height 30
type input "OPEL MOVANO - SK880WP"
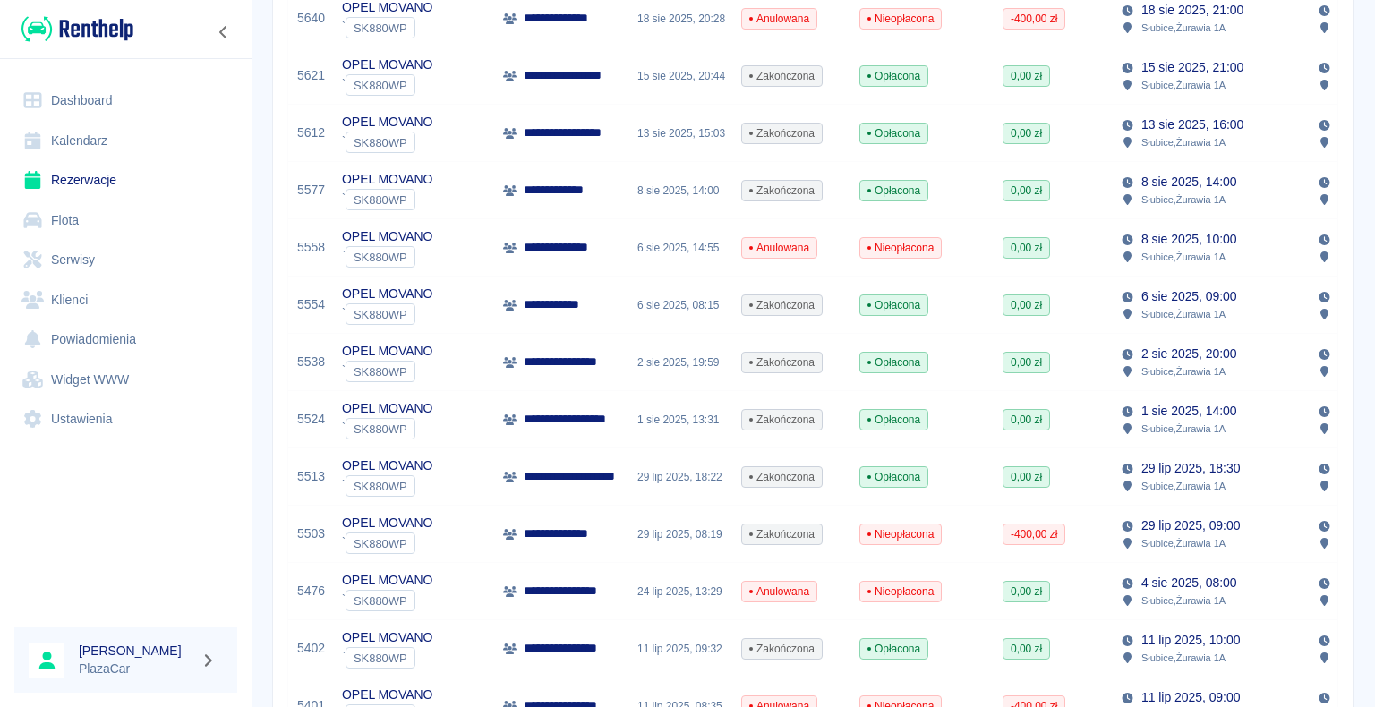
scroll to position [358, 0]
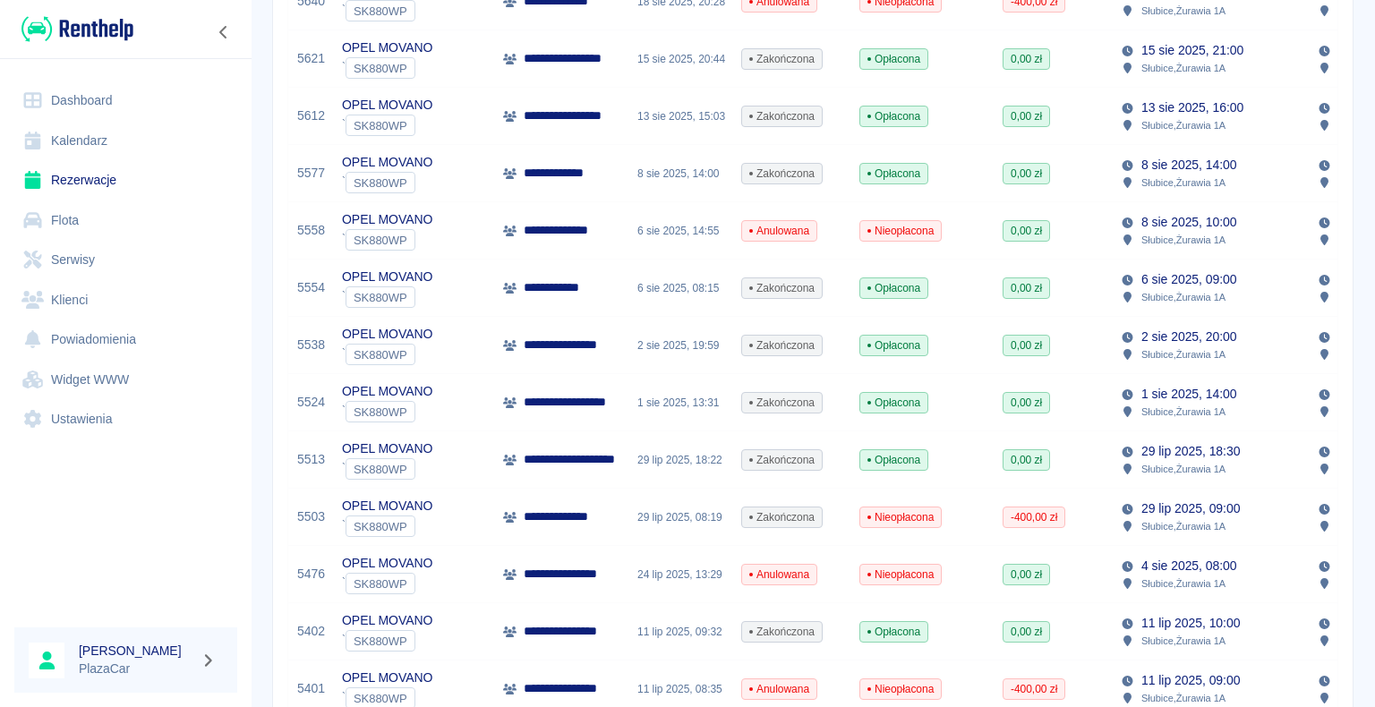
click at [597, 524] on p "**********" at bounding box center [568, 516] width 89 height 19
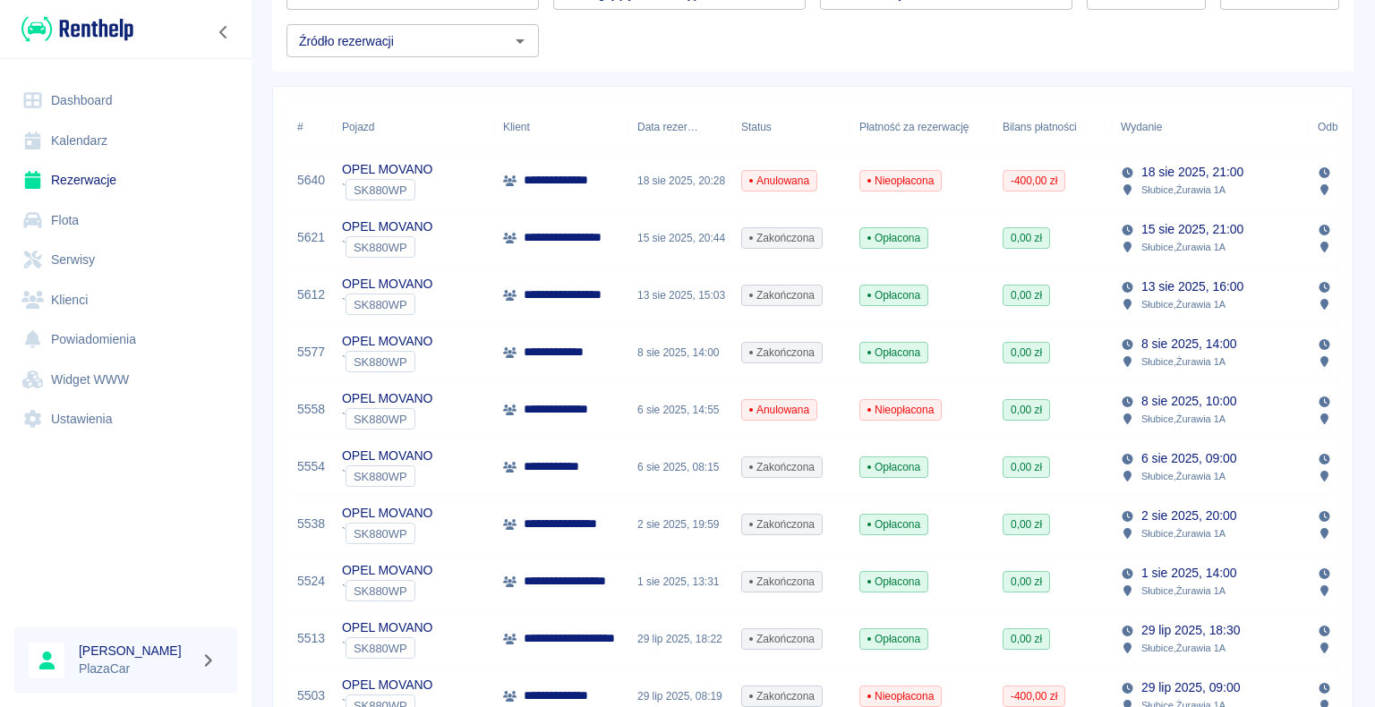
scroll to position [358, 0]
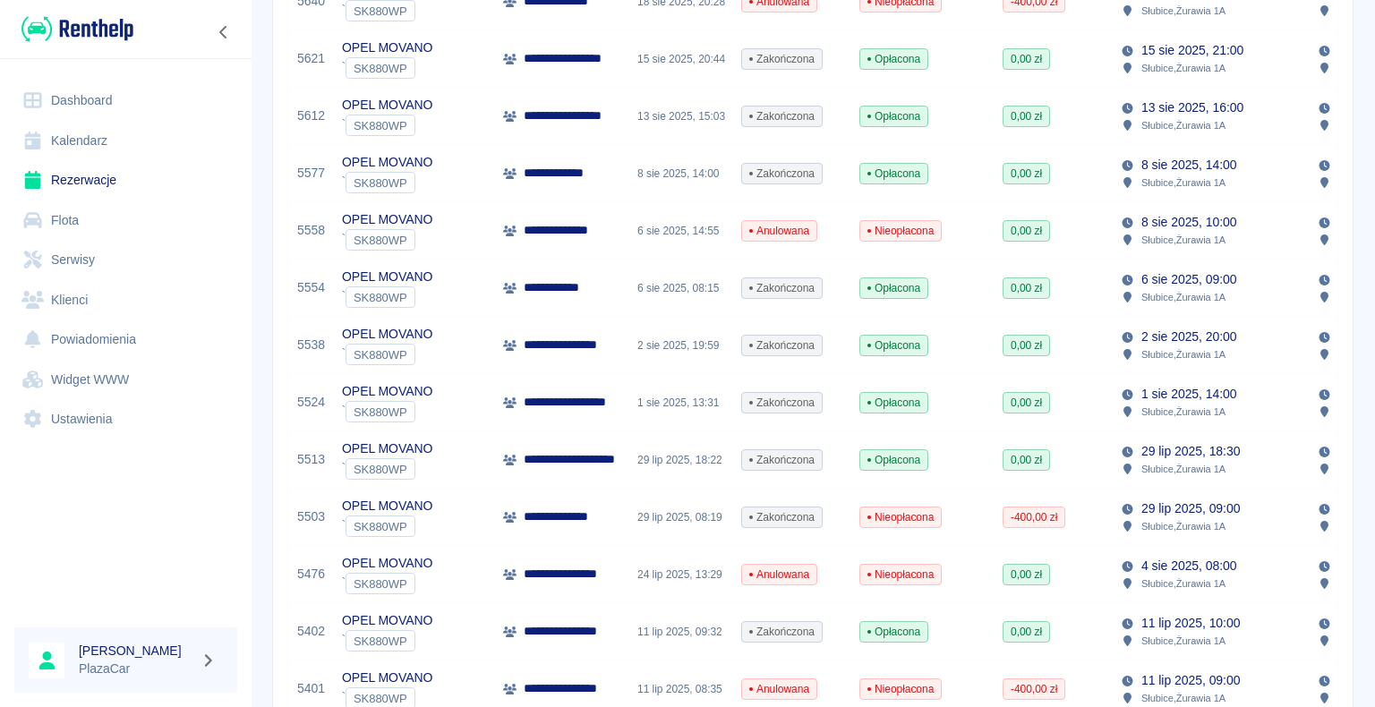
click at [566, 515] on p "**********" at bounding box center [568, 516] width 89 height 19
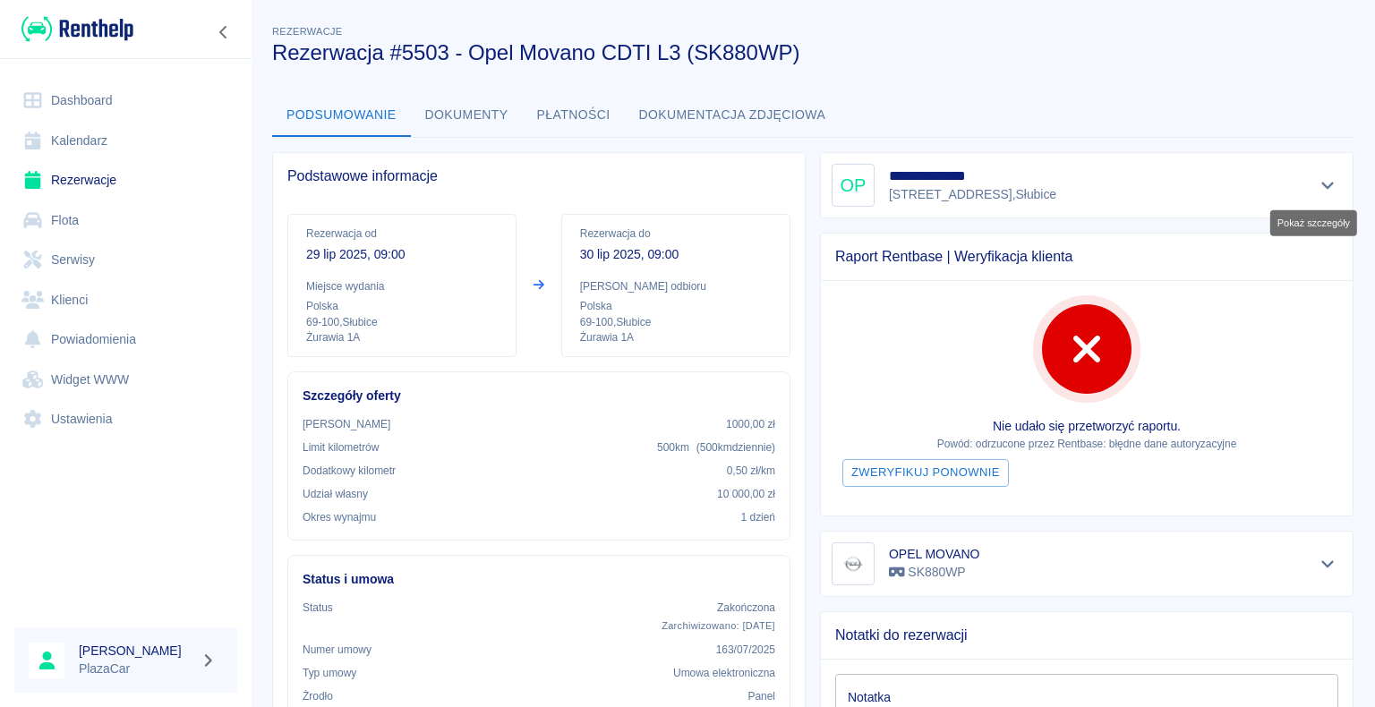
click at [1321, 186] on icon "Pokaż szczegóły" at bounding box center [1327, 186] width 13 height 7
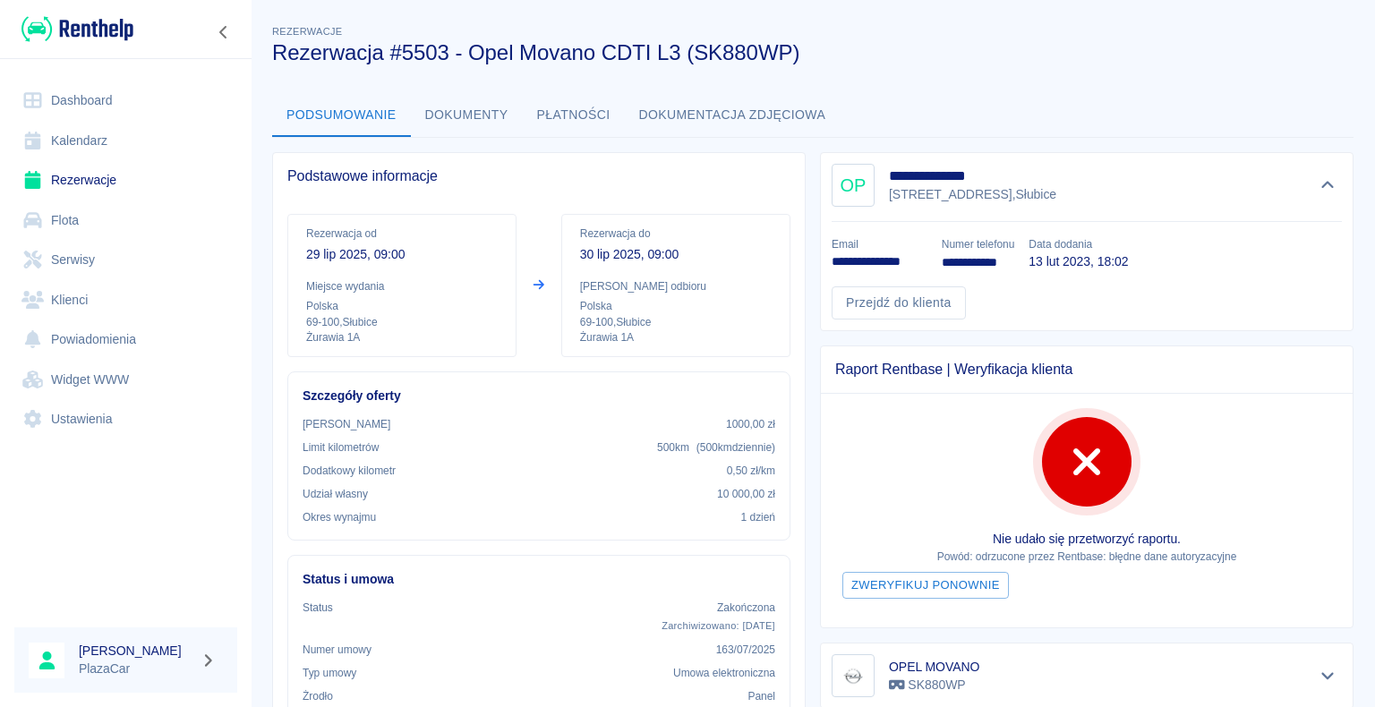
click at [98, 99] on link "Dashboard" at bounding box center [125, 101] width 223 height 40
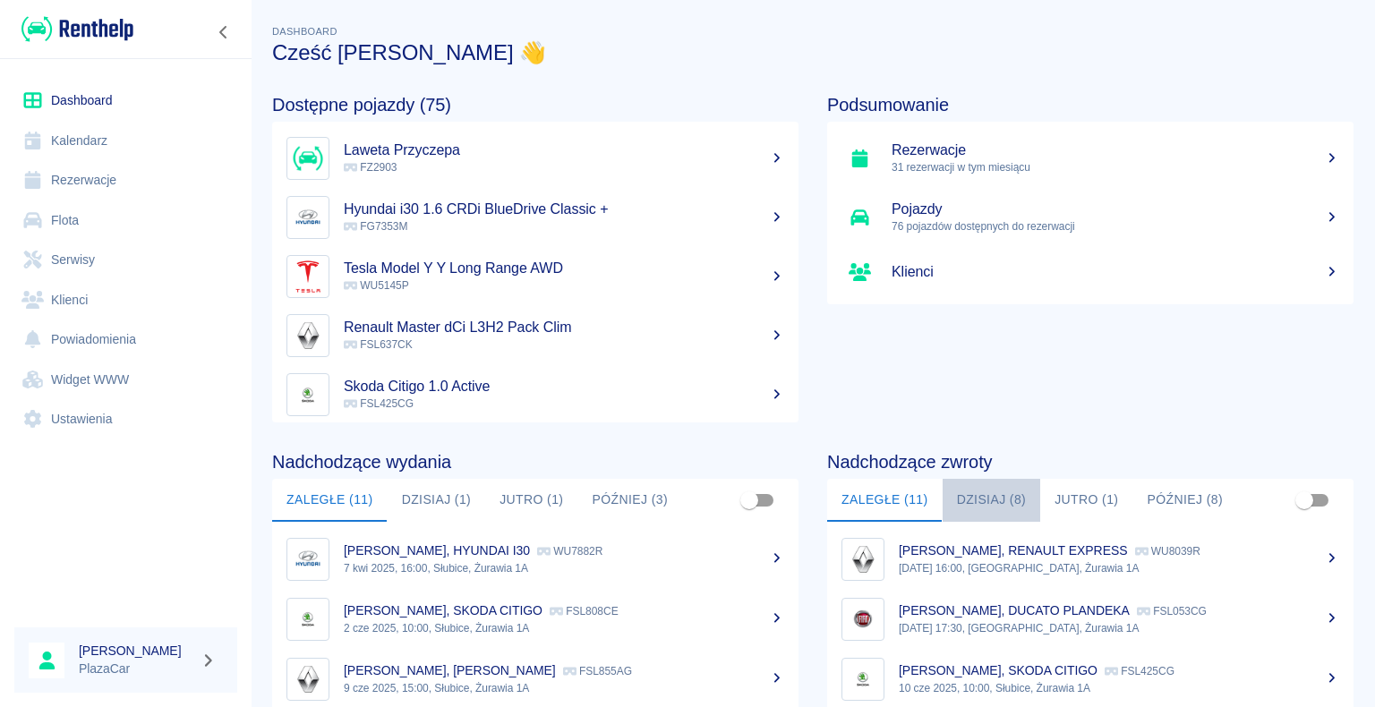
click at [983, 498] on button "Dzisiaj (8)" at bounding box center [991, 500] width 98 height 43
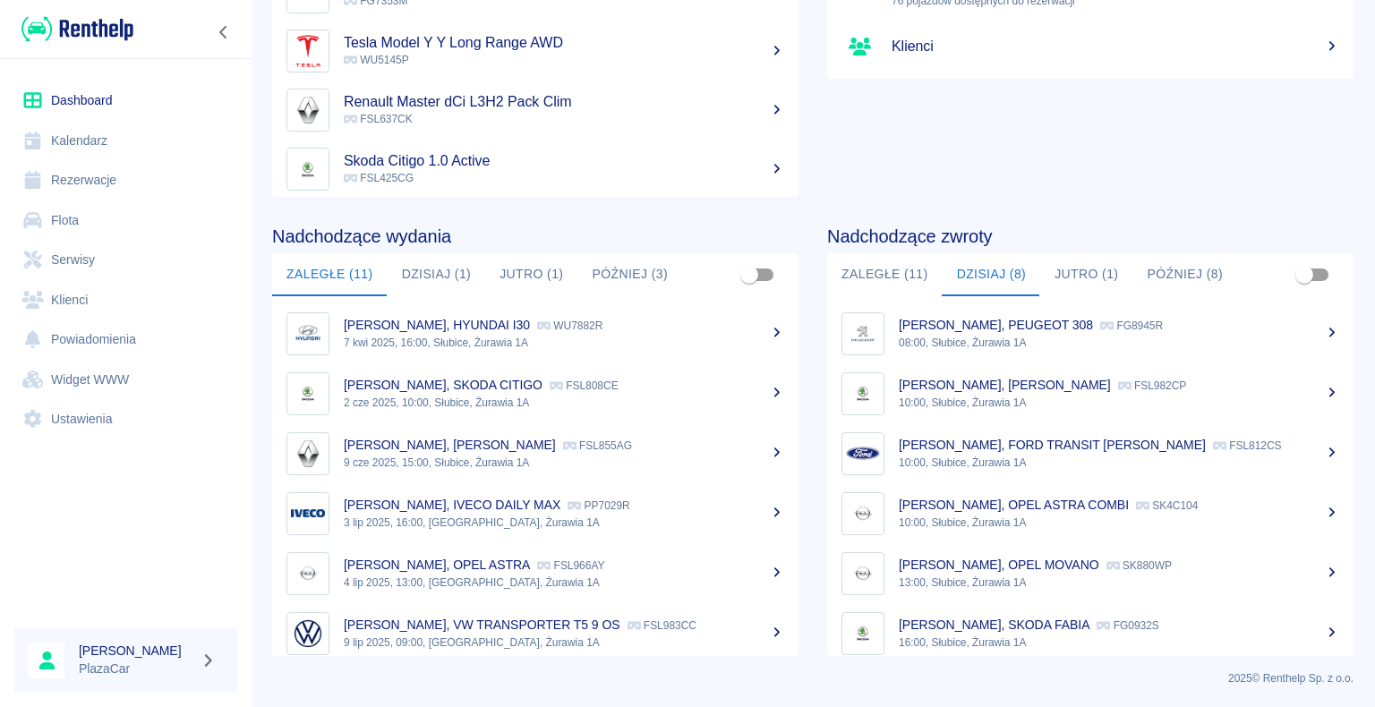
scroll to position [226, 0]
click at [1065, 333] on div "Maciej Olejniczak, PEUGEOT 308 FG8945R" at bounding box center [1118, 325] width 440 height 19
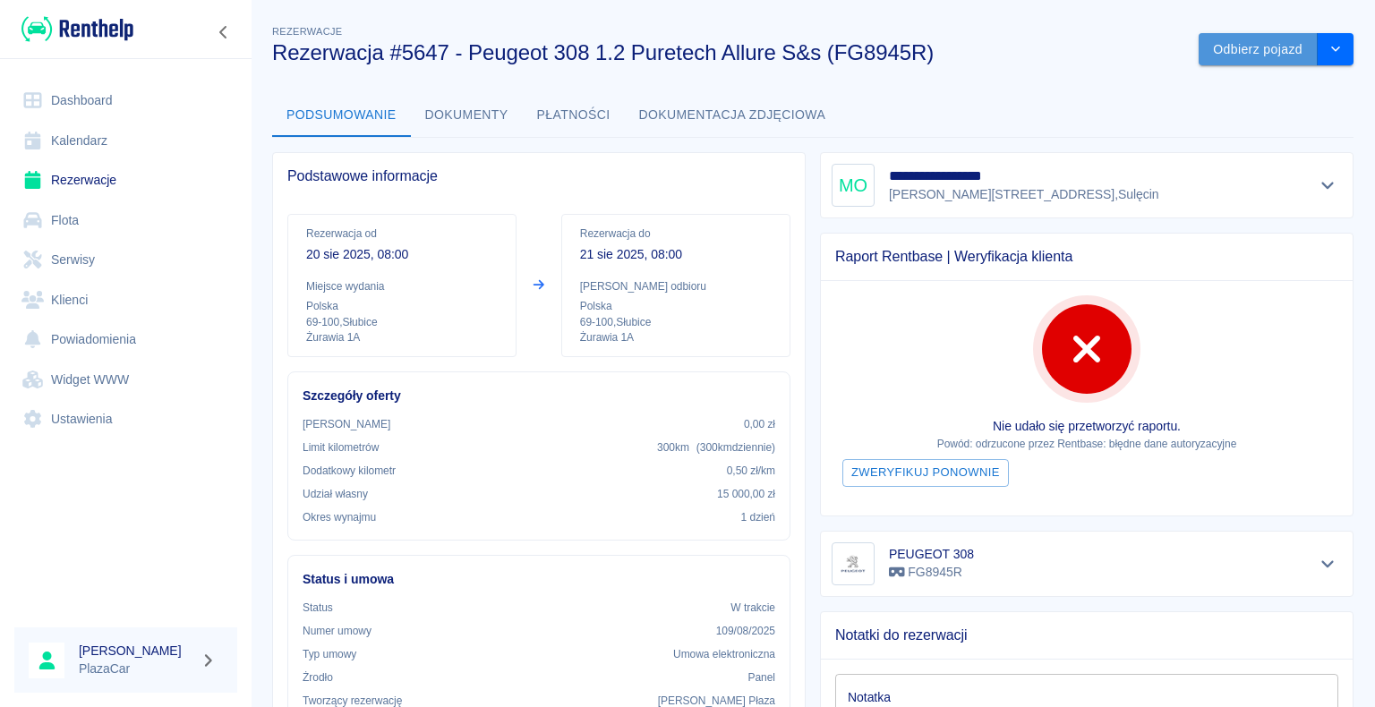
click at [1227, 45] on button "Odbierz pojazd" at bounding box center [1257, 49] width 119 height 33
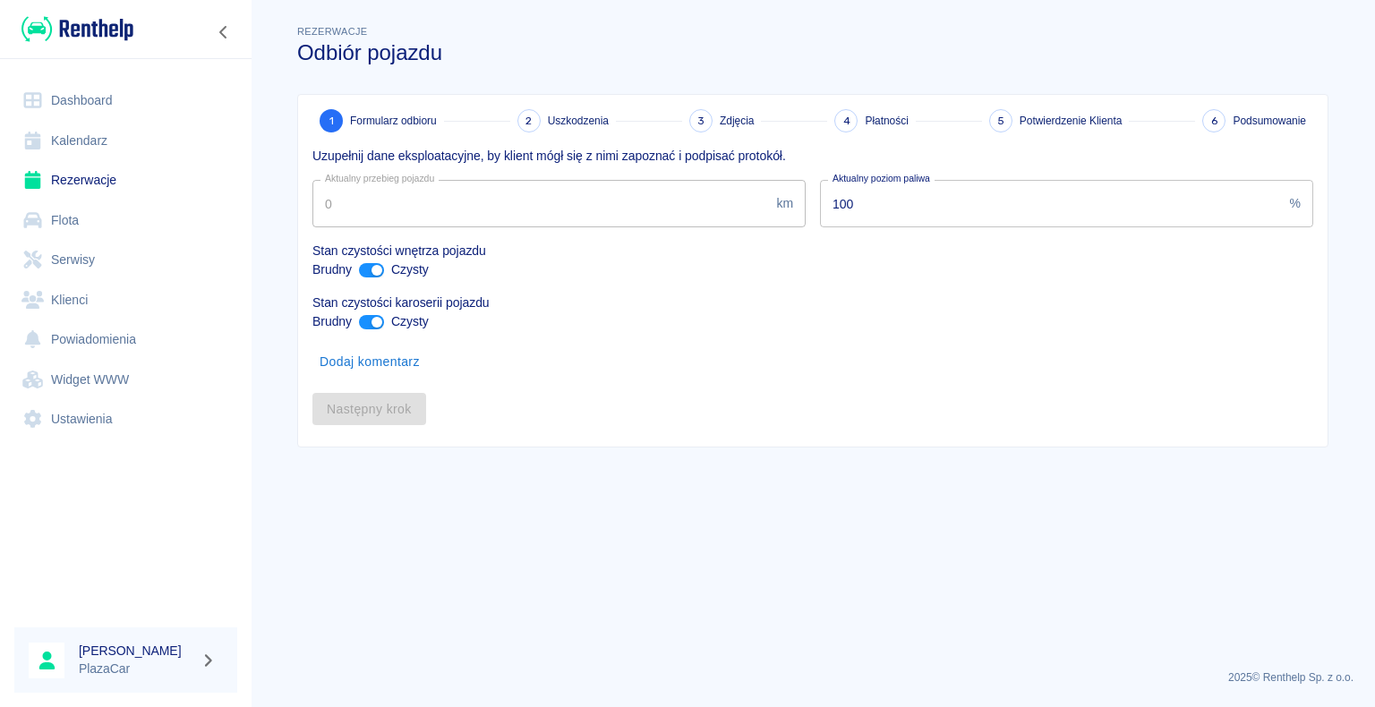
type input "49961"
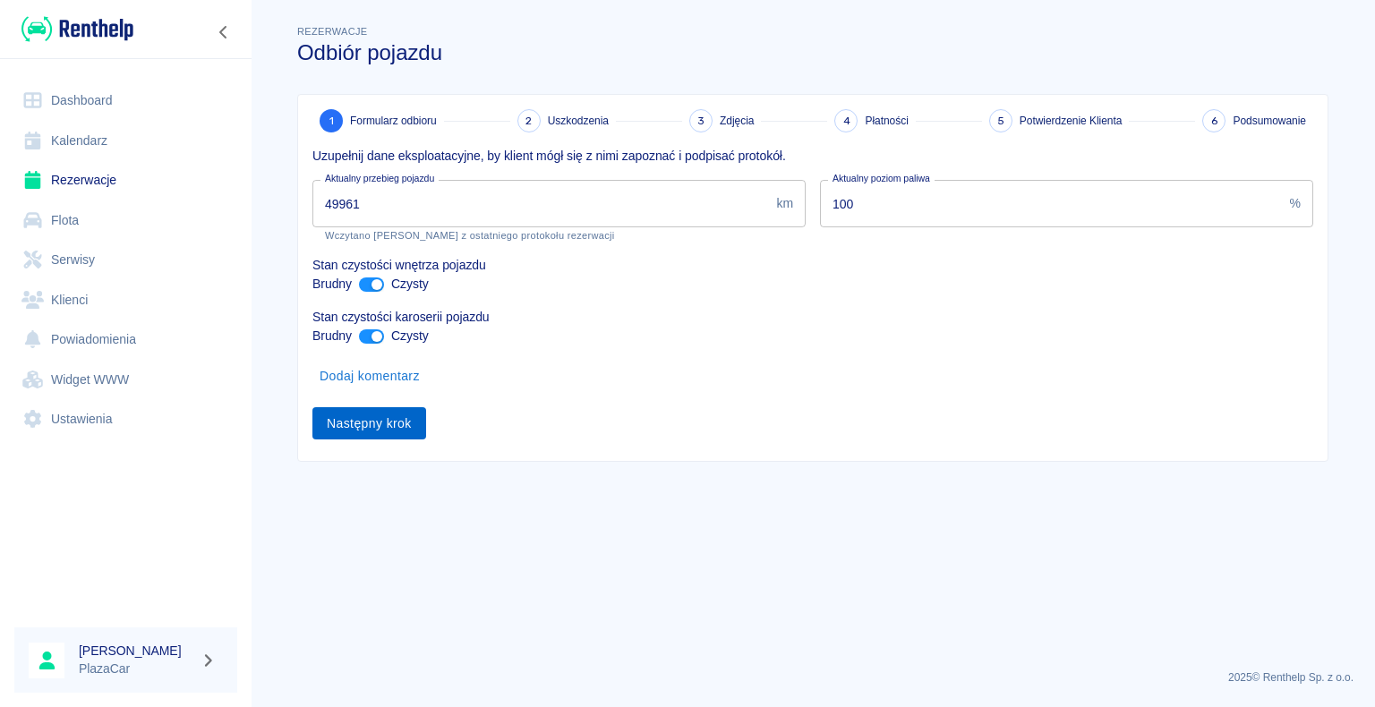
click at [363, 421] on button "Następny krok" at bounding box center [369, 423] width 114 height 33
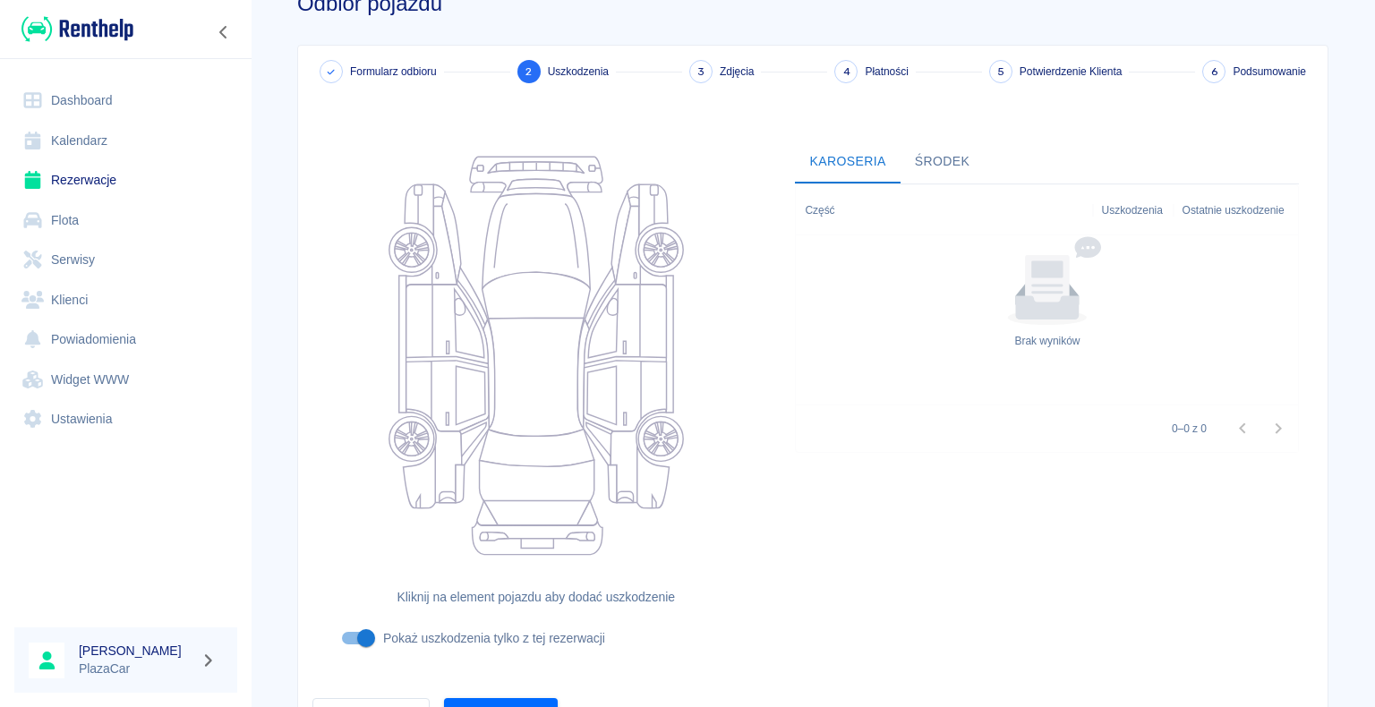
scroll to position [147, 0]
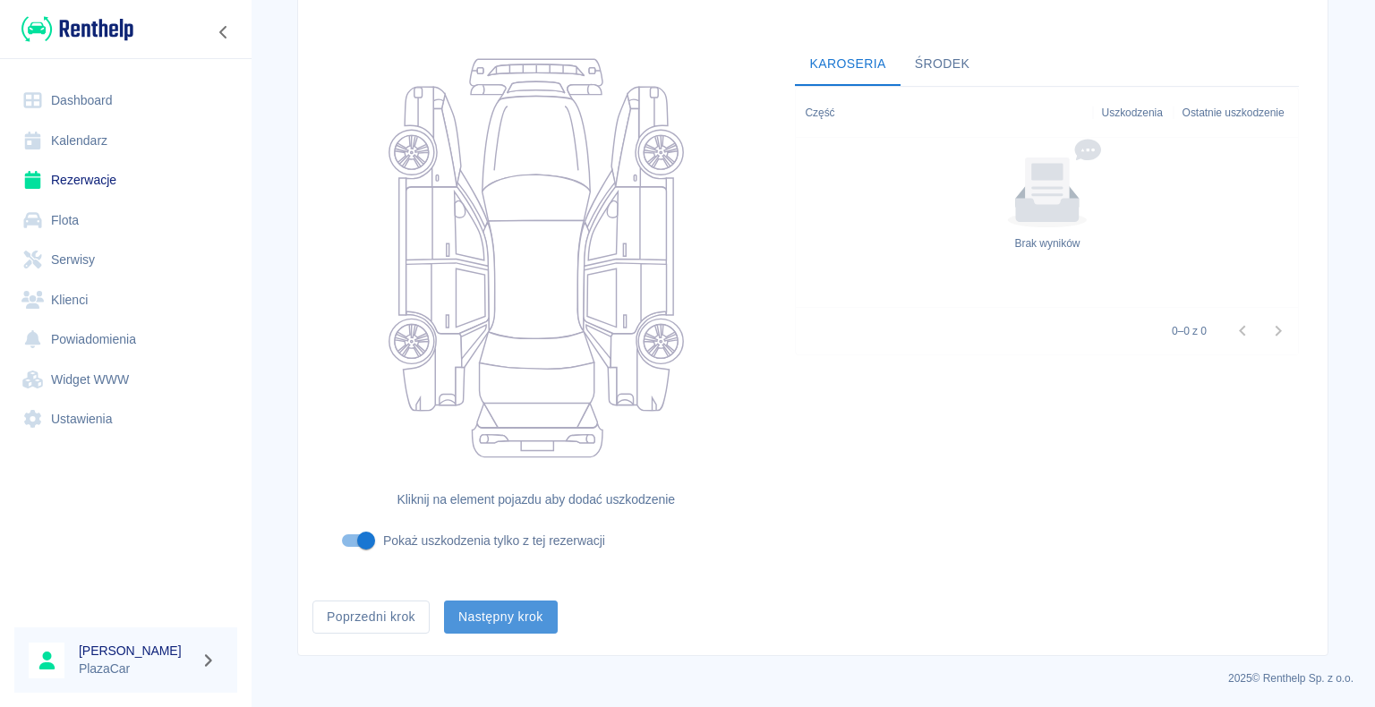
click at [498, 617] on button "Następny krok" at bounding box center [501, 616] width 114 height 33
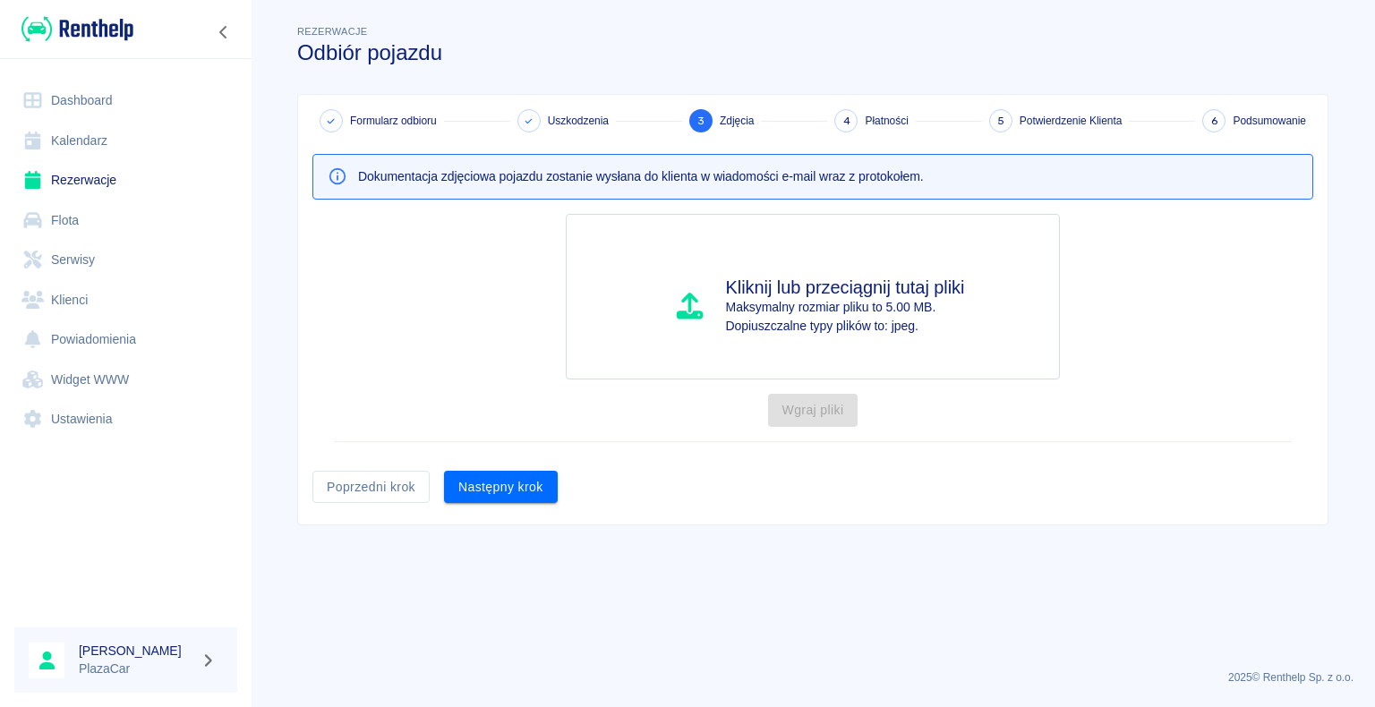
scroll to position [0, 0]
click at [507, 481] on button "Następny krok" at bounding box center [501, 487] width 114 height 33
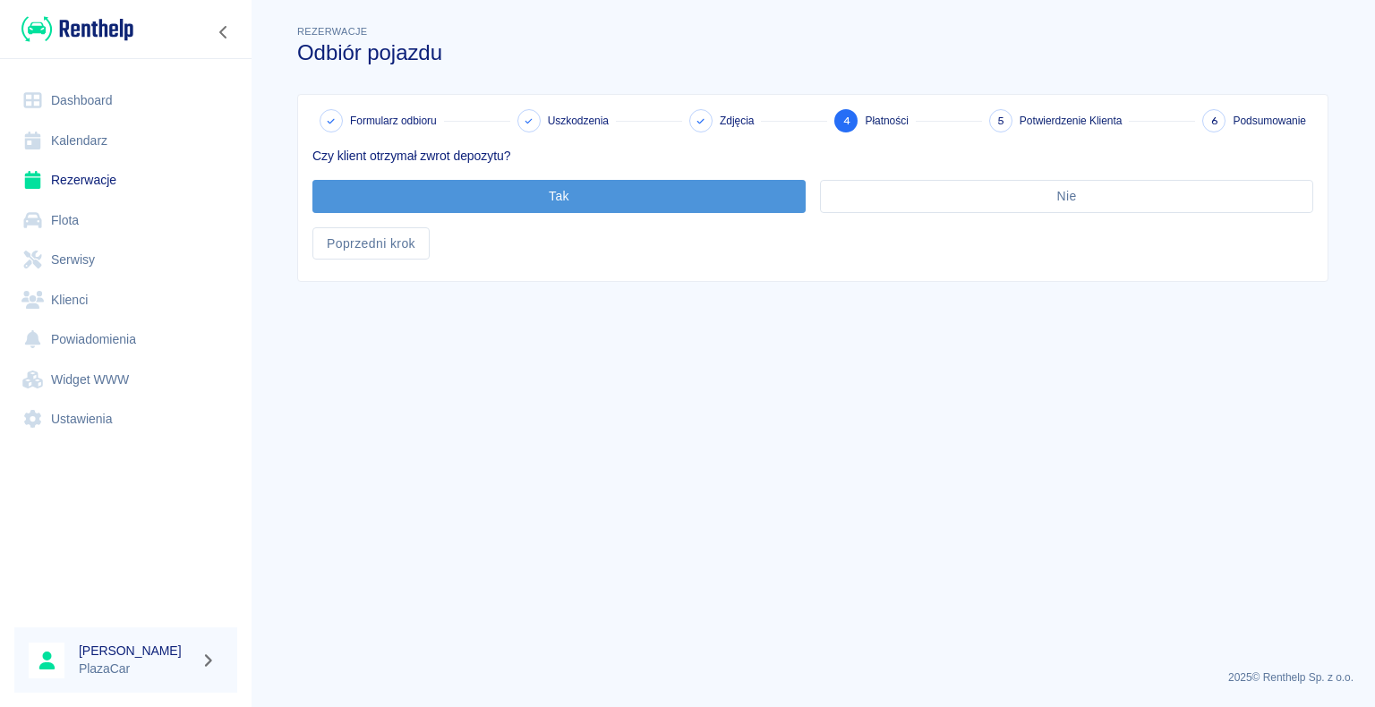
click at [566, 192] on button "Tak" at bounding box center [558, 196] width 493 height 33
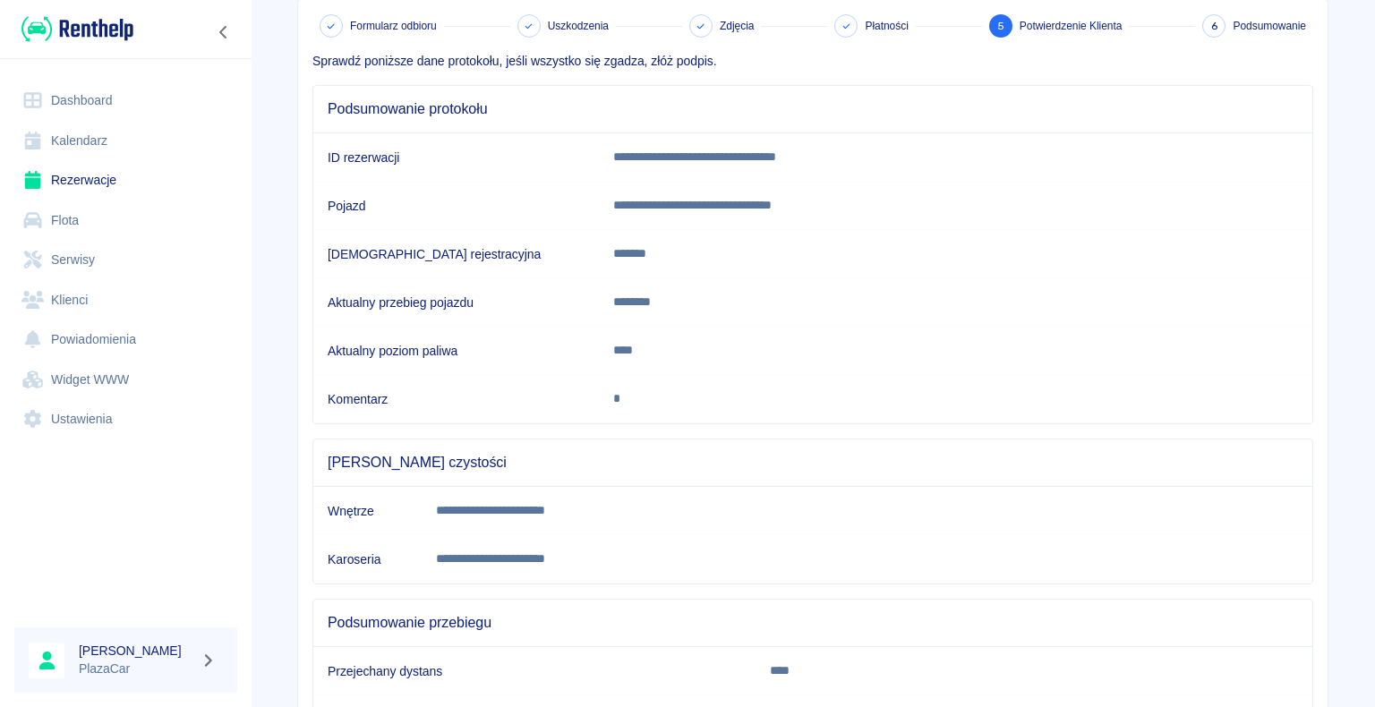
scroll to position [250, 0]
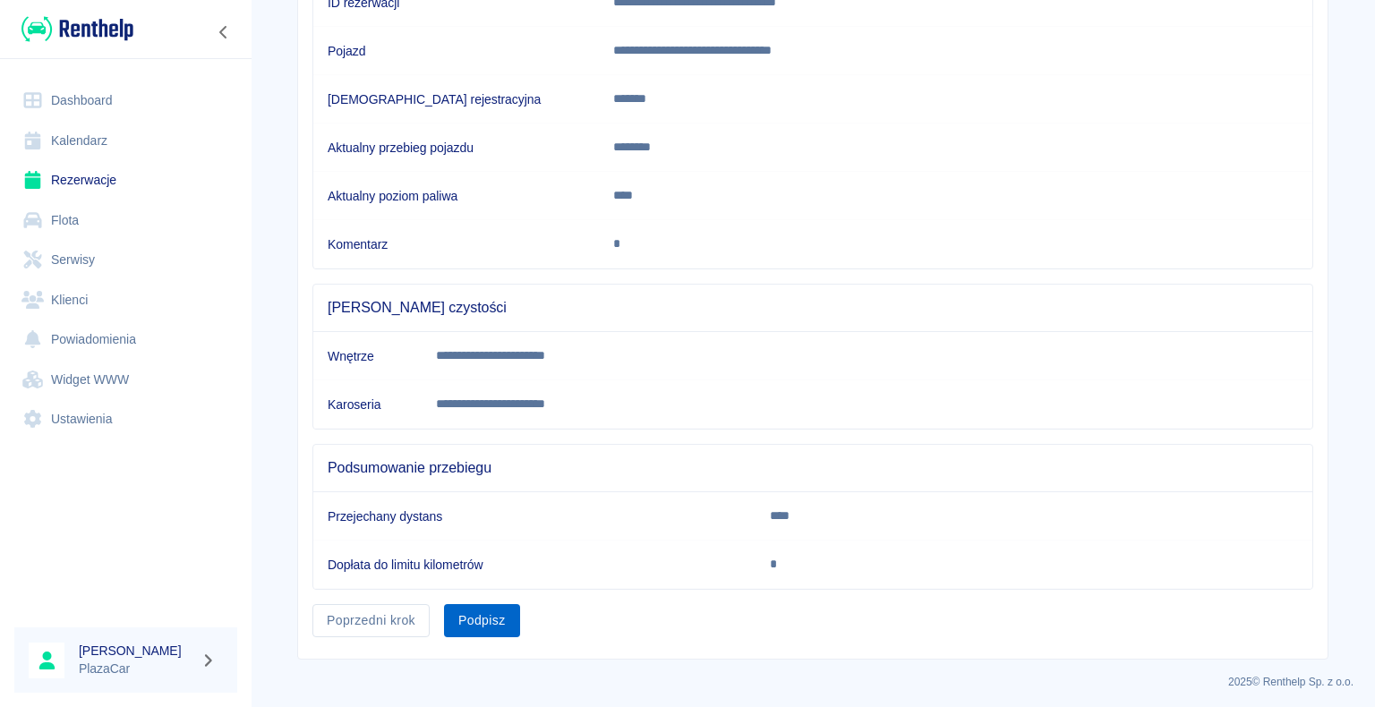
click at [479, 610] on button "Podpisz" at bounding box center [482, 620] width 76 height 33
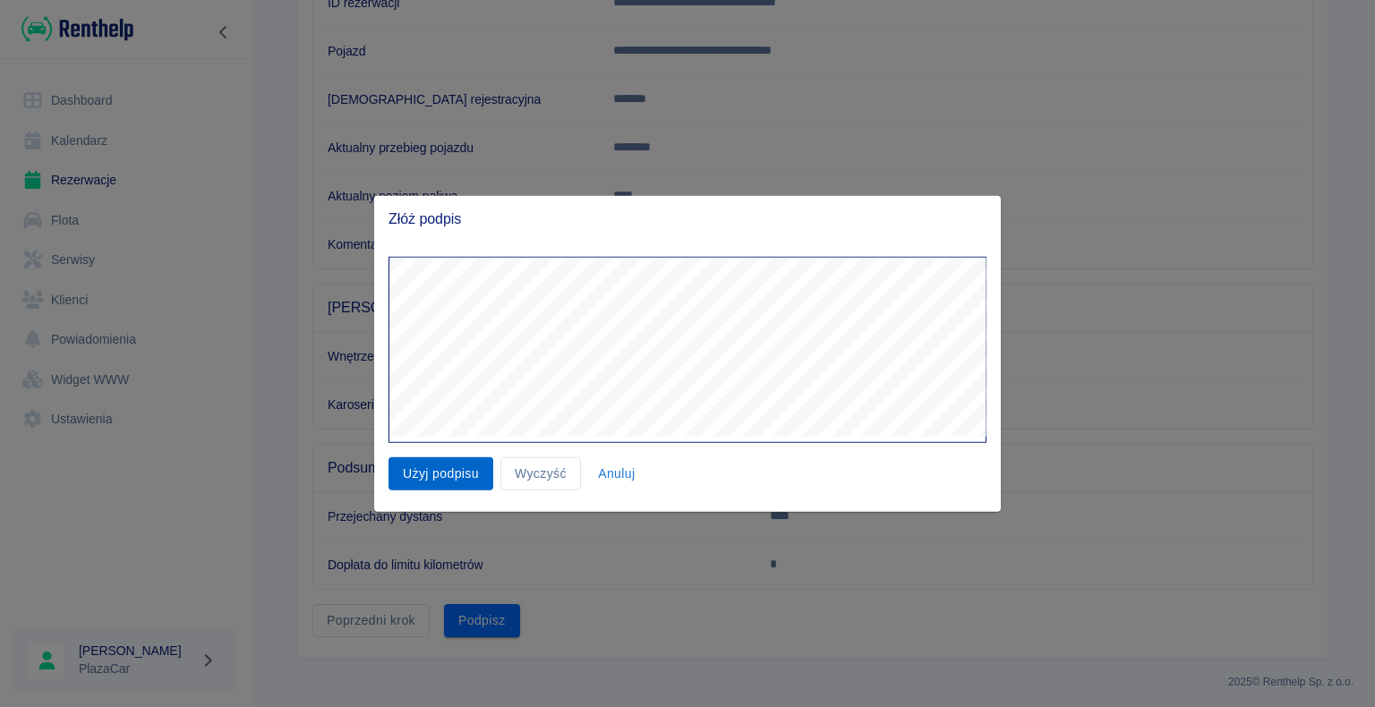
click at [443, 473] on button "Użyj podpisu" at bounding box center [440, 473] width 105 height 33
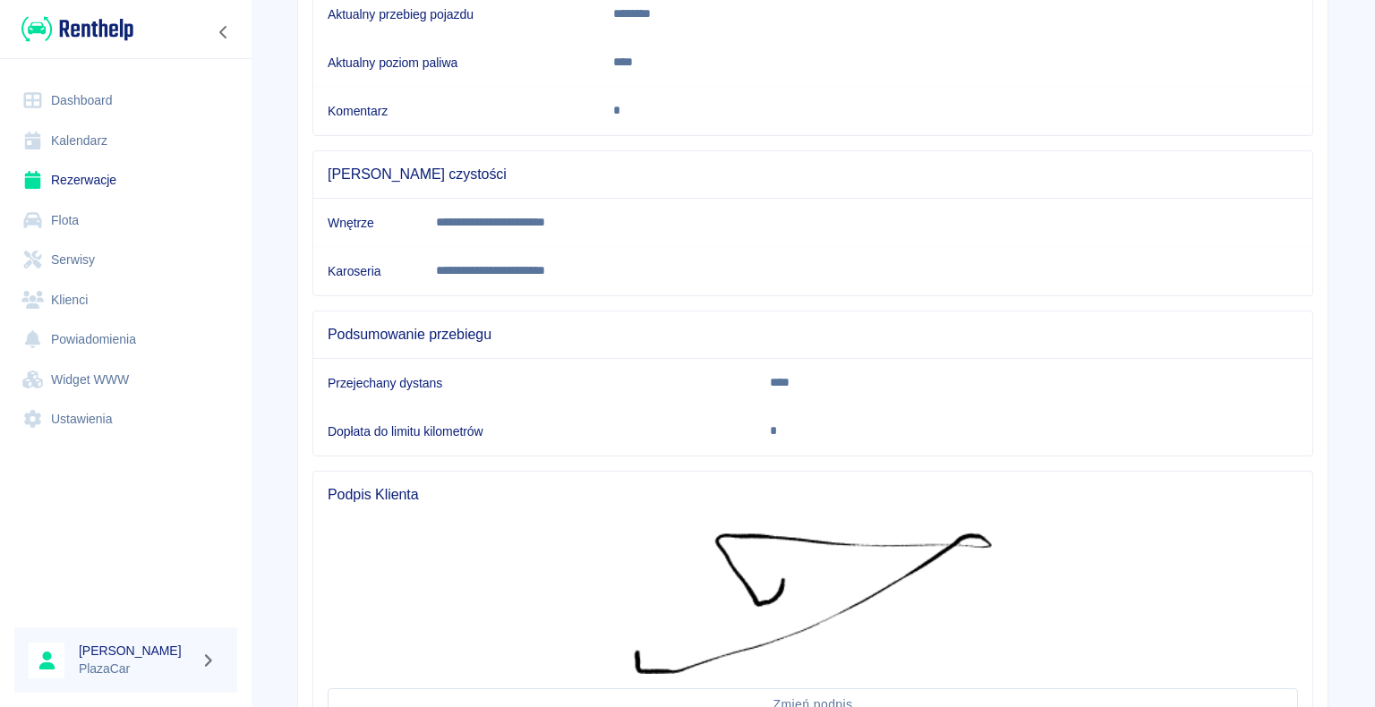
scroll to position [535, 0]
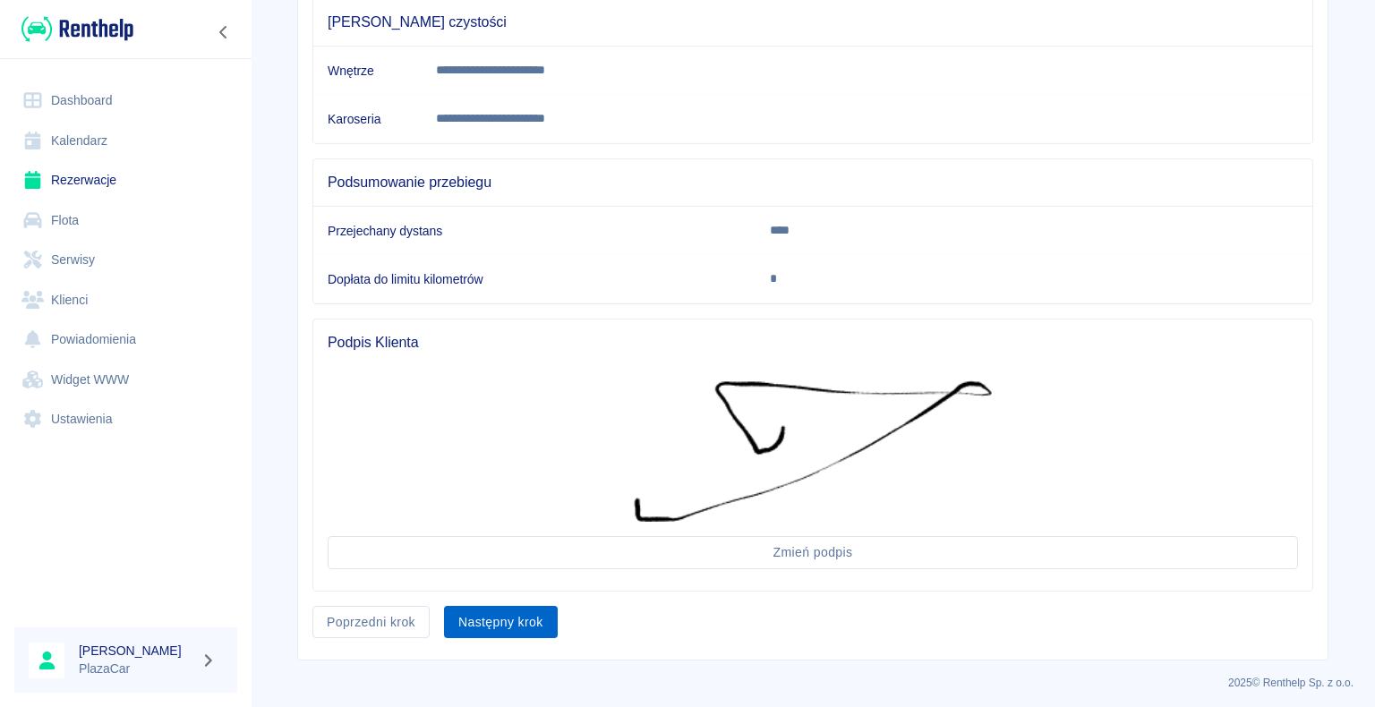
click at [500, 611] on button "Następny krok" at bounding box center [501, 622] width 114 height 33
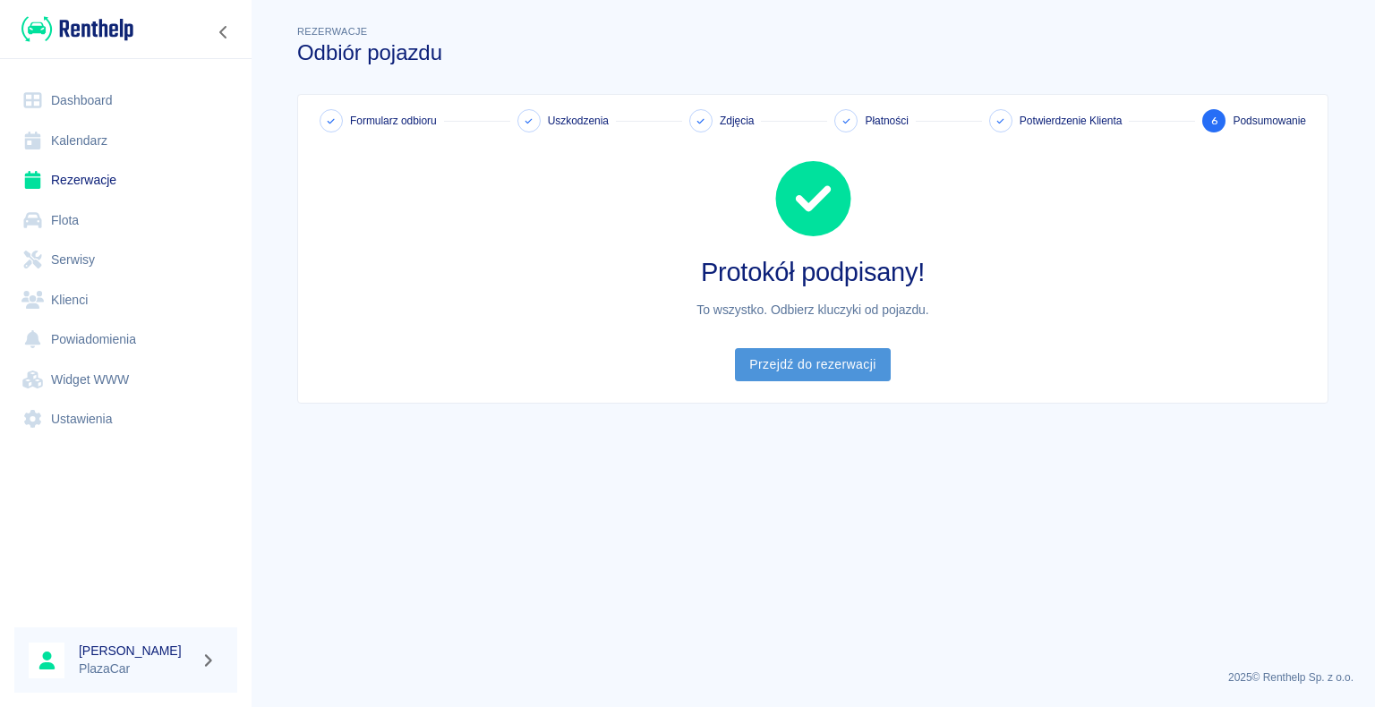
click at [806, 362] on link "Przejdź do rezerwacji" at bounding box center [812, 364] width 155 height 33
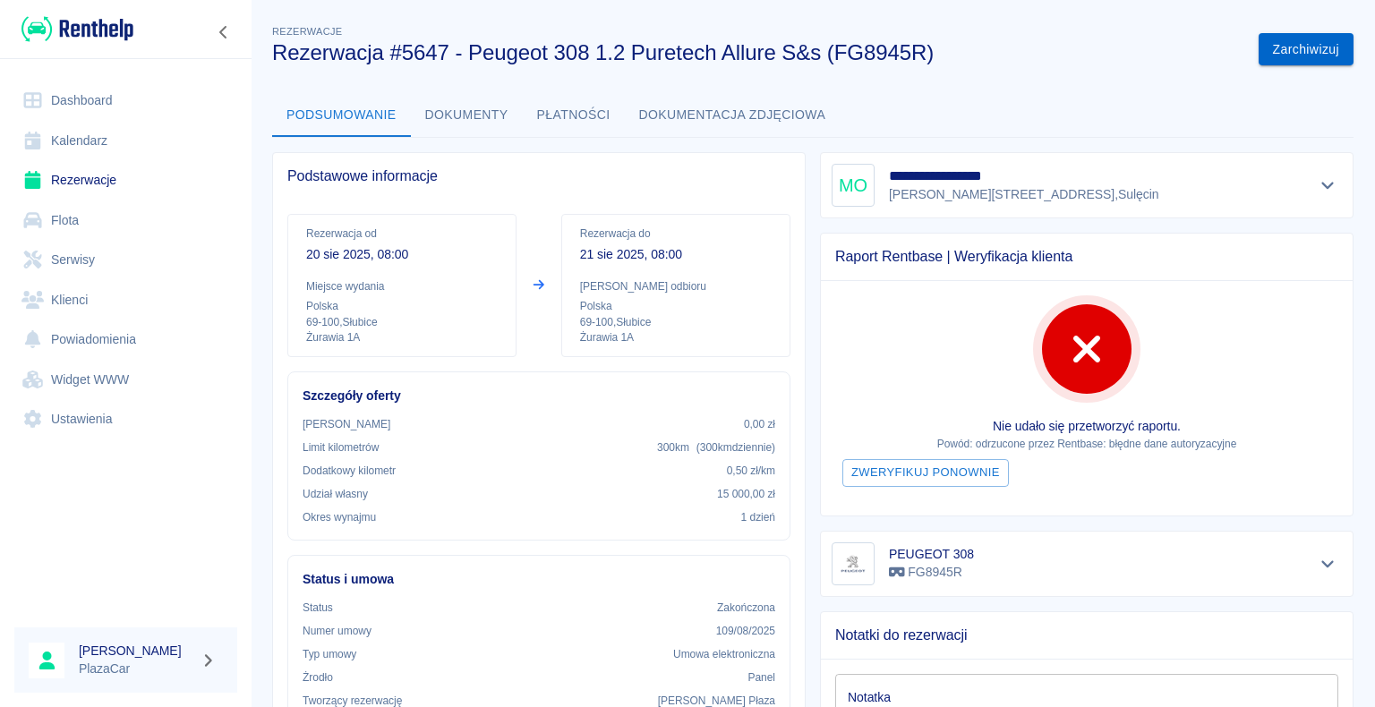
click at [1288, 46] on button "Zarchiwizuj" at bounding box center [1305, 49] width 95 height 33
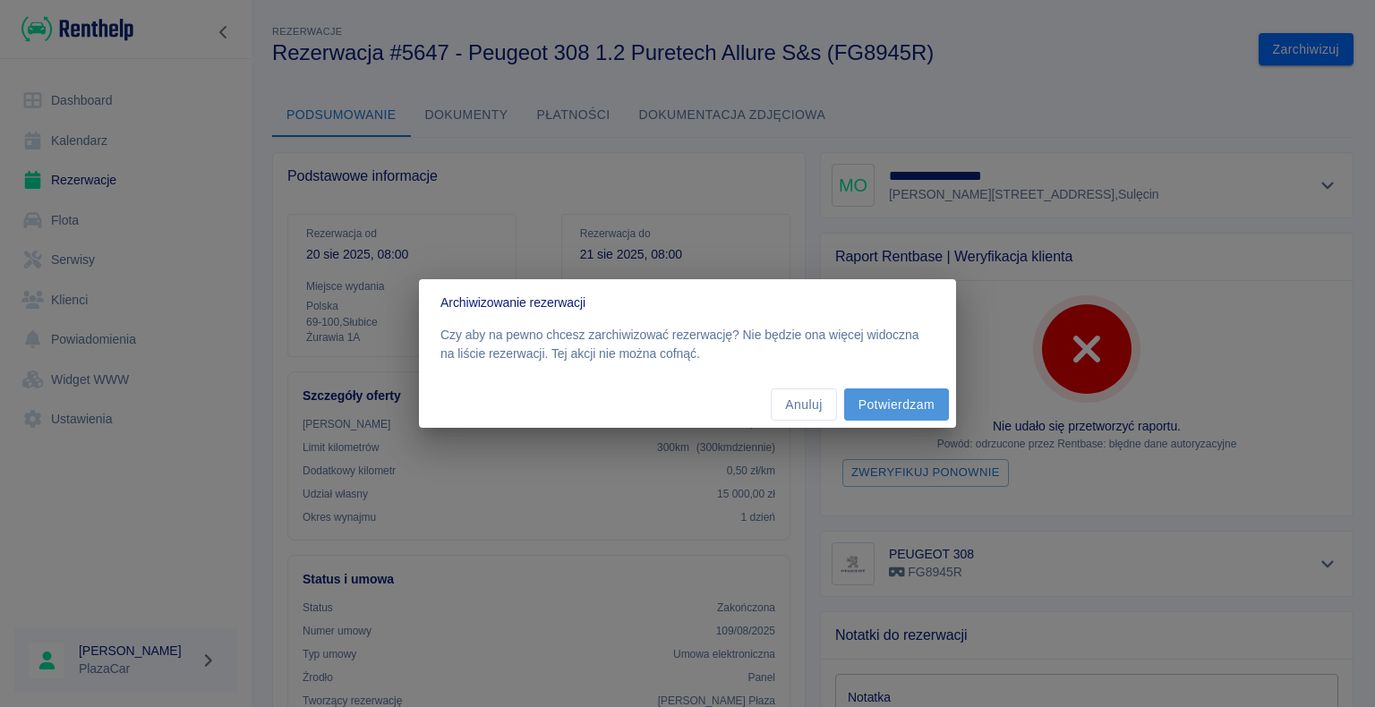
click at [902, 402] on button "Potwierdzam" at bounding box center [896, 404] width 105 height 33
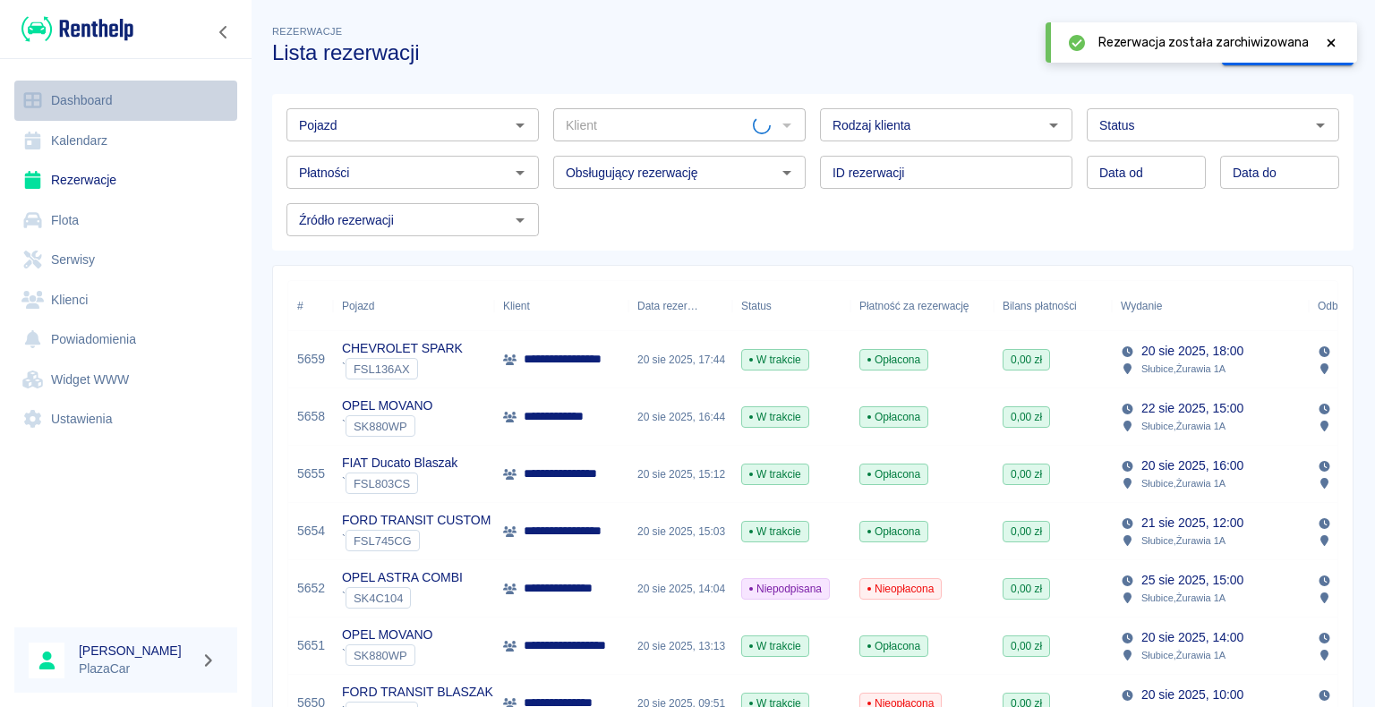
click at [101, 96] on link "Dashboard" at bounding box center [125, 101] width 223 height 40
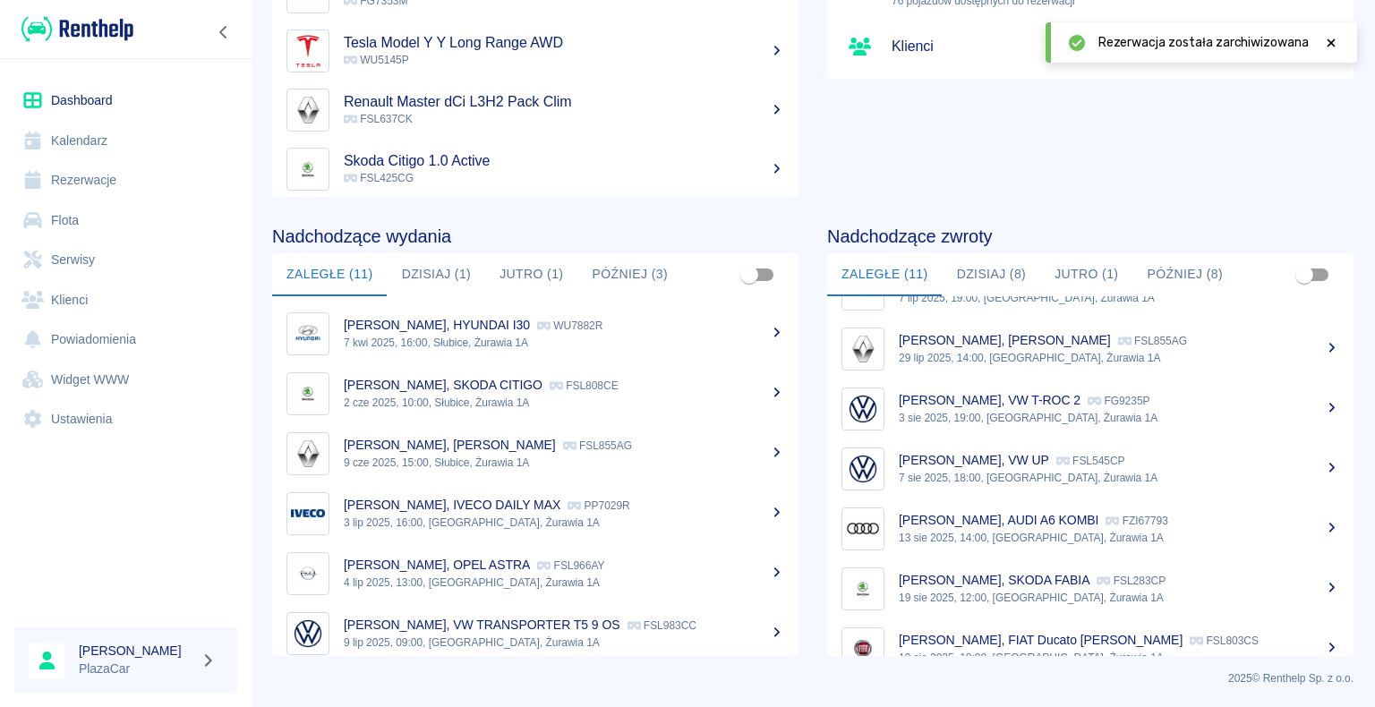
scroll to position [313, 0]
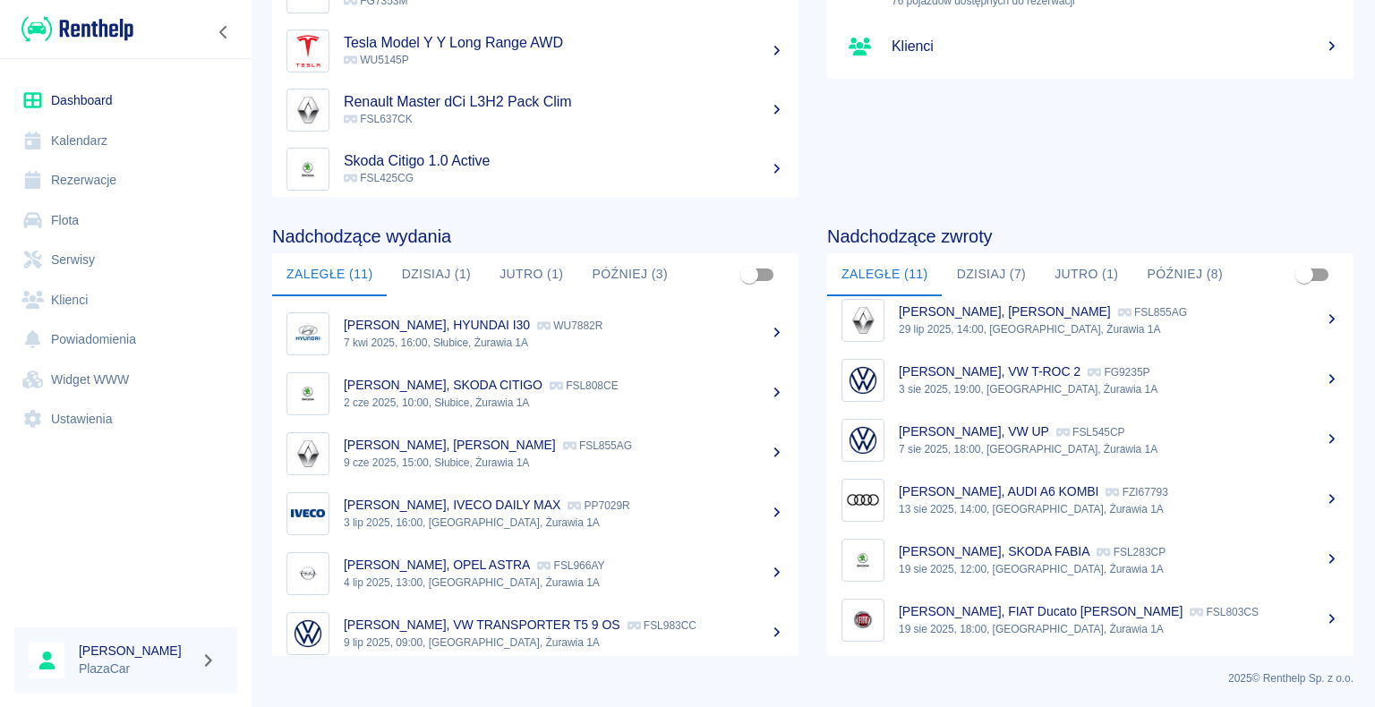
click at [1085, 619] on div "Marcin Kozłowski, FIAT Ducato Blaszak FSL803CS" at bounding box center [1118, 611] width 440 height 19
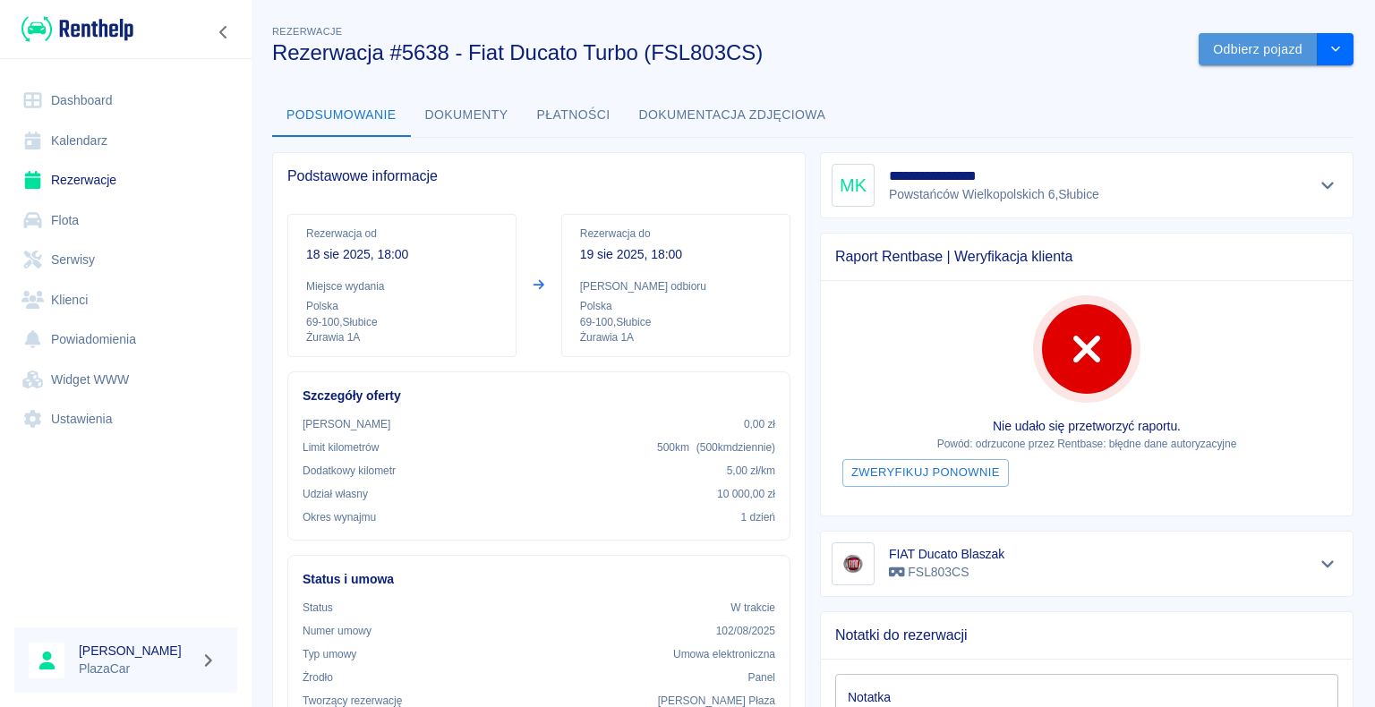
click at [1241, 48] on button "Odbierz pojazd" at bounding box center [1257, 49] width 119 height 33
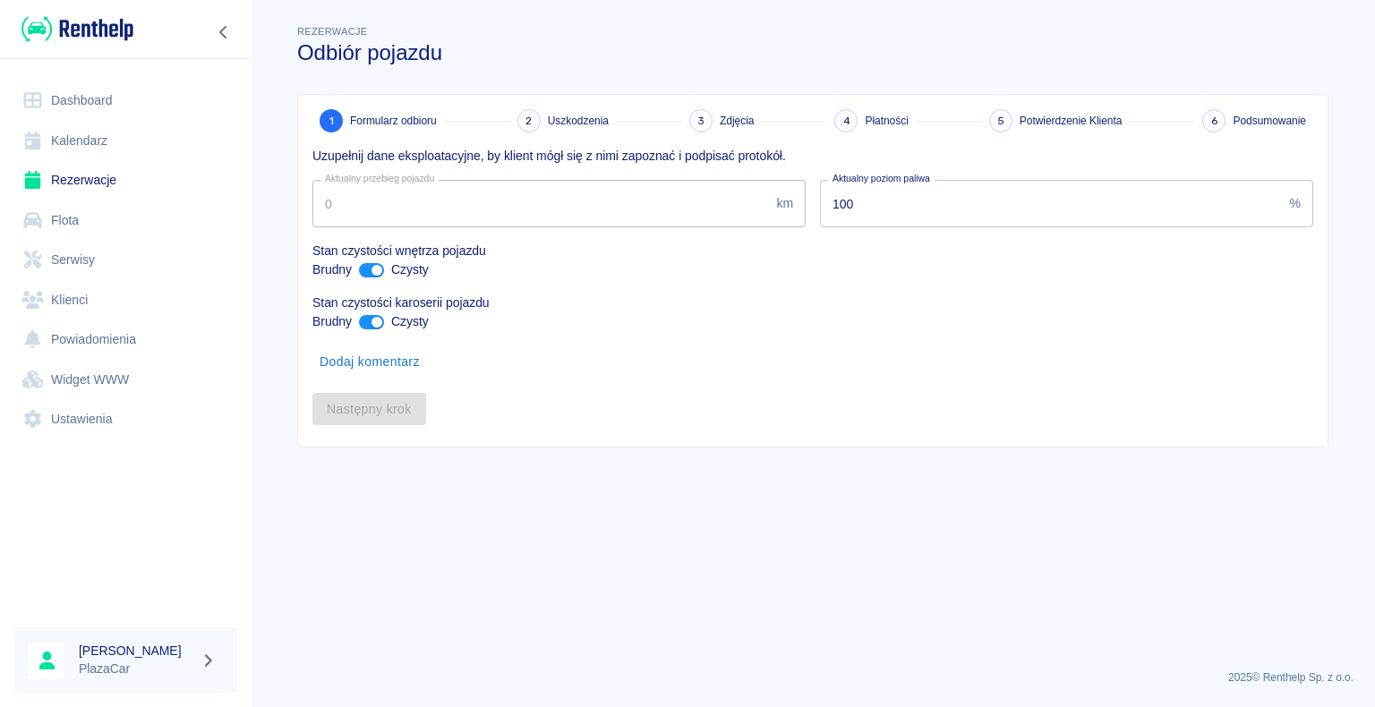
type input "263355"
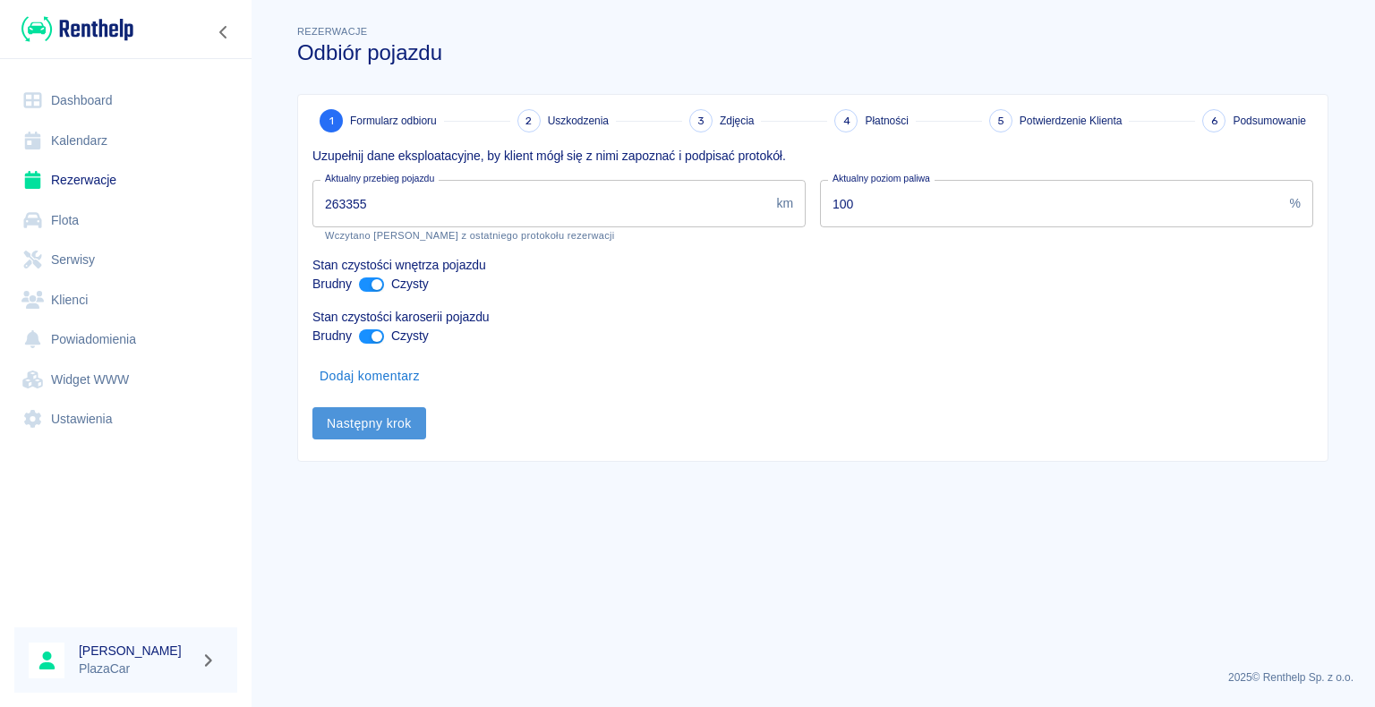
click at [358, 424] on button "Następny krok" at bounding box center [369, 423] width 114 height 33
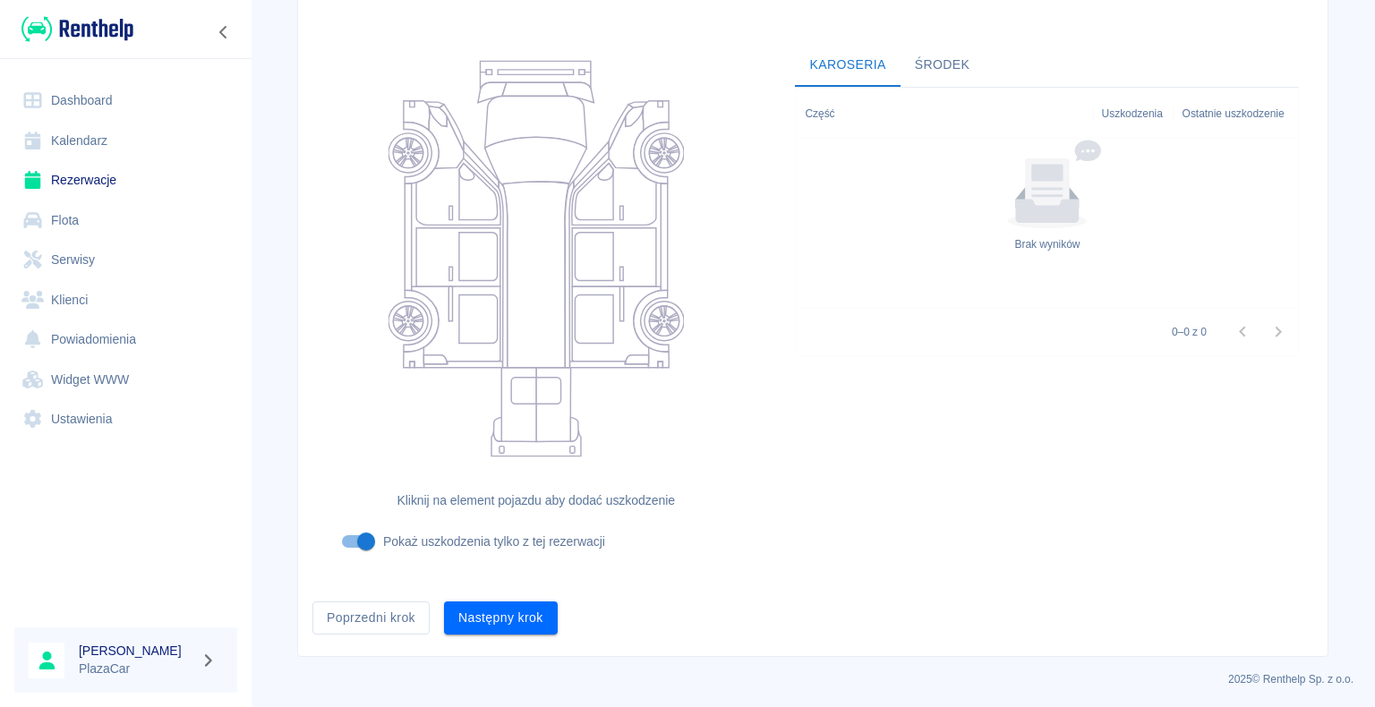
scroll to position [147, 0]
click at [487, 614] on button "Następny krok" at bounding box center [501, 616] width 114 height 33
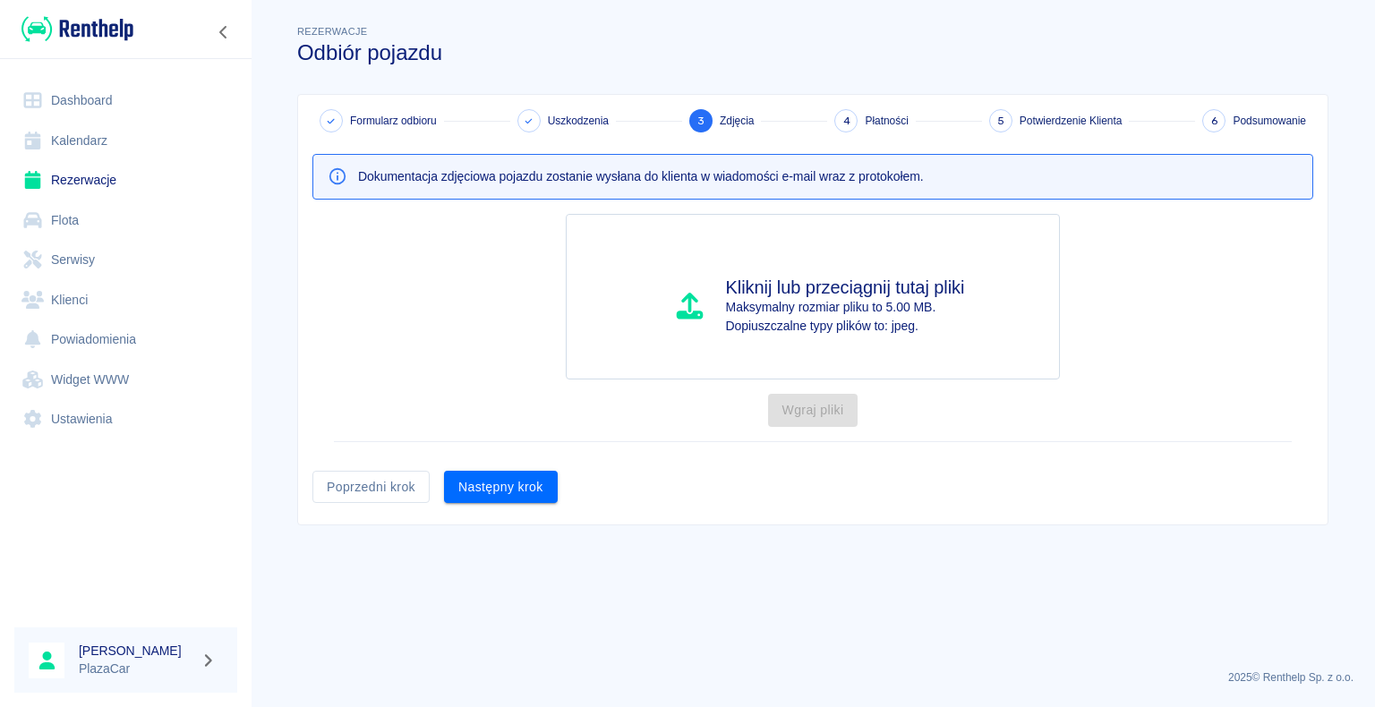
scroll to position [0, 0]
click at [501, 489] on button "Następny krok" at bounding box center [501, 487] width 114 height 33
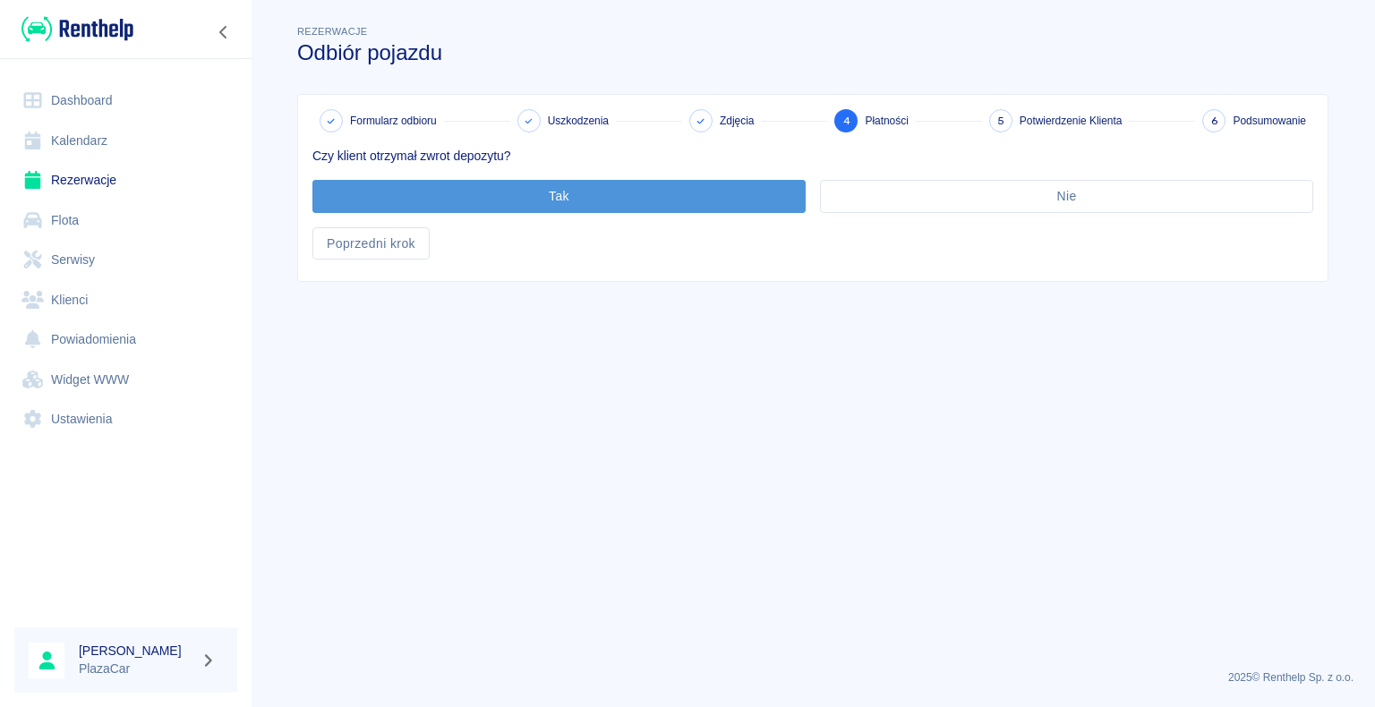
click at [558, 188] on button "Tak" at bounding box center [558, 196] width 493 height 33
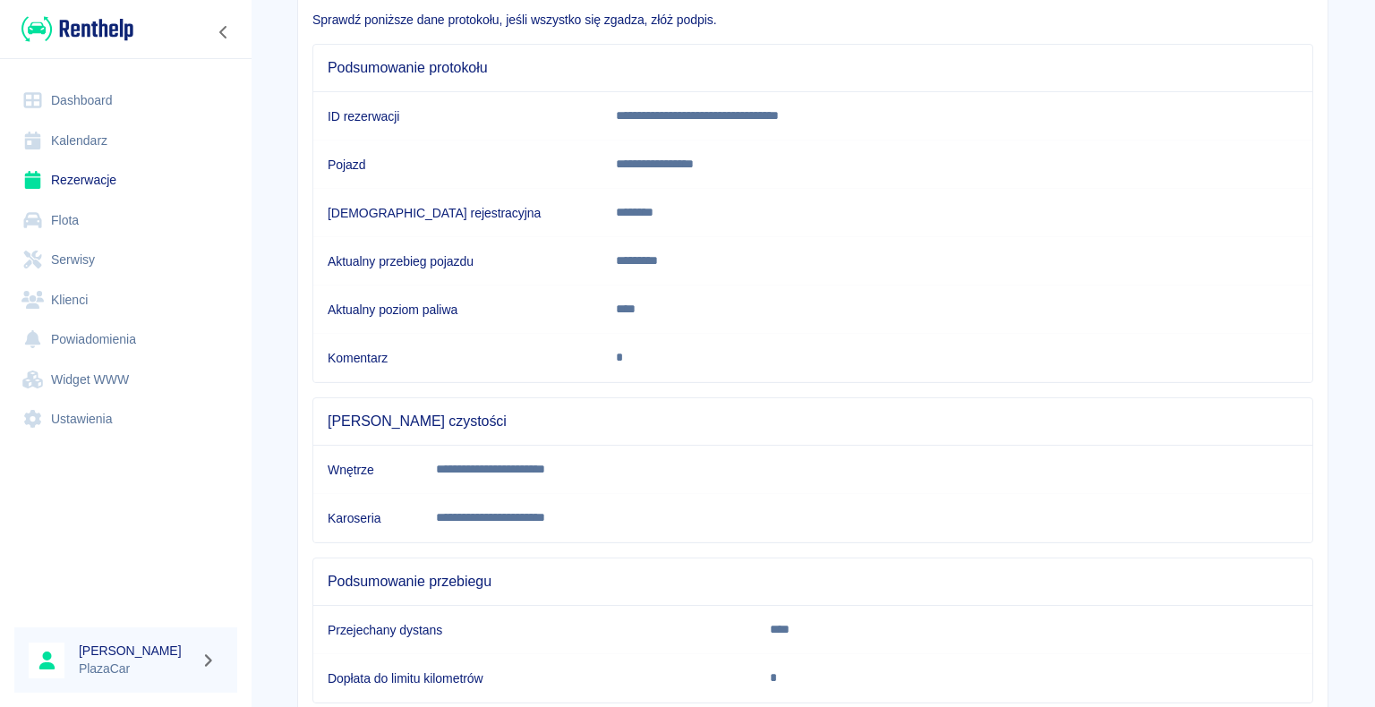
scroll to position [250, 0]
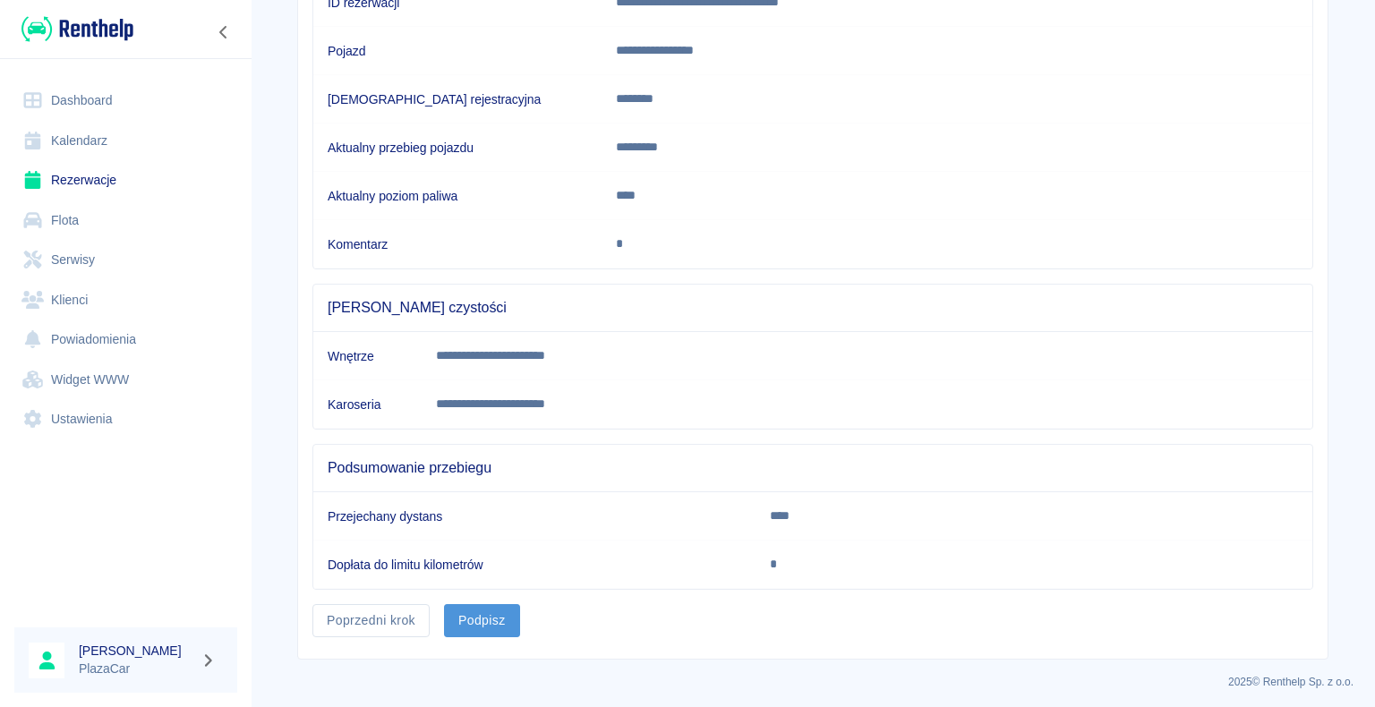
click at [483, 610] on button "Podpisz" at bounding box center [482, 620] width 76 height 33
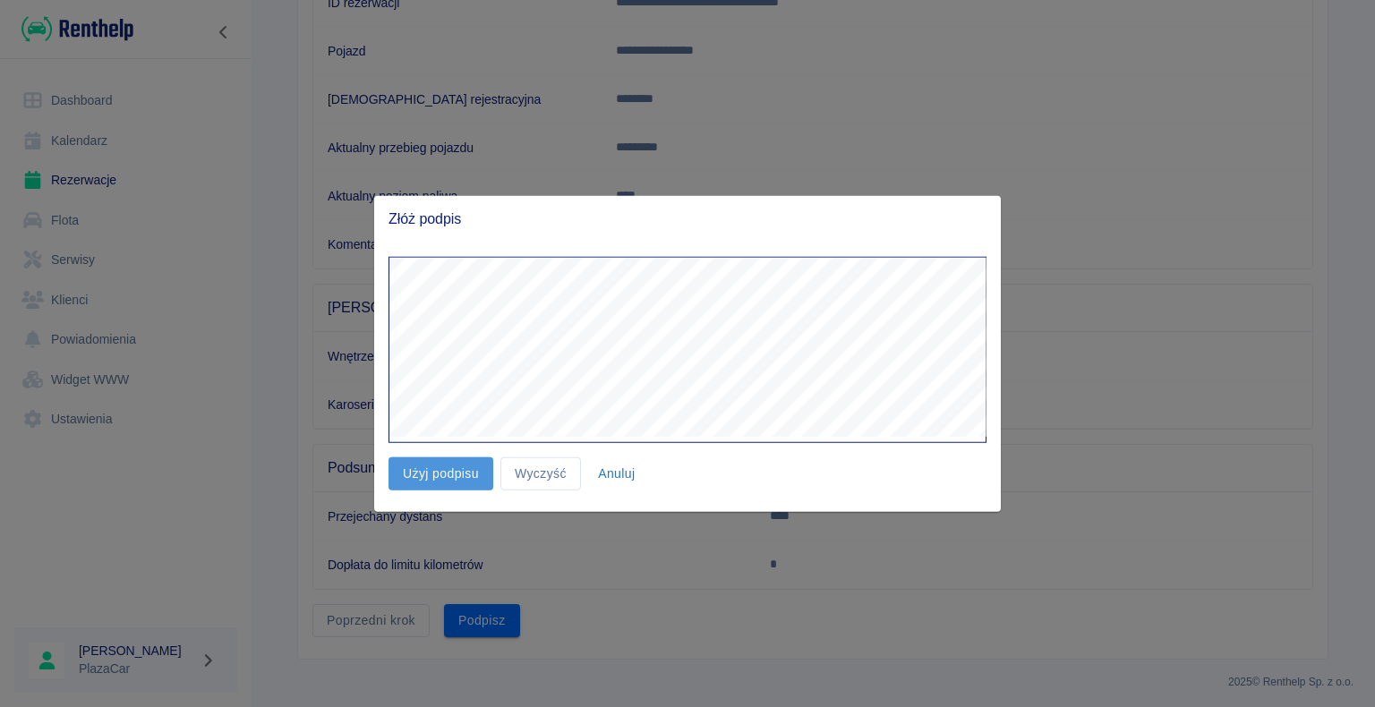
click at [448, 472] on button "Użyj podpisu" at bounding box center [440, 473] width 105 height 33
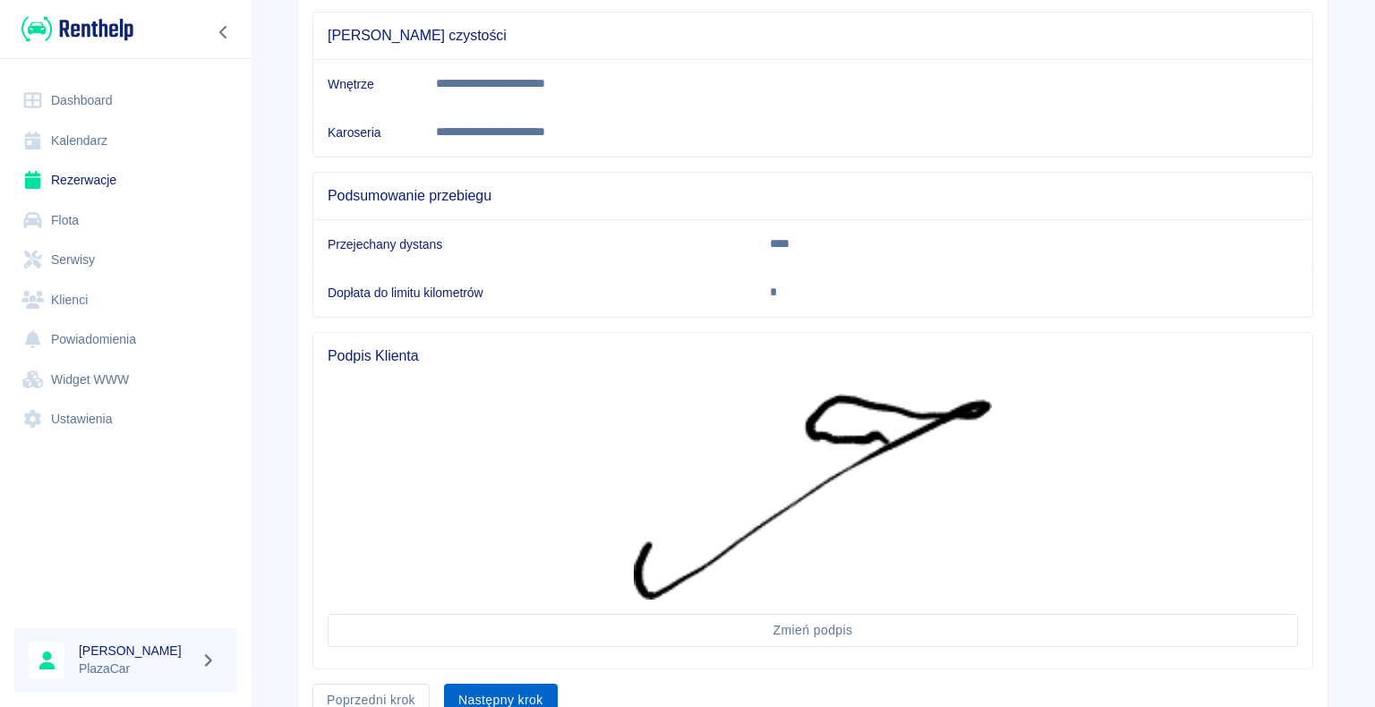
scroll to position [600, 0]
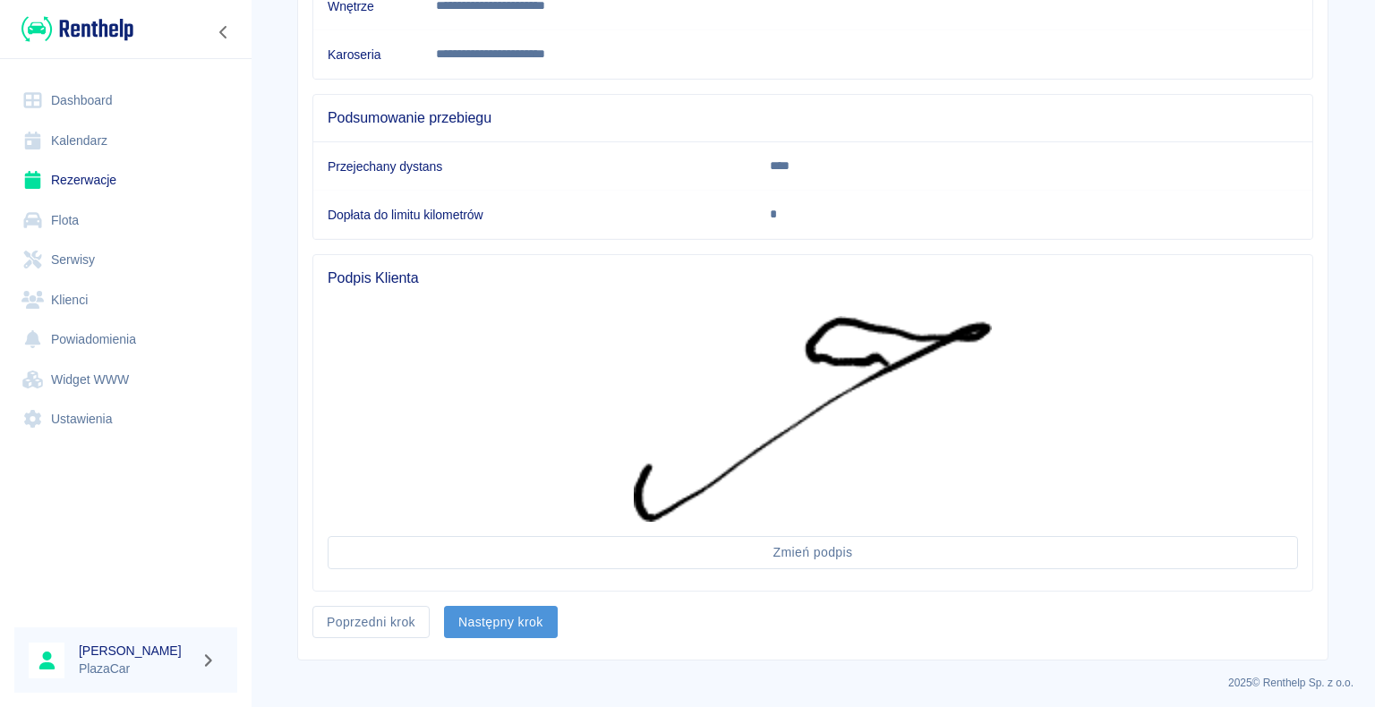
click at [493, 611] on button "Następny krok" at bounding box center [501, 622] width 114 height 33
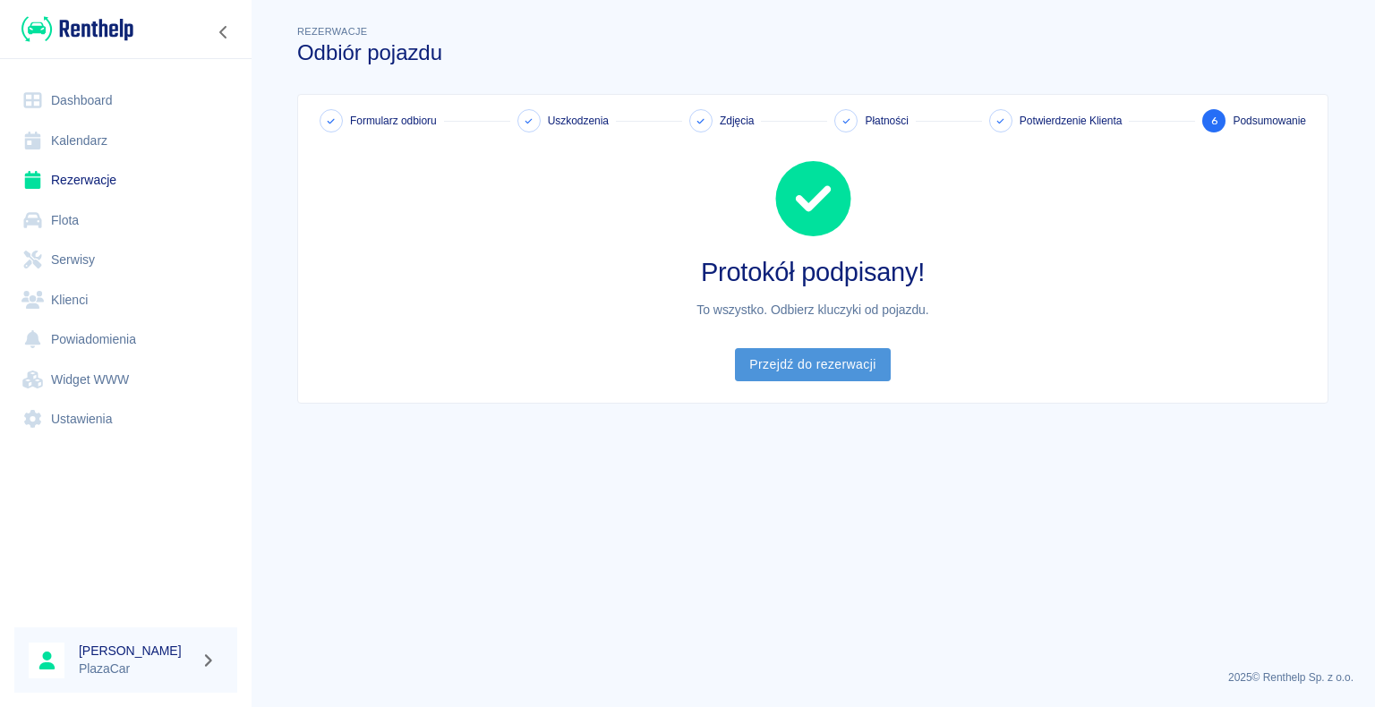
click at [812, 362] on link "Przejdź do rezerwacji" at bounding box center [812, 364] width 155 height 33
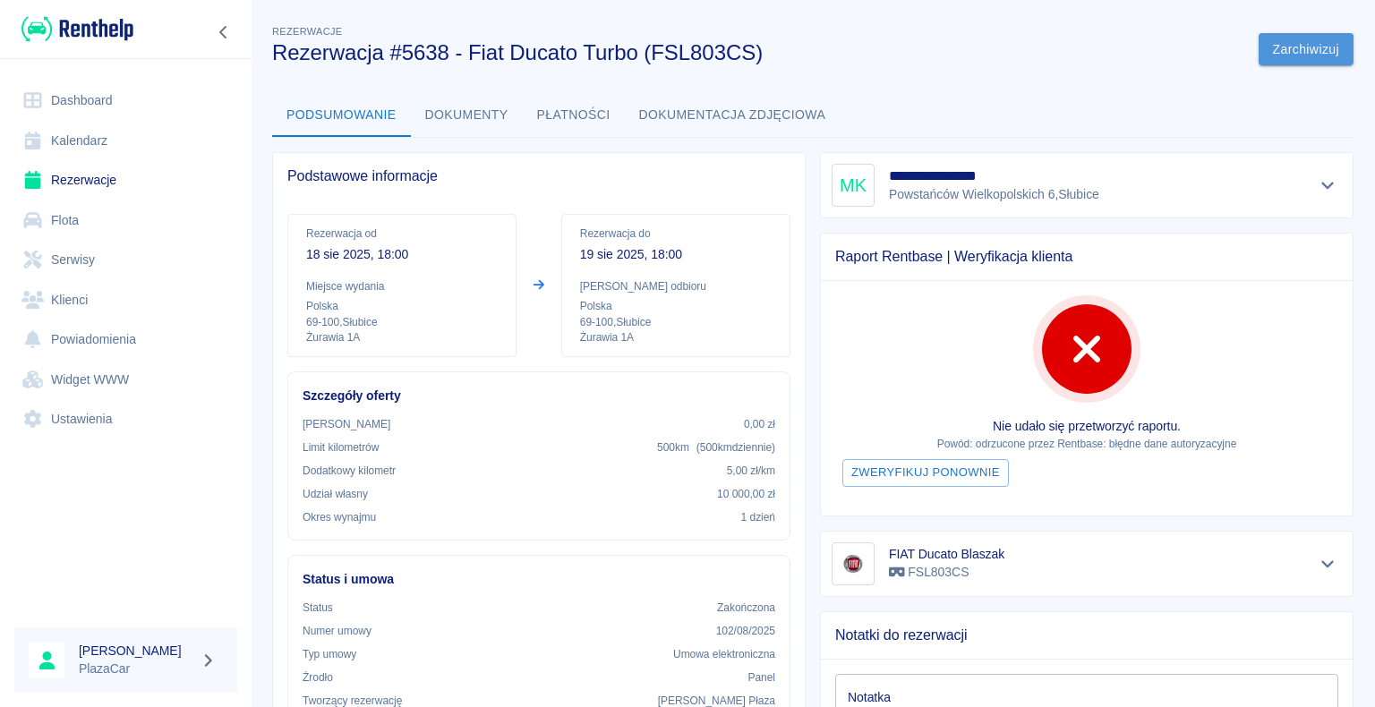
click at [1278, 48] on button "Zarchiwizuj" at bounding box center [1305, 49] width 95 height 33
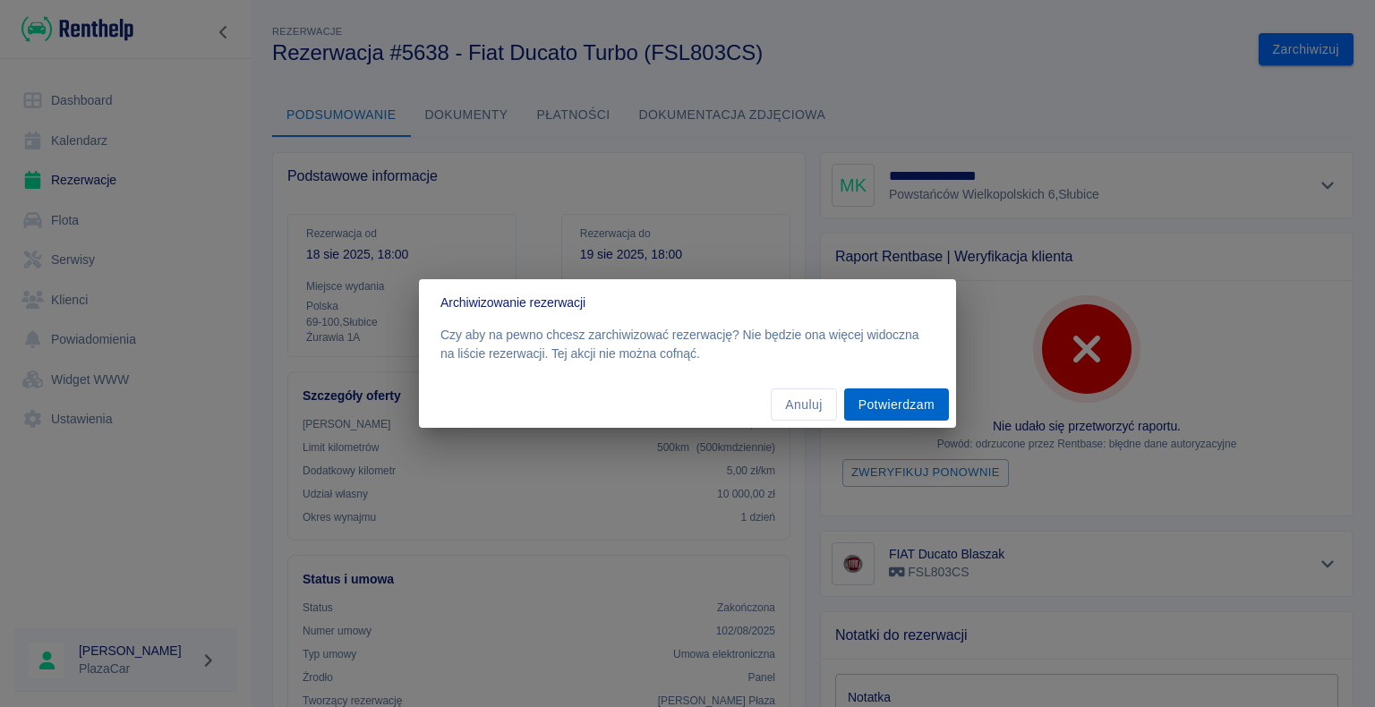
click at [885, 406] on button "Potwierdzam" at bounding box center [896, 404] width 105 height 33
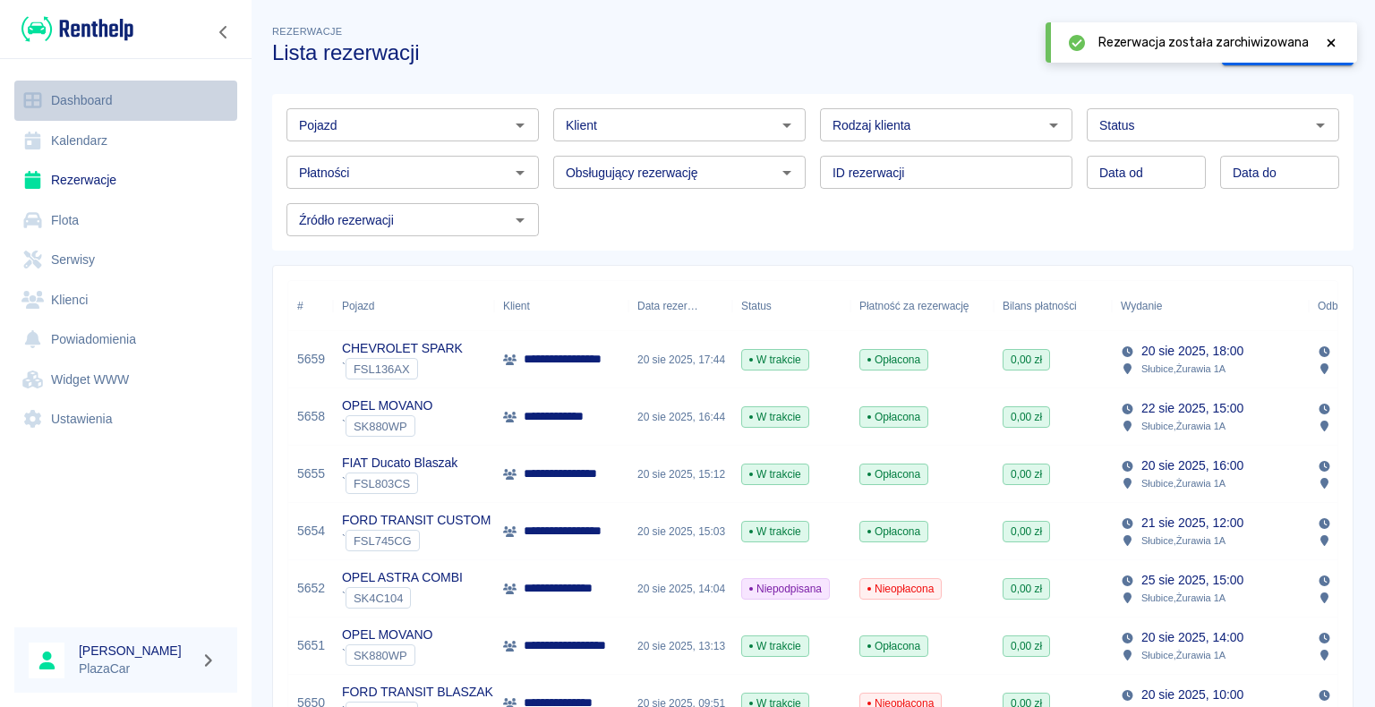
click at [104, 99] on link "Dashboard" at bounding box center [125, 101] width 223 height 40
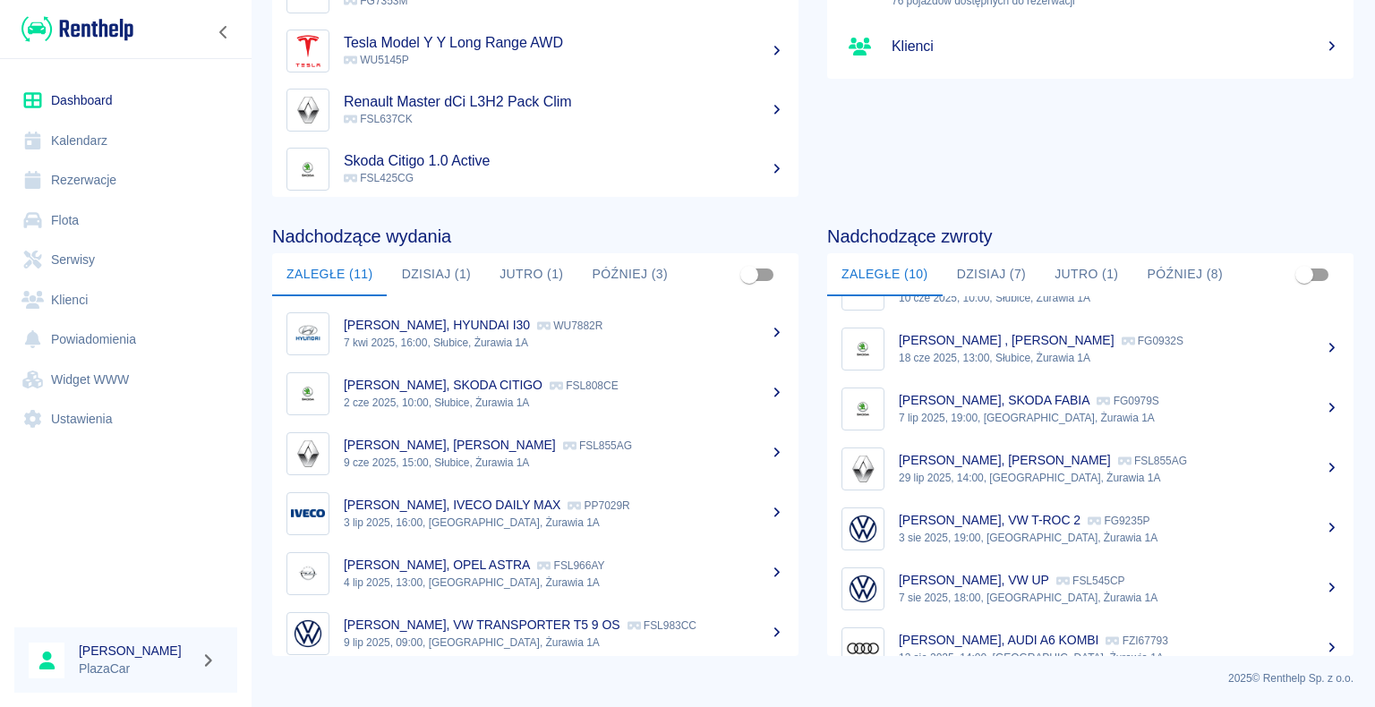
scroll to position [165, 0]
click at [963, 464] on p "Jacek Borkowski, CLIO KRÓTKIE" at bounding box center [1004, 460] width 212 height 14
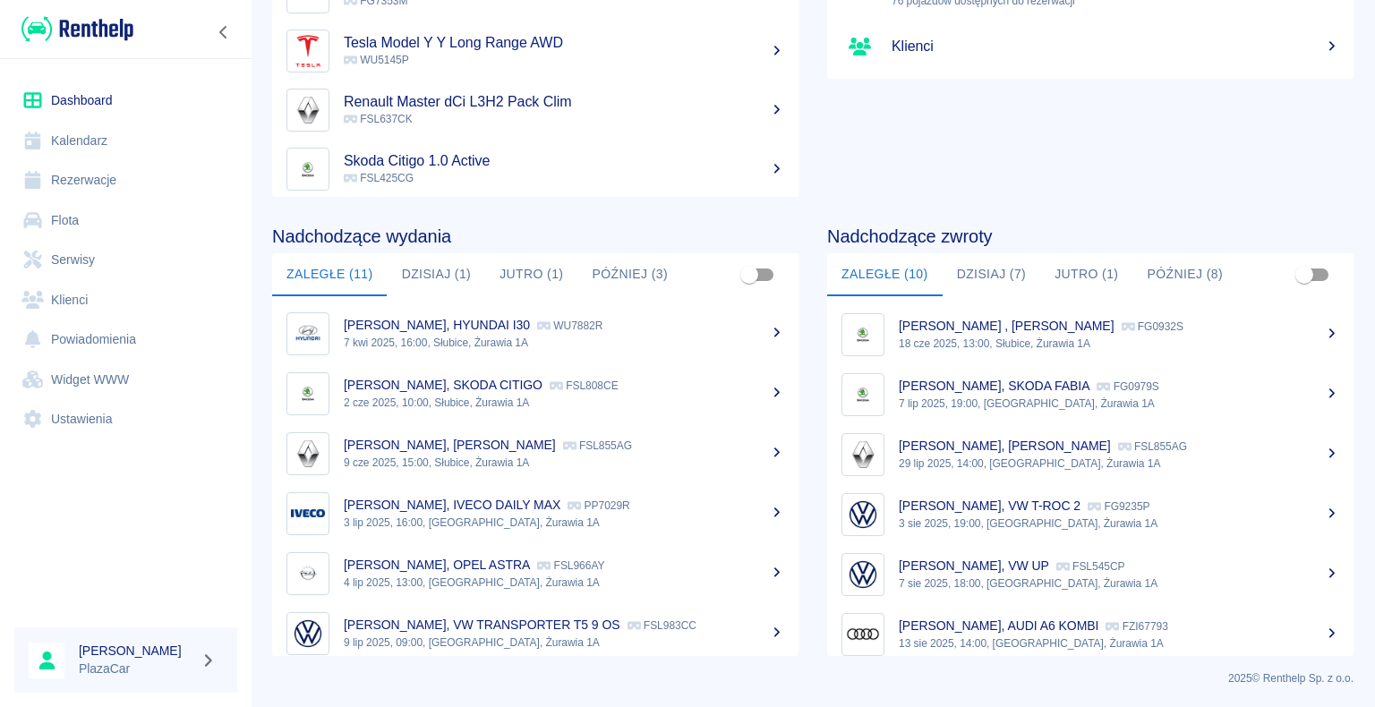
scroll to position [254, 0]
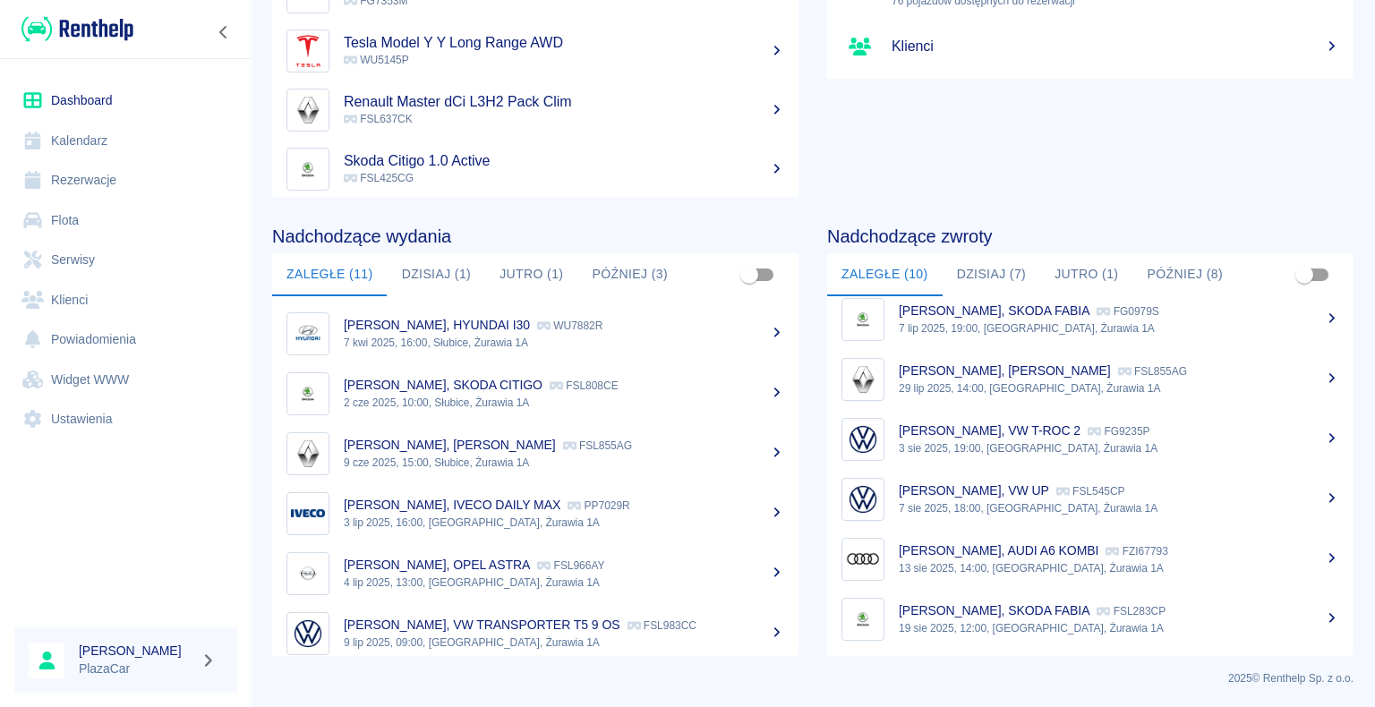
click at [100, 180] on link "Rezerwacje" at bounding box center [125, 180] width 223 height 40
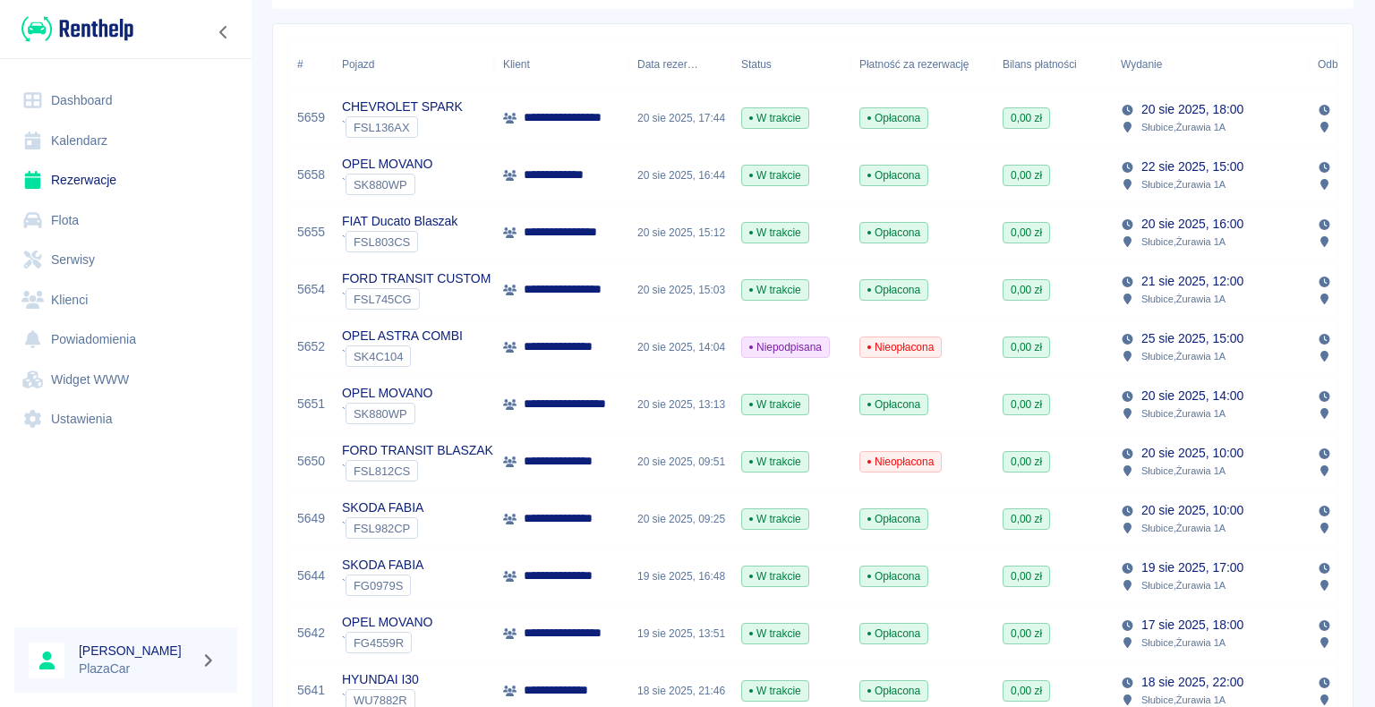
scroll to position [268, 0]
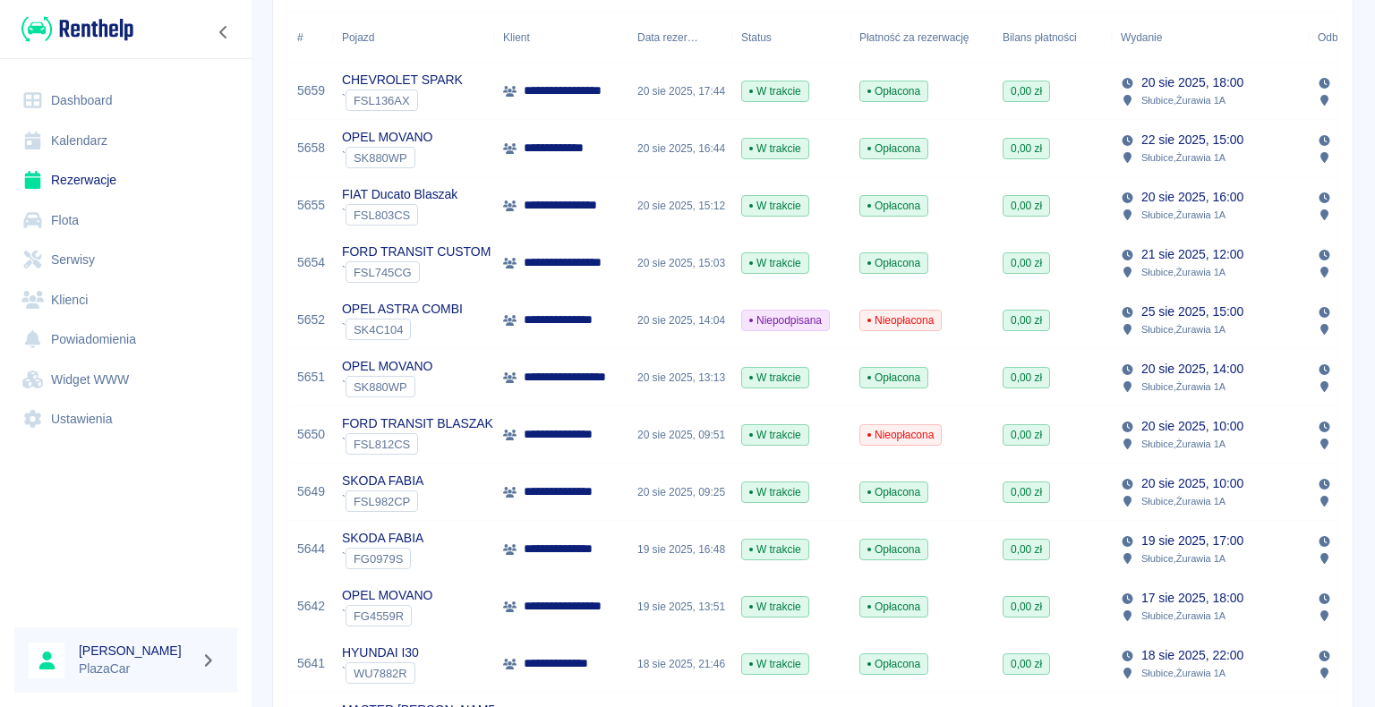
click at [539, 493] on p "**********" at bounding box center [568, 491] width 89 height 19
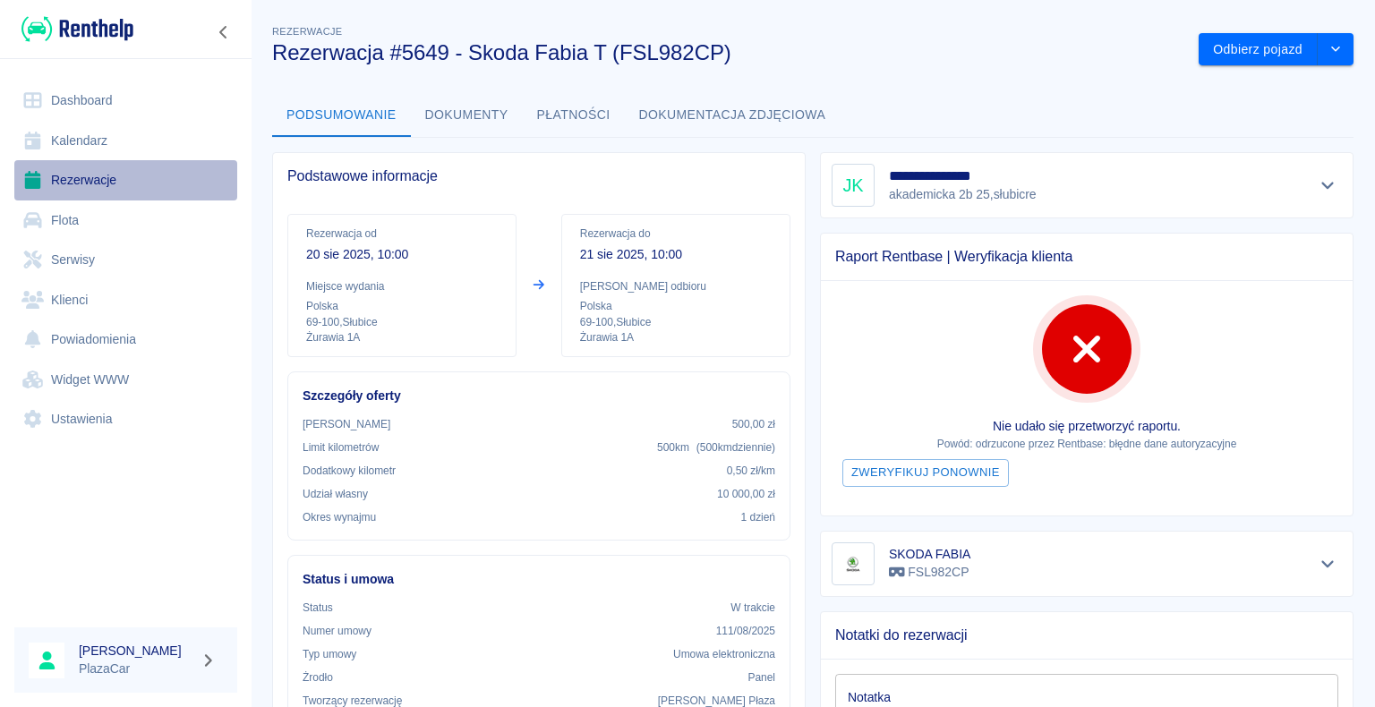
click at [84, 174] on link "Rezerwacje" at bounding box center [125, 180] width 223 height 40
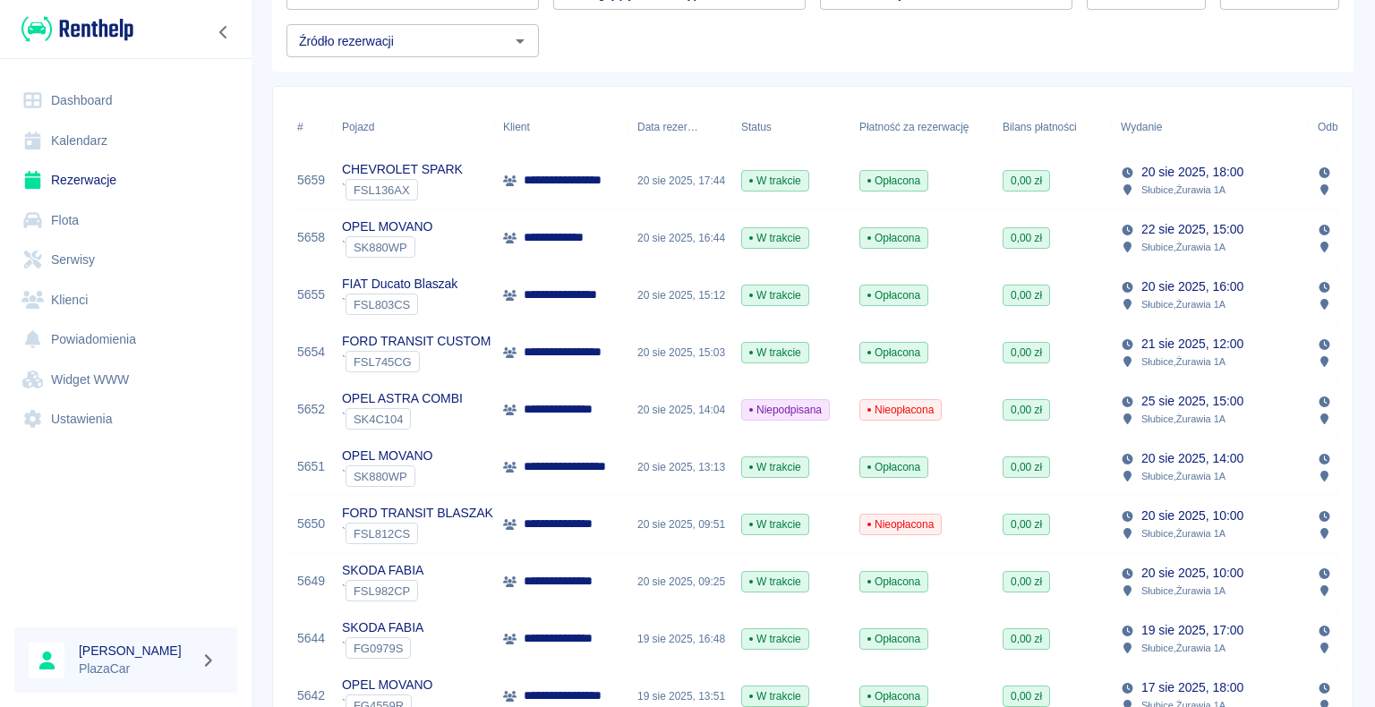
scroll to position [268, 0]
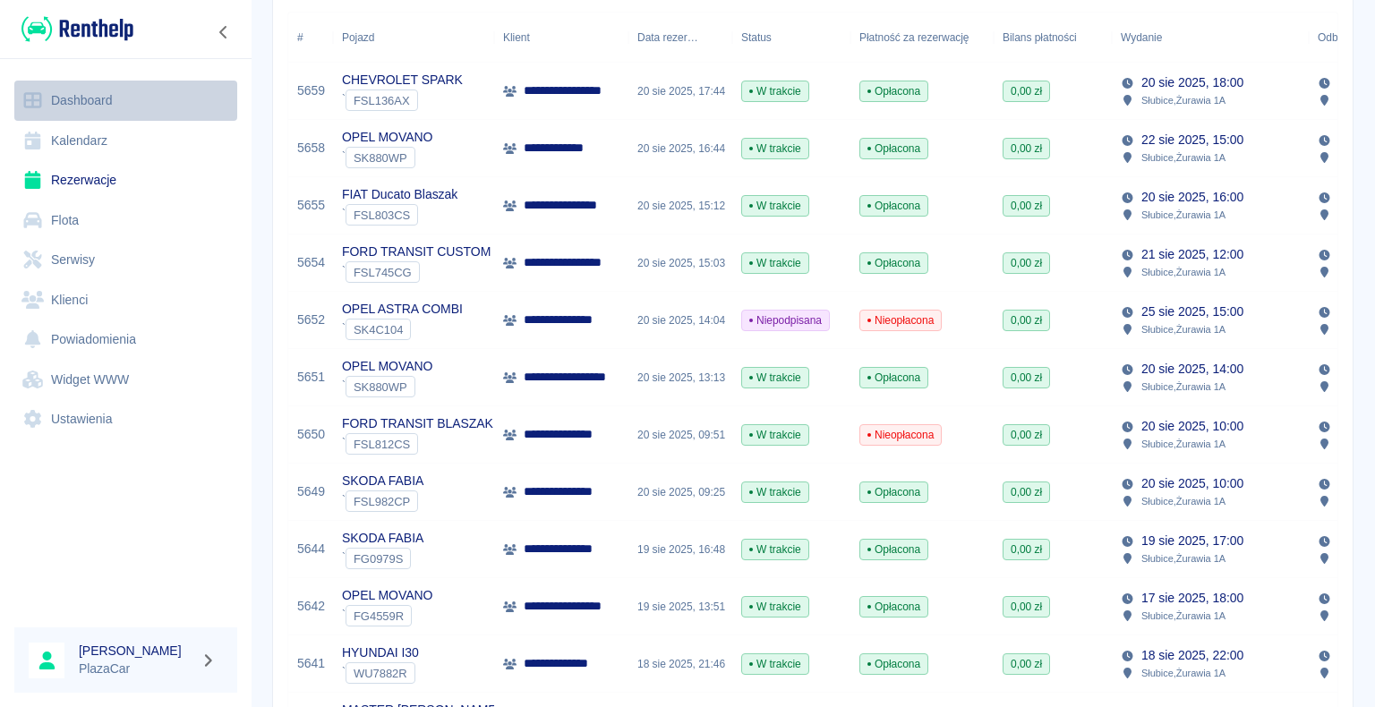
click at [100, 98] on link "Dashboard" at bounding box center [125, 101] width 223 height 40
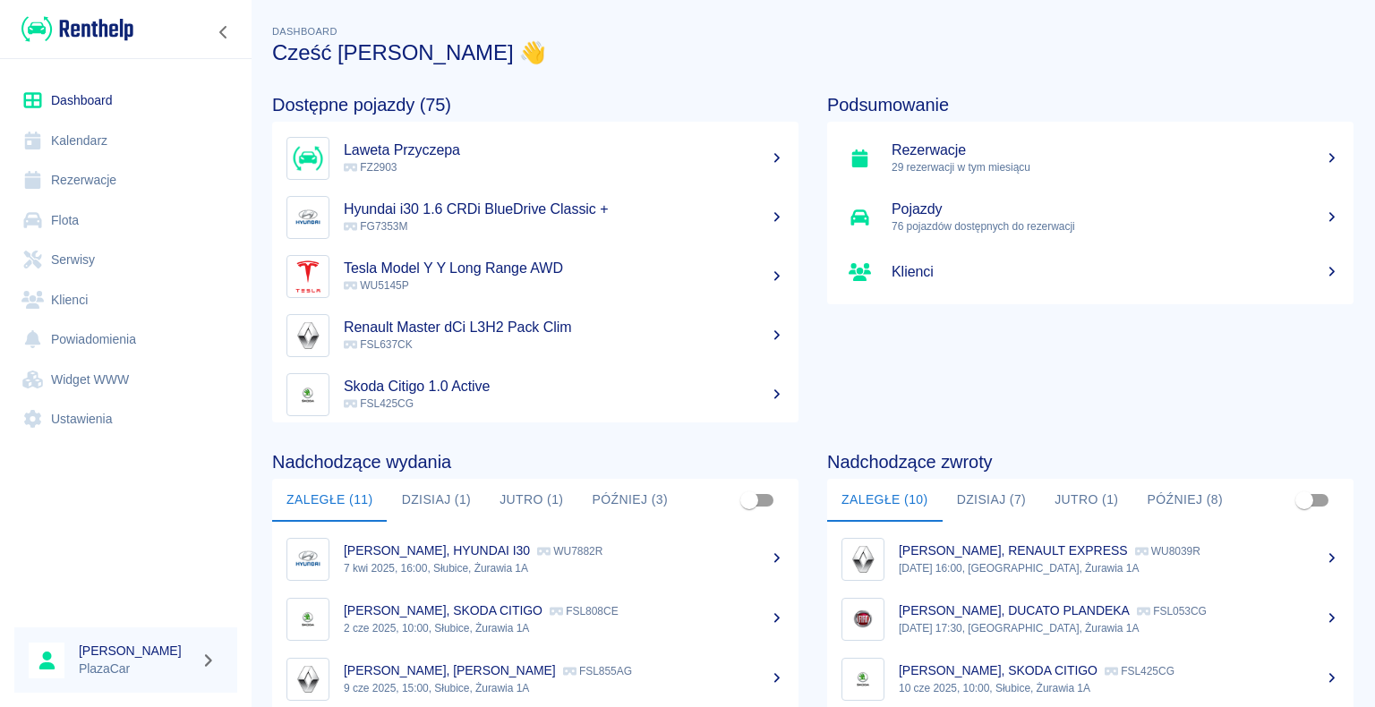
scroll to position [89, 0]
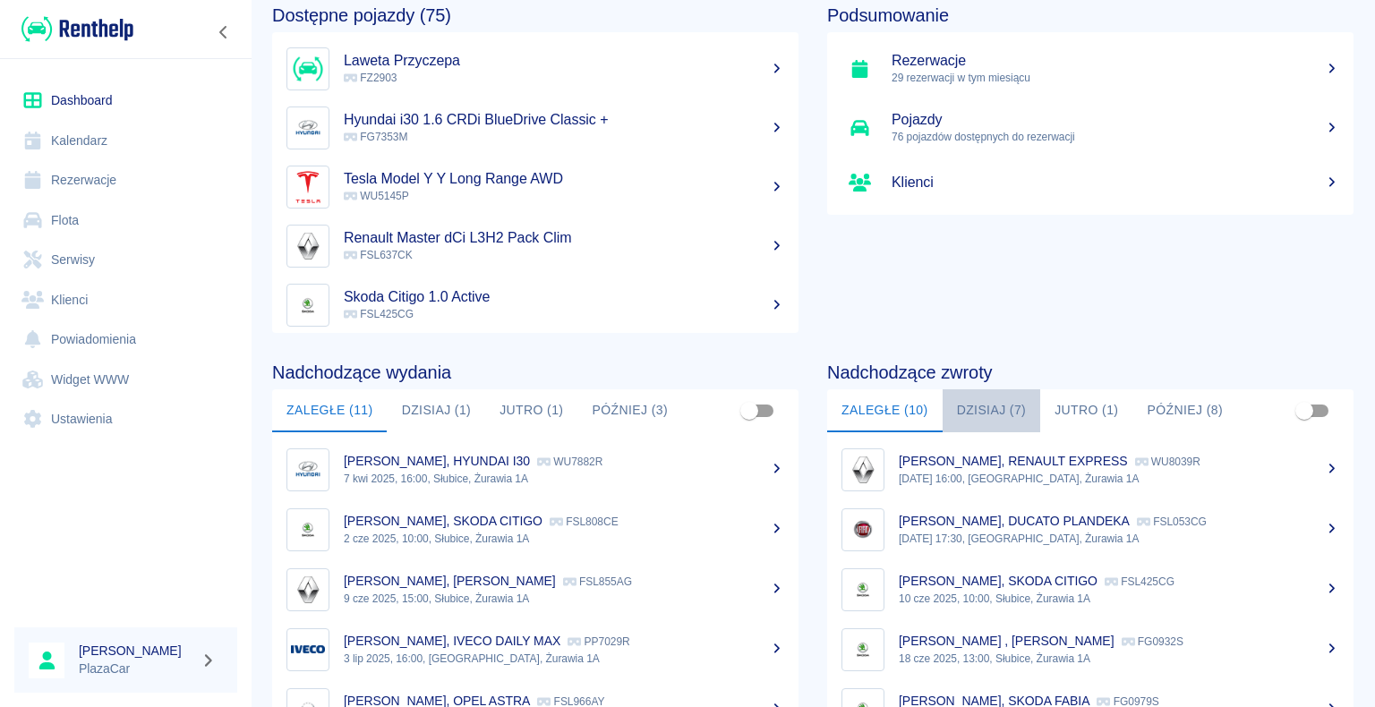
click at [973, 411] on button "Dzisiaj (7)" at bounding box center [991, 410] width 98 height 43
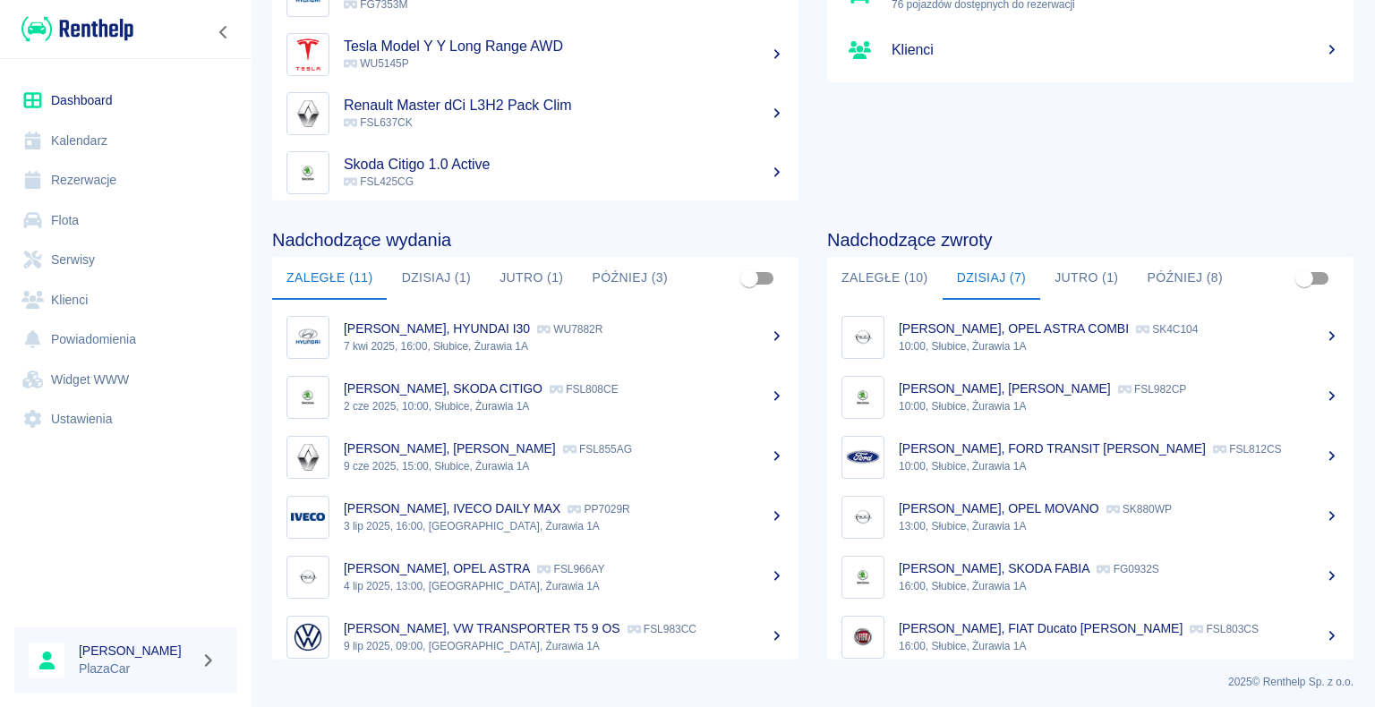
scroll to position [226, 0]
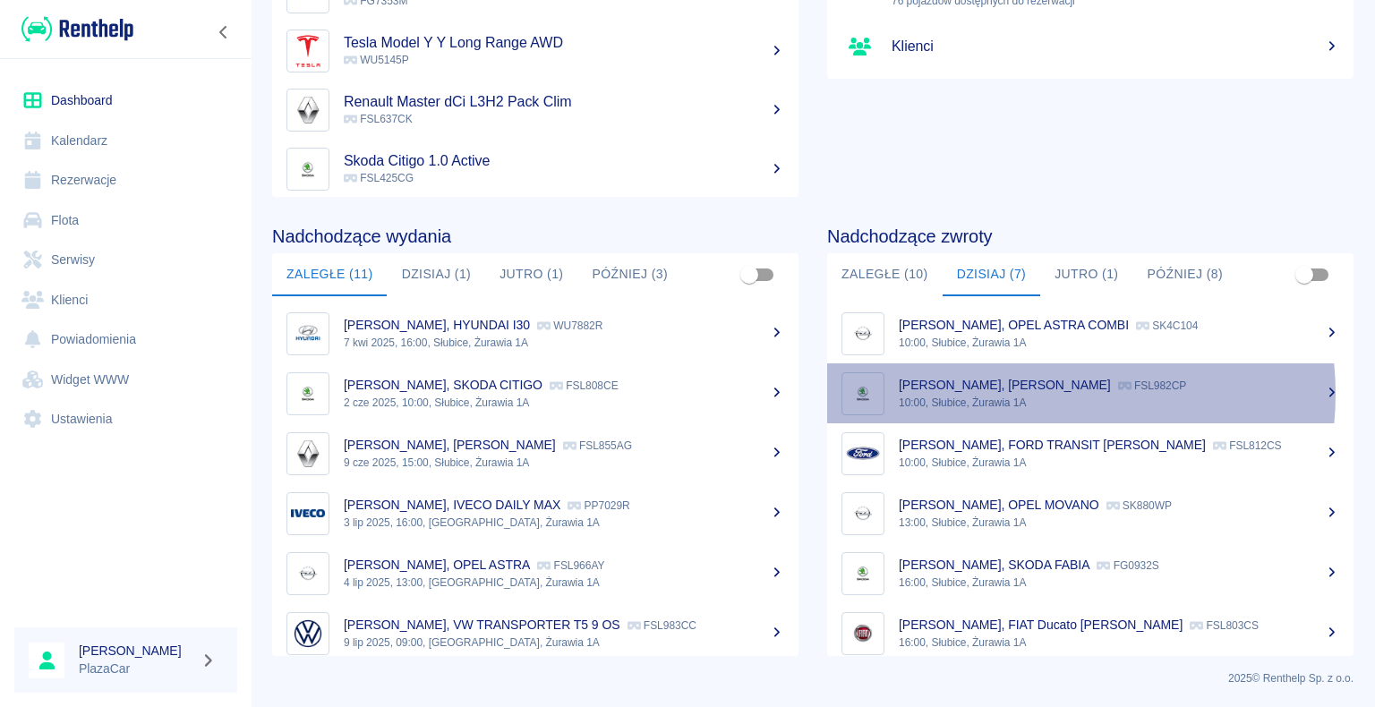
click at [1023, 393] on div "jacek konsewicz, SKODA FABIA FSL982CP" at bounding box center [1118, 385] width 440 height 19
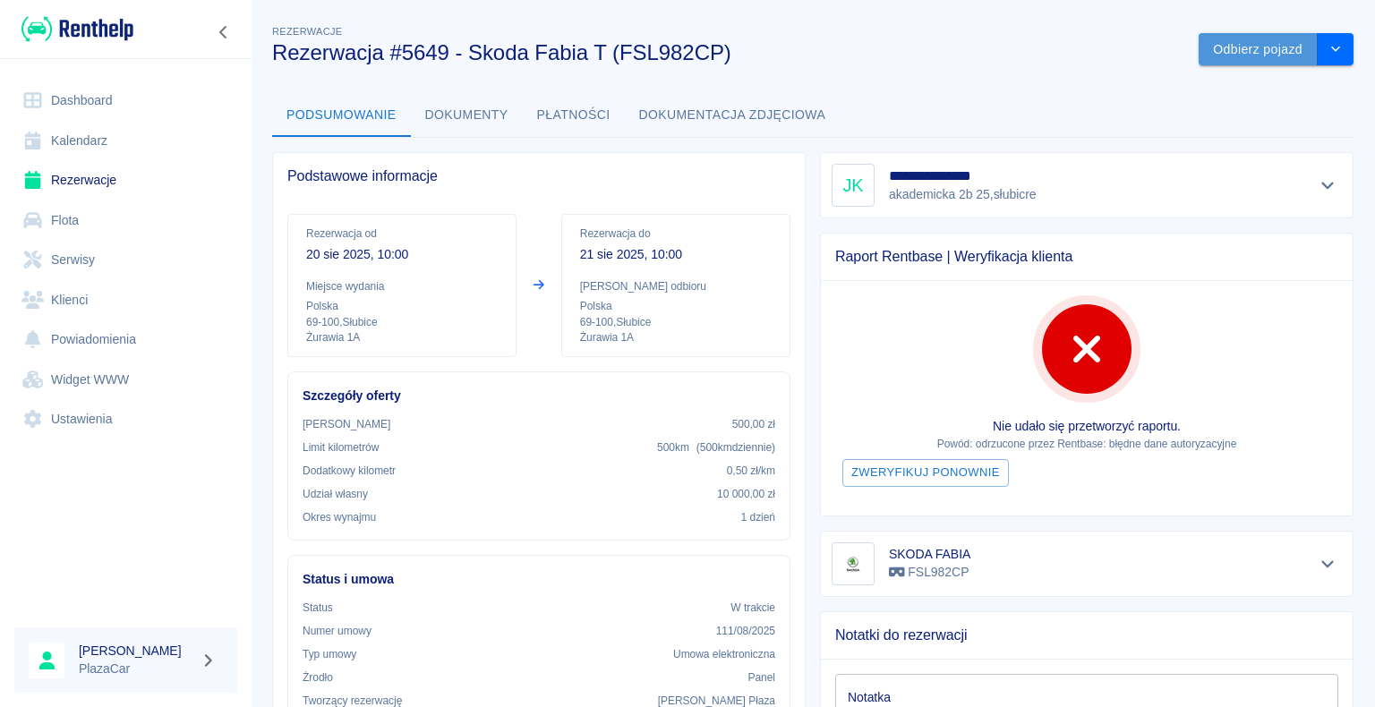
click at [1237, 50] on button "Odbierz pojazd" at bounding box center [1257, 49] width 119 height 33
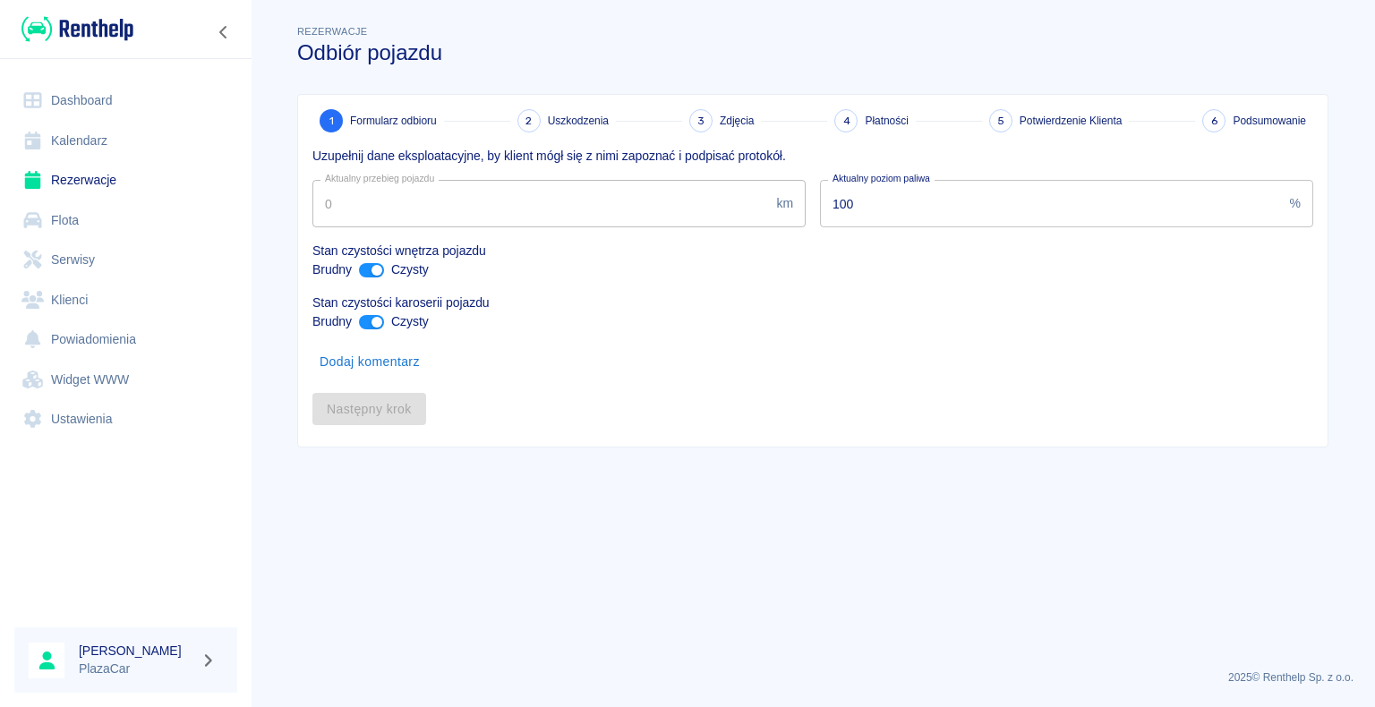
type input "254000"
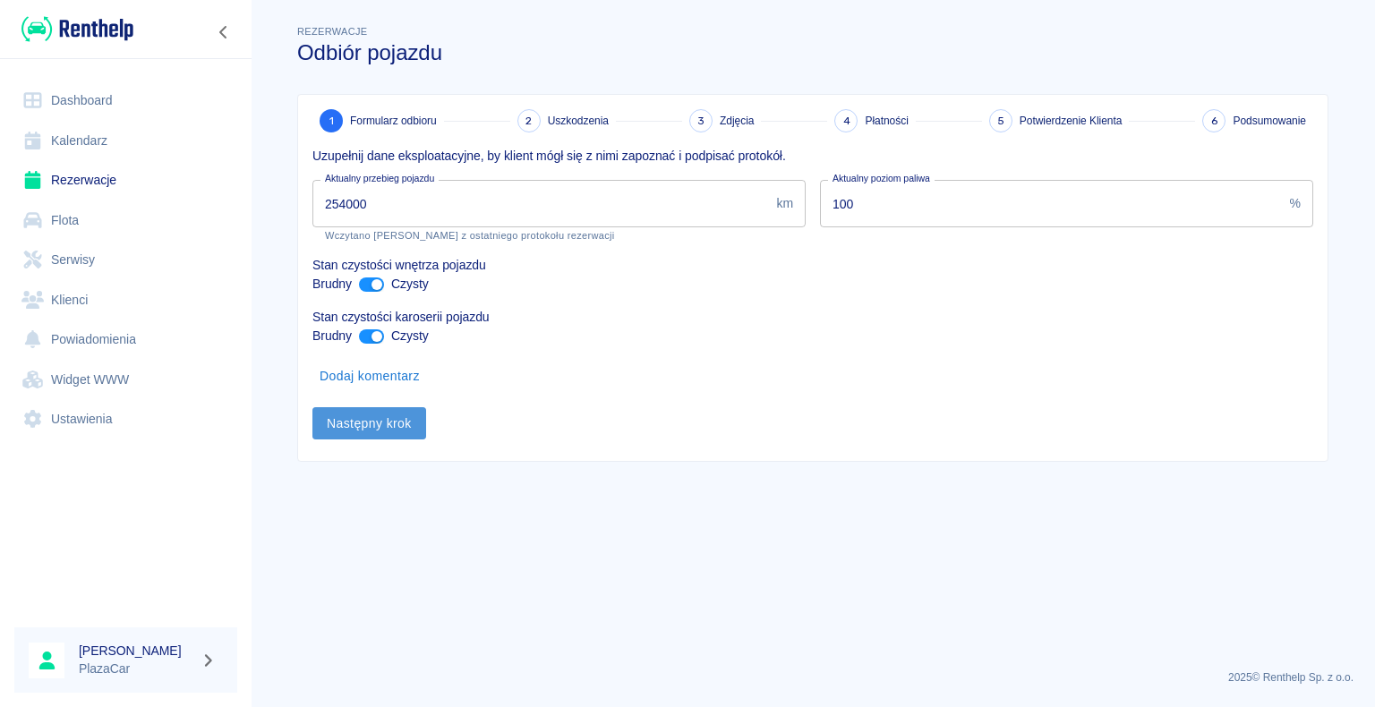
click at [383, 422] on button "Następny krok" at bounding box center [369, 423] width 114 height 33
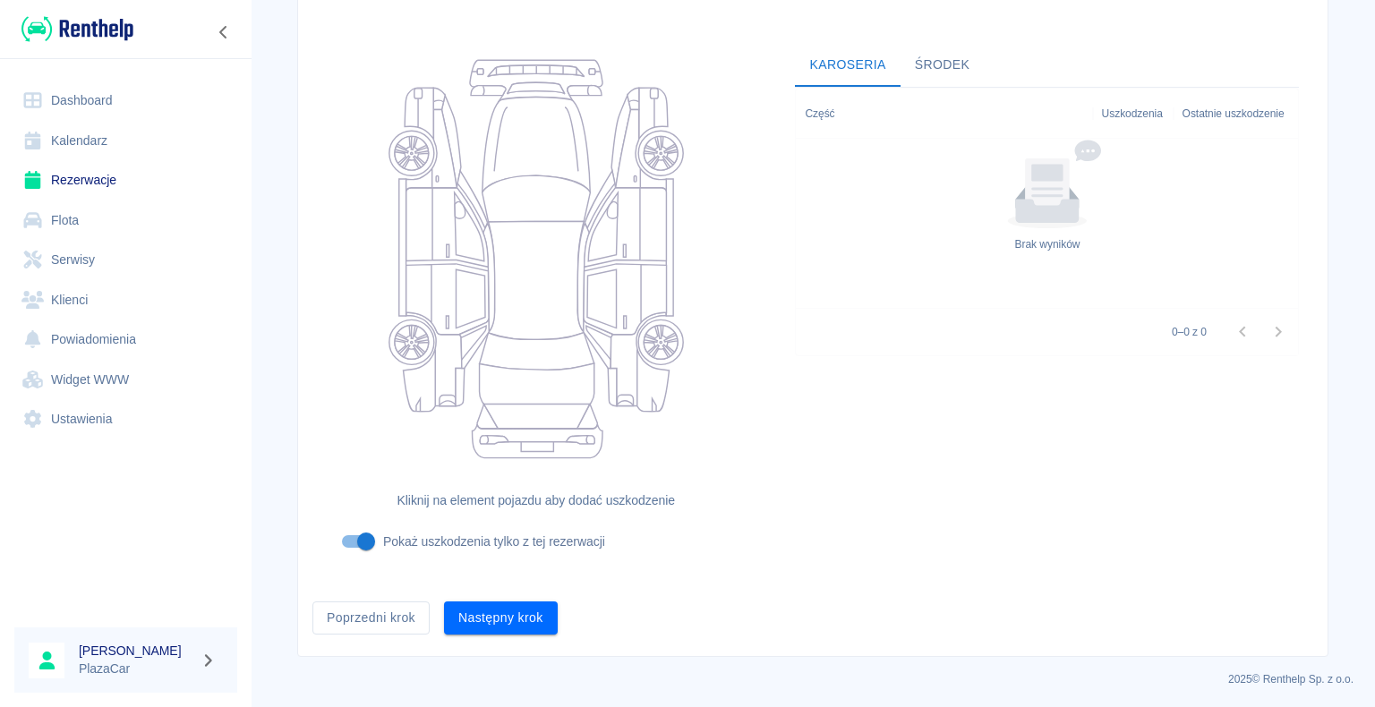
scroll to position [147, 0]
click at [498, 614] on button "Następny krok" at bounding box center [501, 616] width 114 height 33
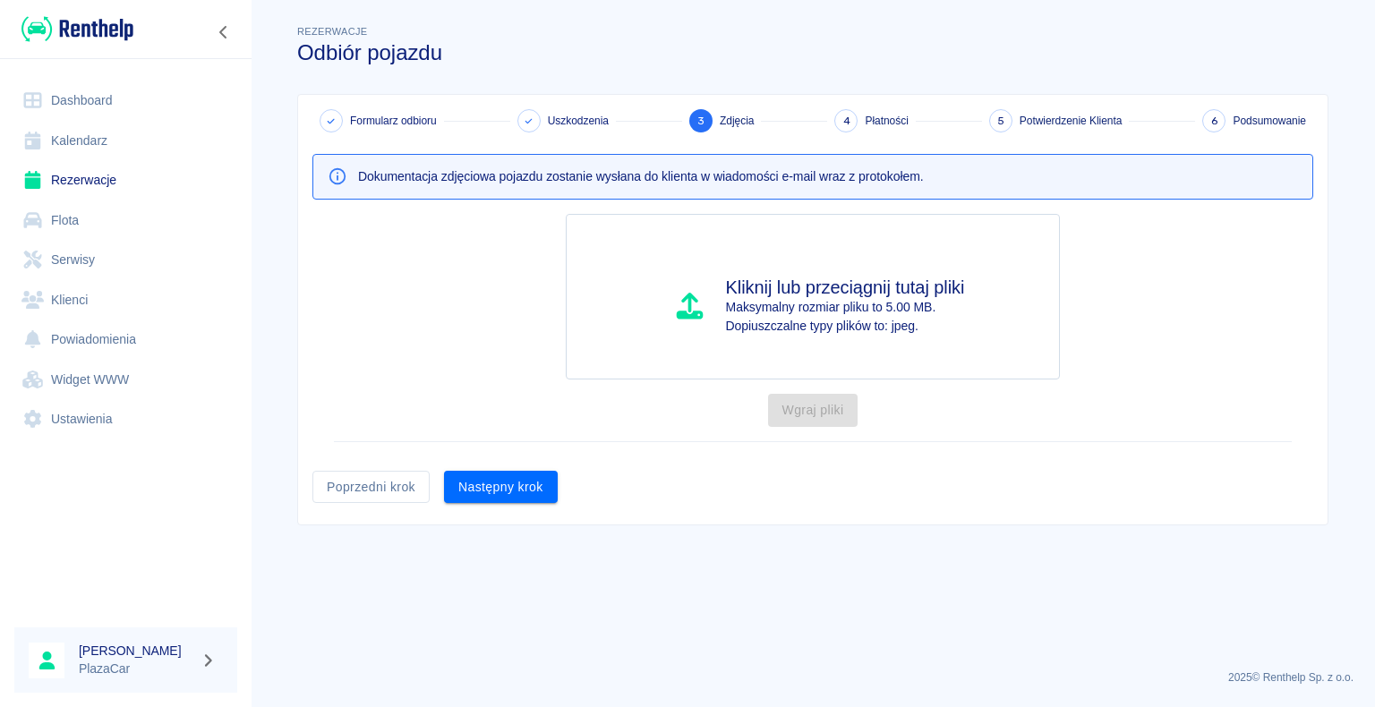
scroll to position [0, 0]
click at [503, 484] on button "Następny krok" at bounding box center [501, 487] width 114 height 33
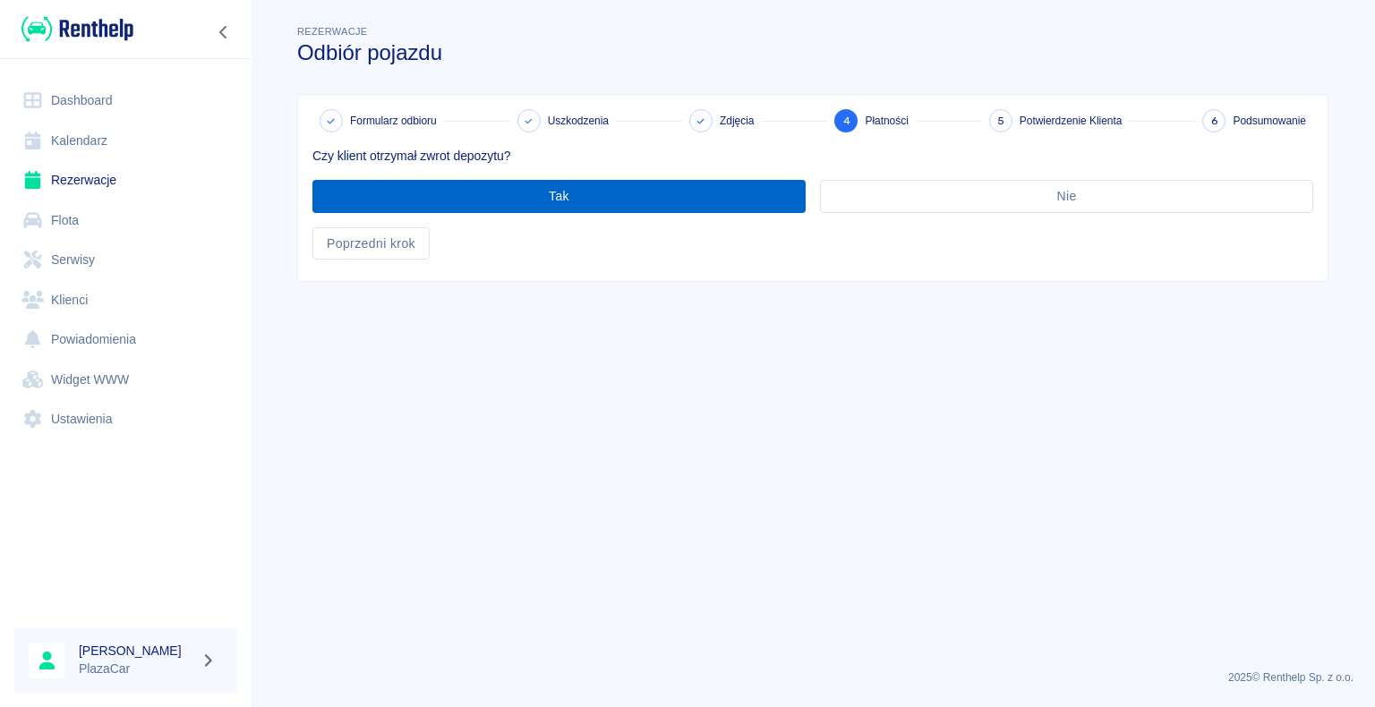
click at [573, 196] on button "Tak" at bounding box center [558, 196] width 493 height 33
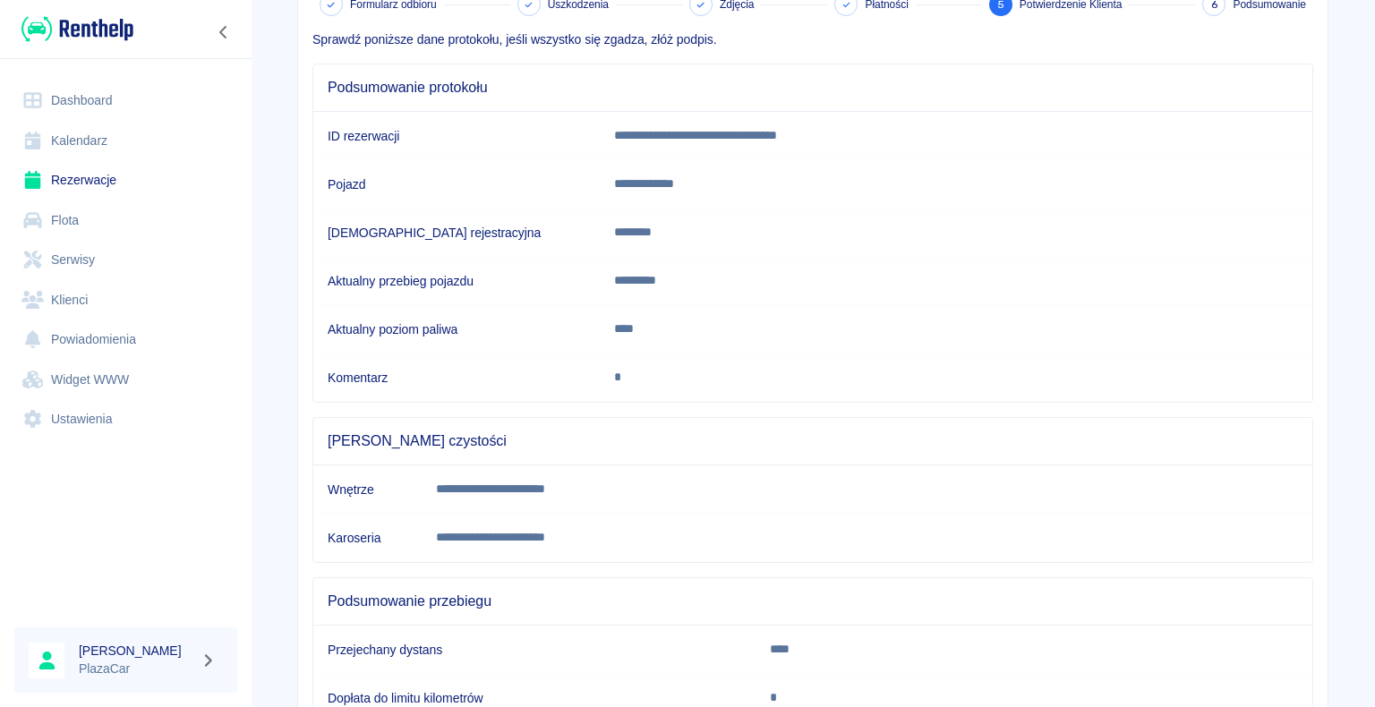
scroll to position [250, 0]
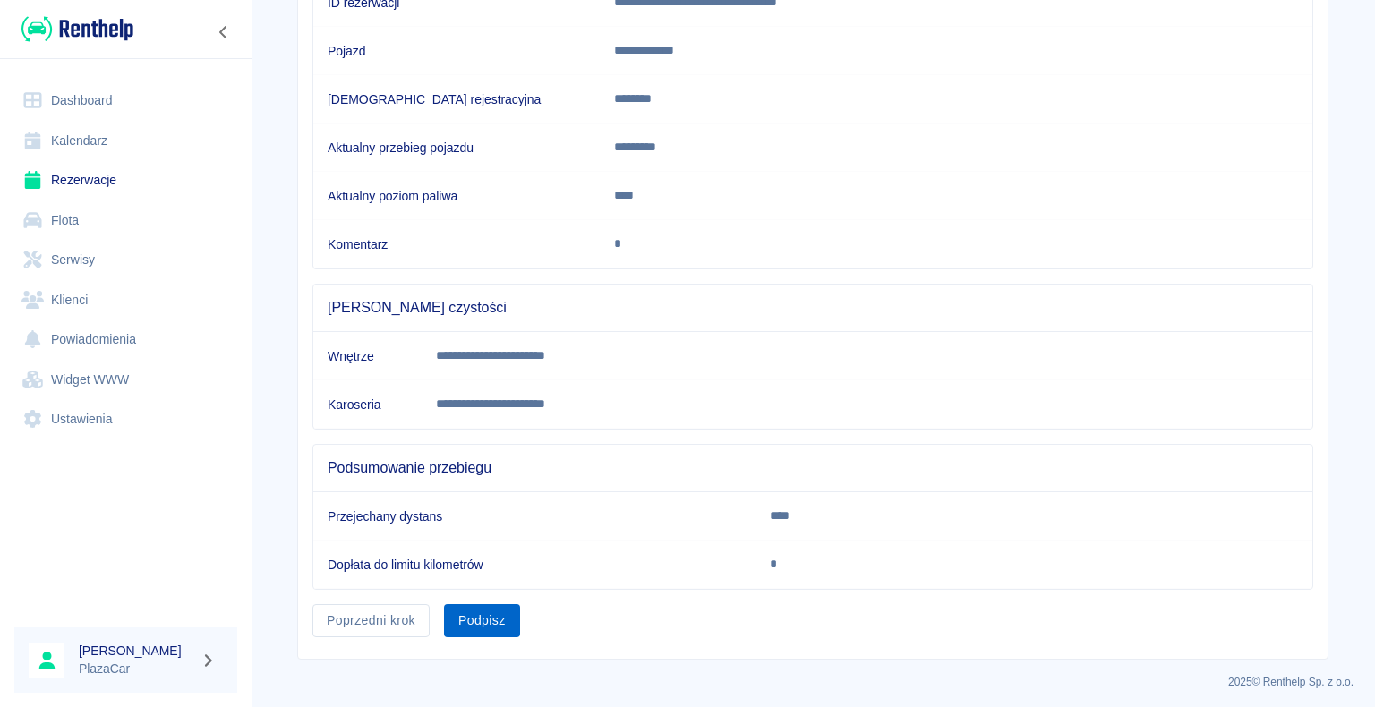
click at [471, 612] on button "Podpisz" at bounding box center [482, 620] width 76 height 33
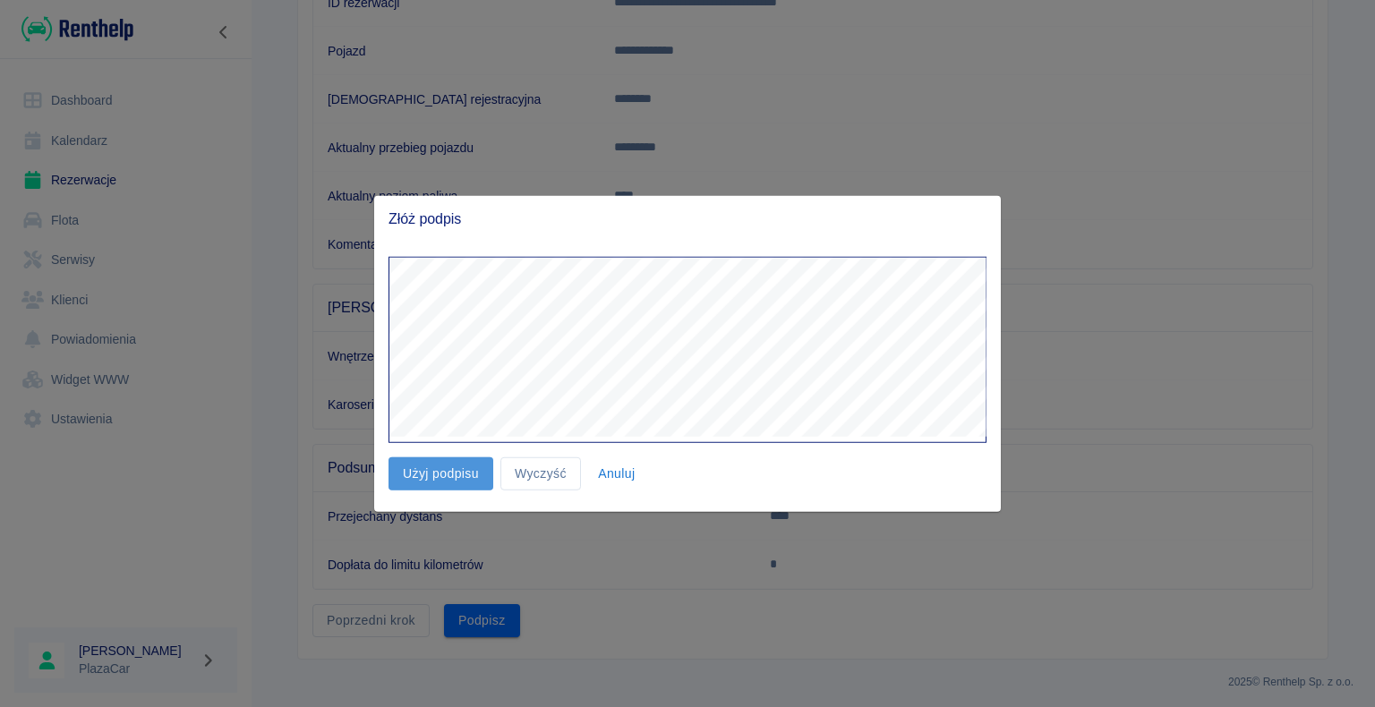
click at [455, 467] on button "Użyj podpisu" at bounding box center [440, 473] width 105 height 33
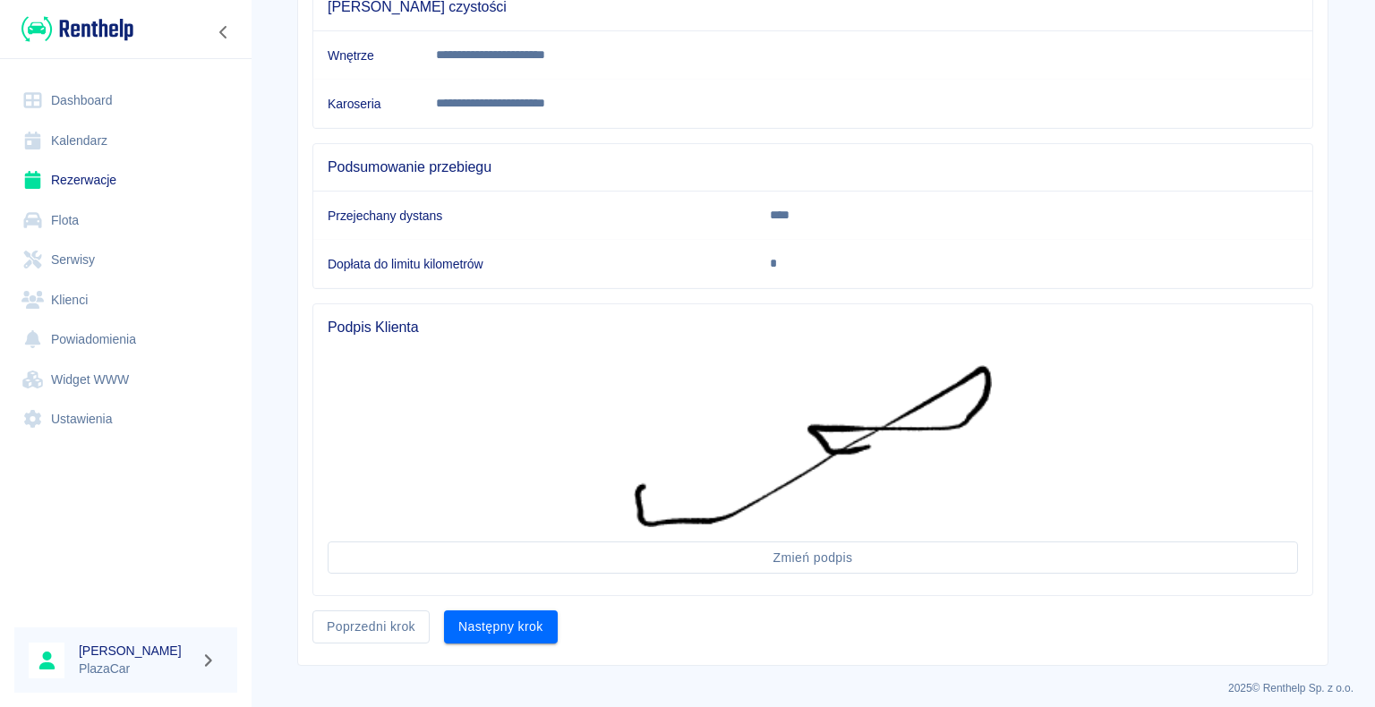
scroll to position [555, 0]
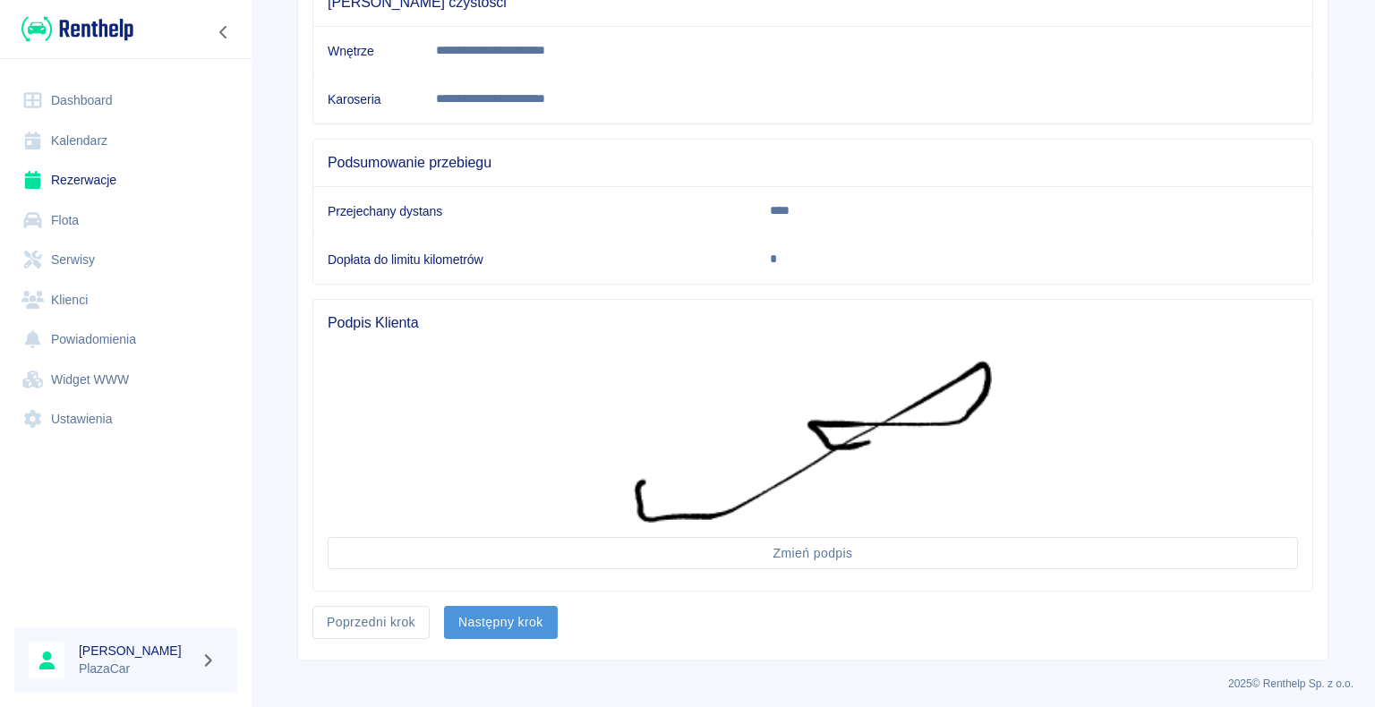
click at [512, 617] on button "Następny krok" at bounding box center [501, 622] width 114 height 33
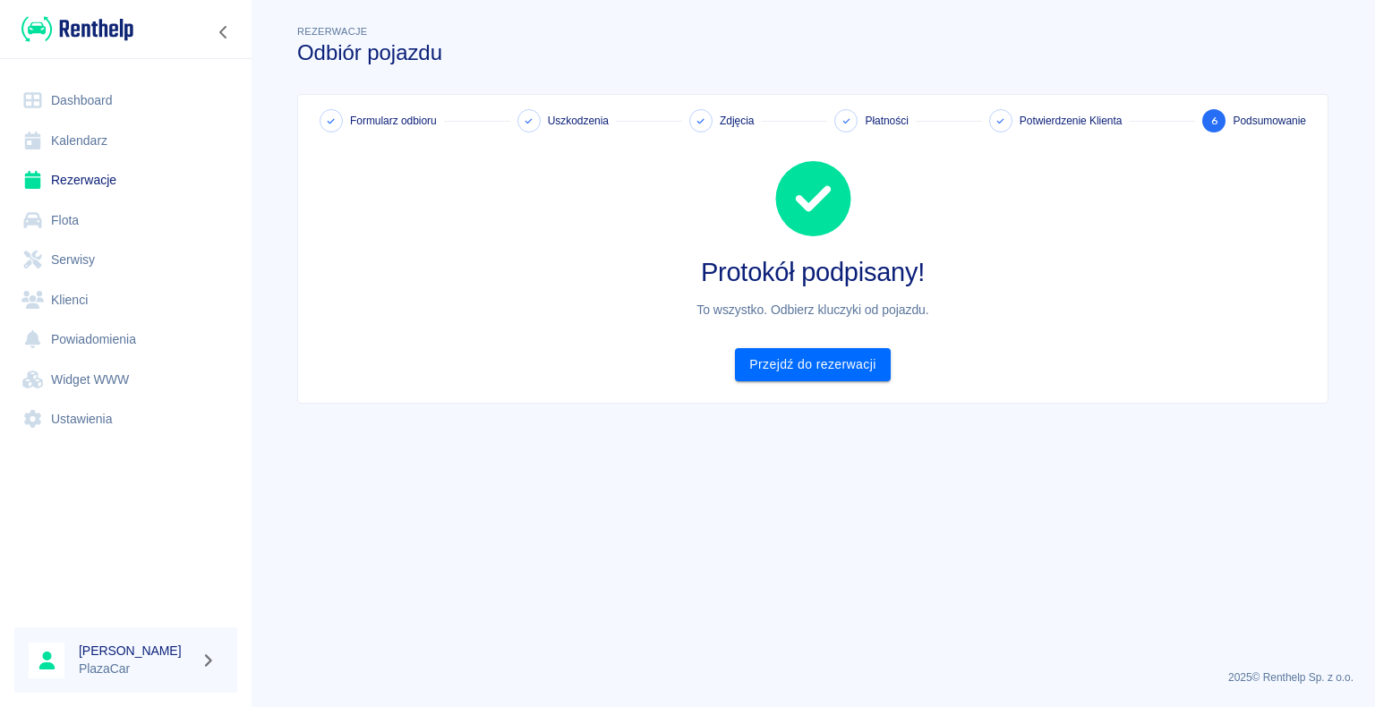
scroll to position [0, 0]
click at [816, 357] on link "Przejdź do rezerwacji" at bounding box center [812, 364] width 155 height 33
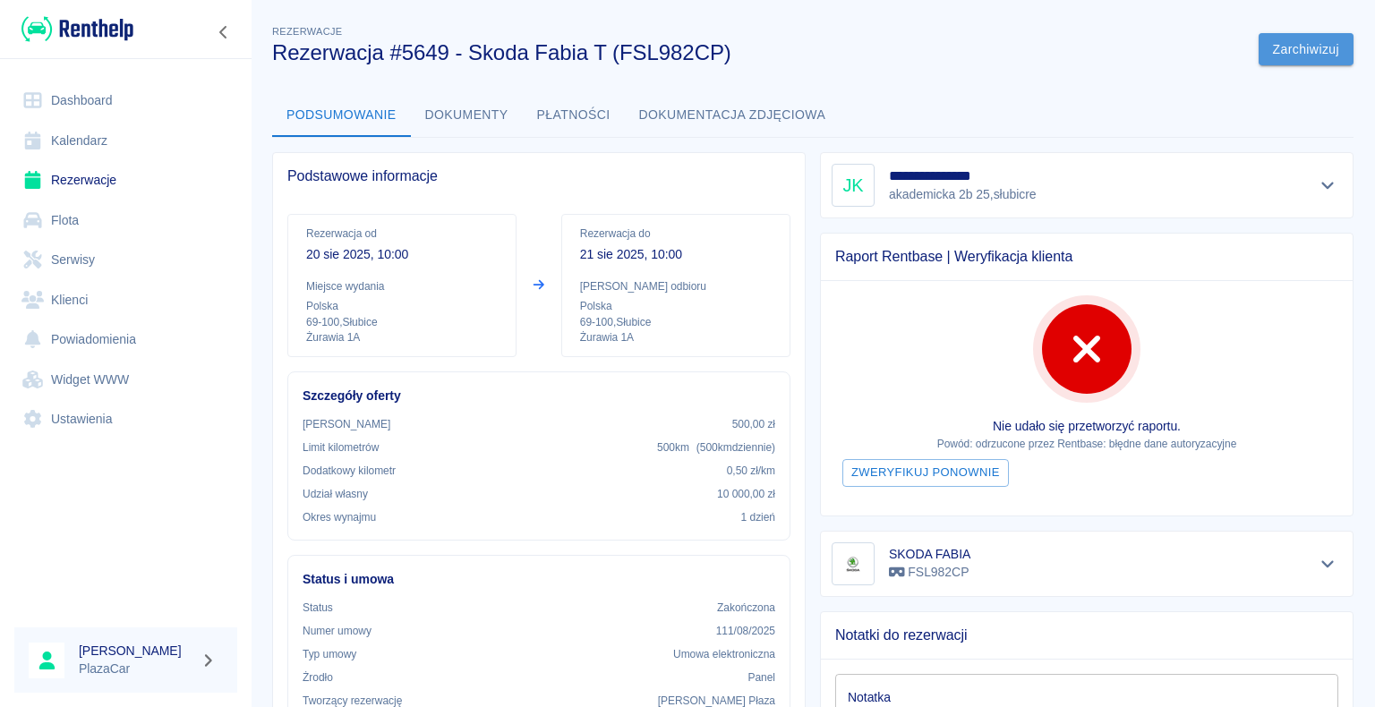
click at [1282, 49] on button "Zarchiwizuj" at bounding box center [1305, 49] width 95 height 33
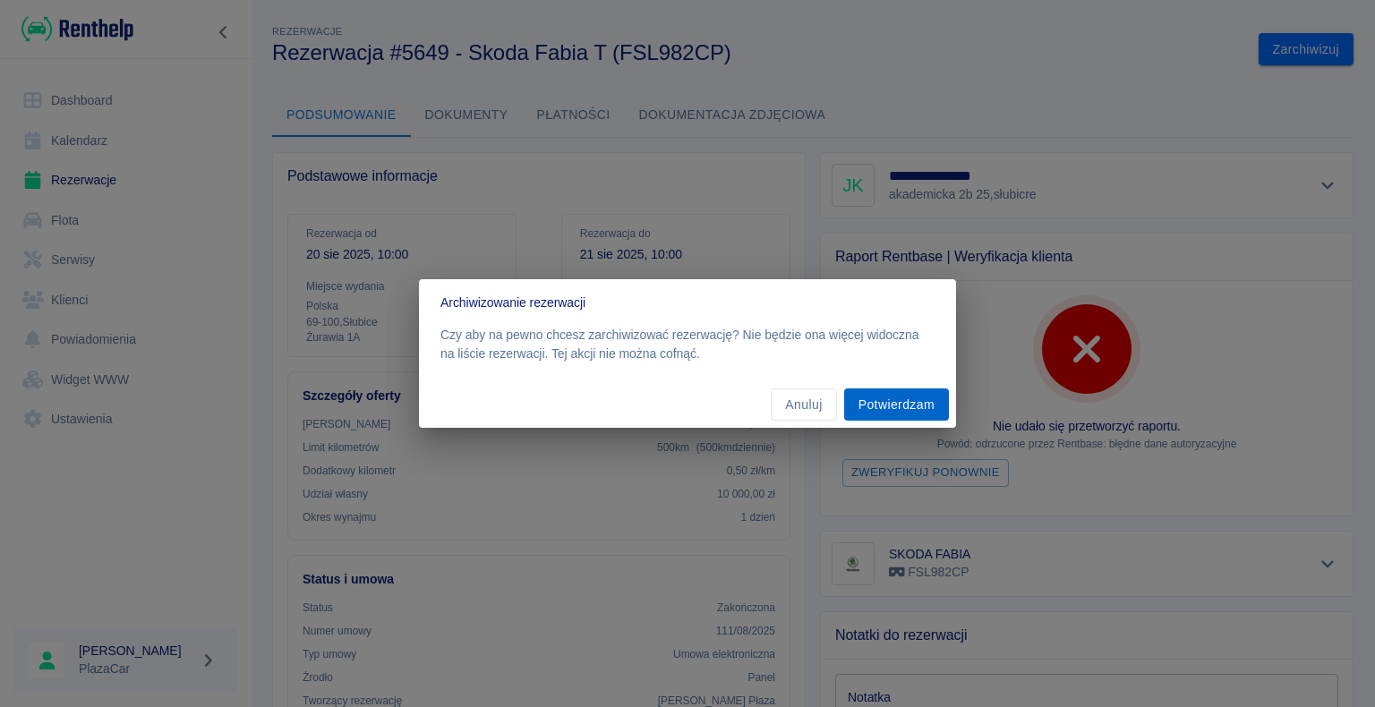
click at [893, 403] on button "Potwierdzam" at bounding box center [896, 404] width 105 height 33
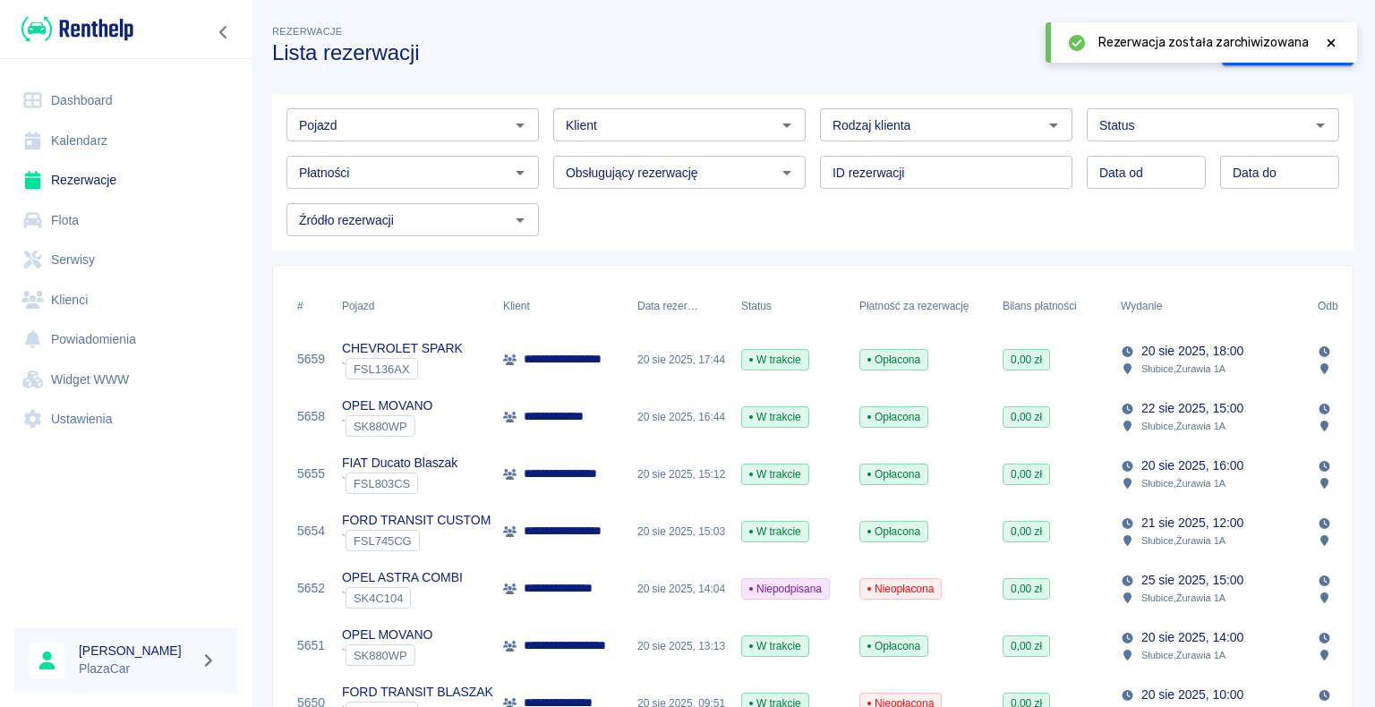
click at [1331, 44] on icon at bounding box center [1331, 43] width 16 height 13
